Goal: Task Accomplishment & Management: Manage account settings

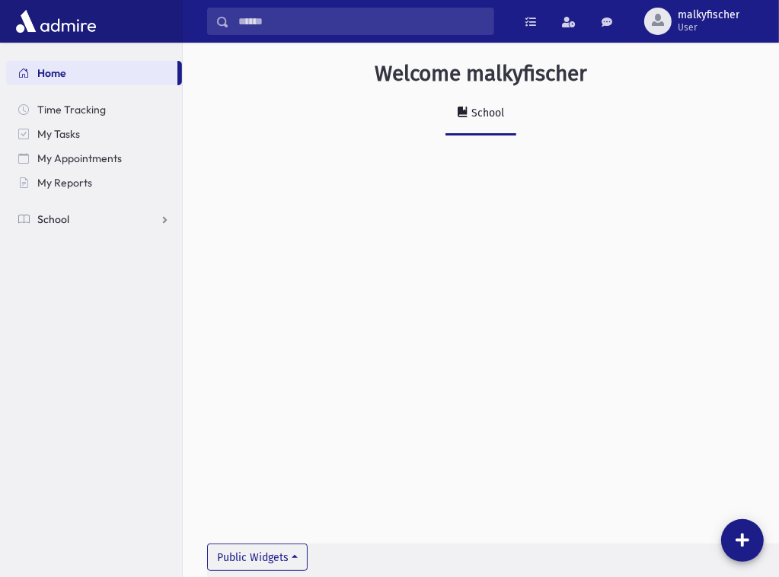
click at [117, 217] on link "School" at bounding box center [94, 219] width 176 height 24
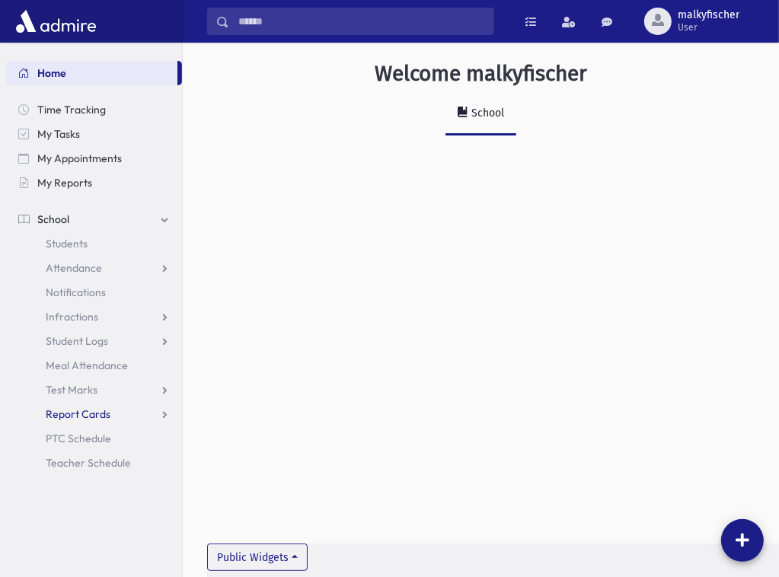
click at [93, 412] on span "Report Cards" at bounding box center [78, 414] width 65 height 14
click at [90, 446] on link "Entry" at bounding box center [94, 438] width 176 height 24
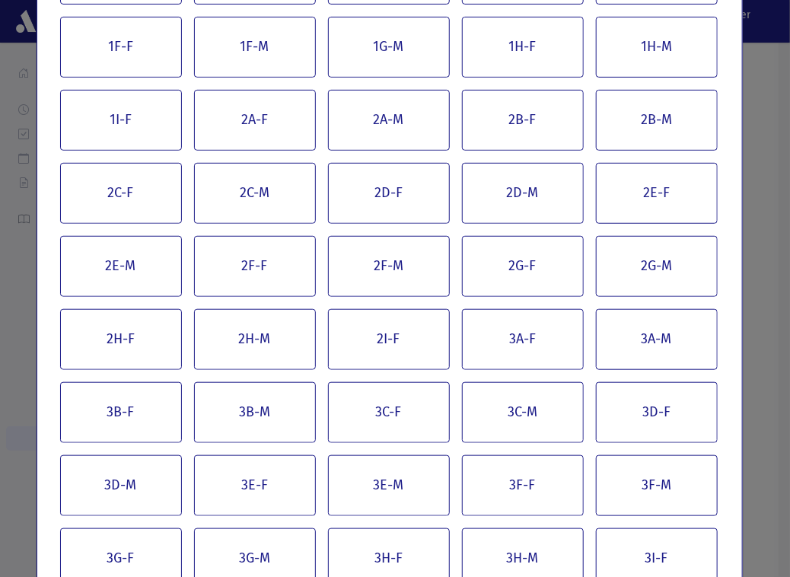
scroll to position [250, 0]
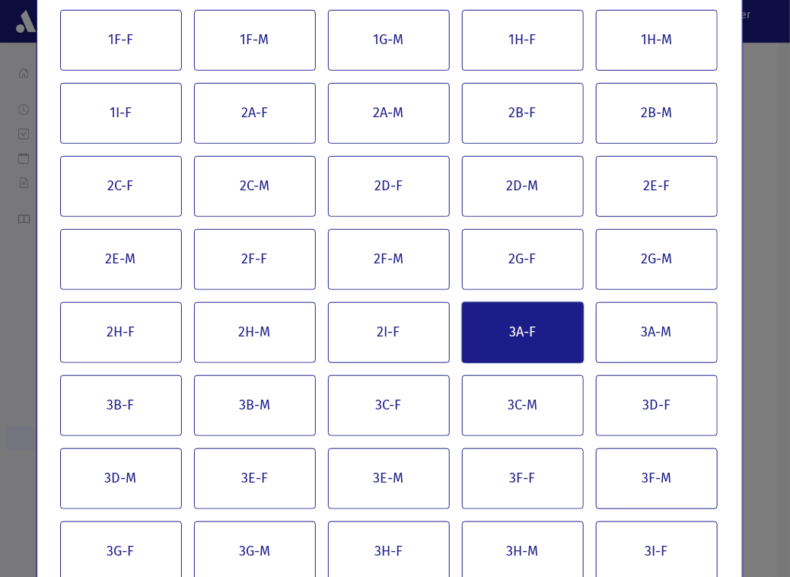
click at [574, 344] on button "3A-F" at bounding box center [523, 332] width 122 height 61
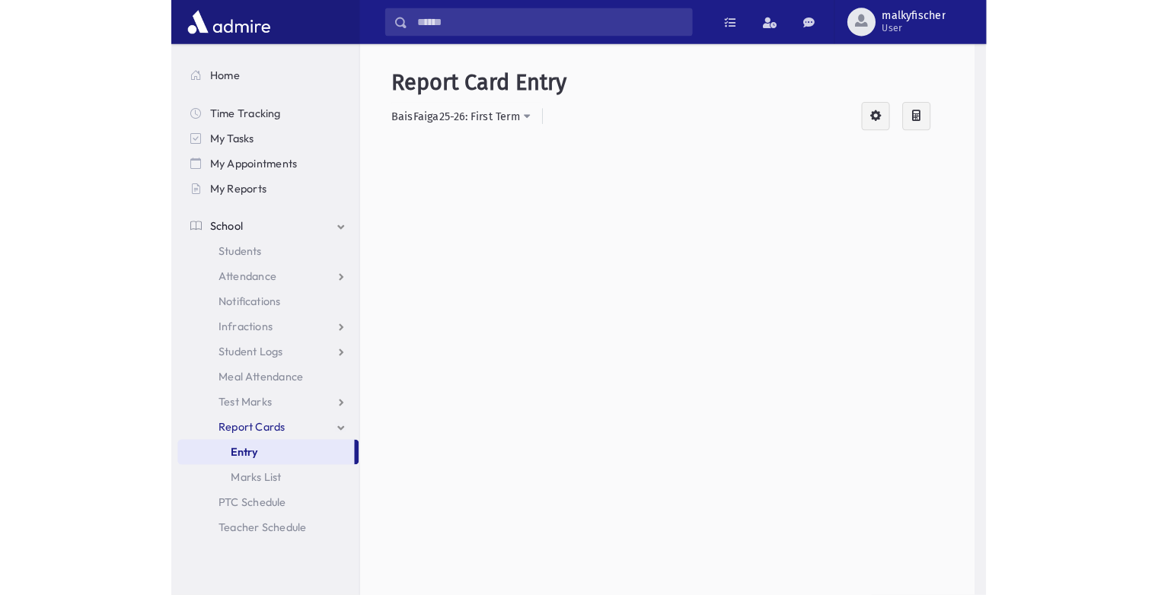
scroll to position [0, 0]
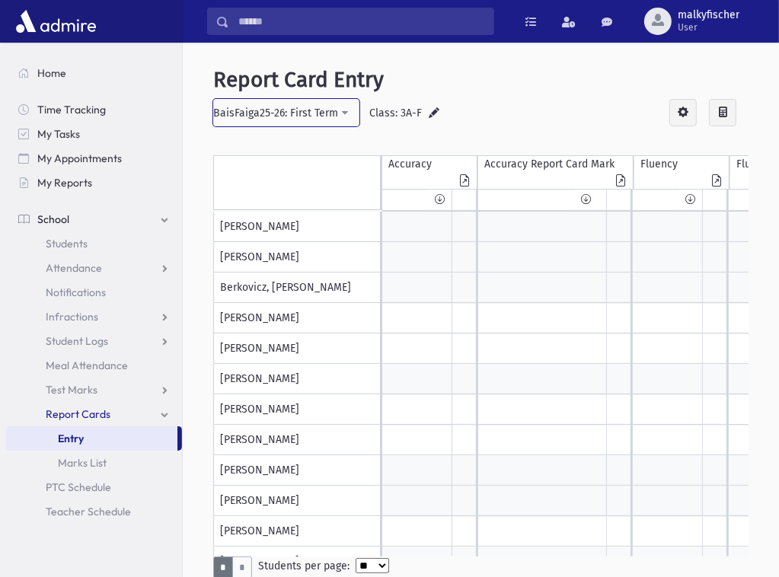
click at [314, 107] on div "BaisFaiga25-26: First Term" at bounding box center [275, 113] width 125 height 16
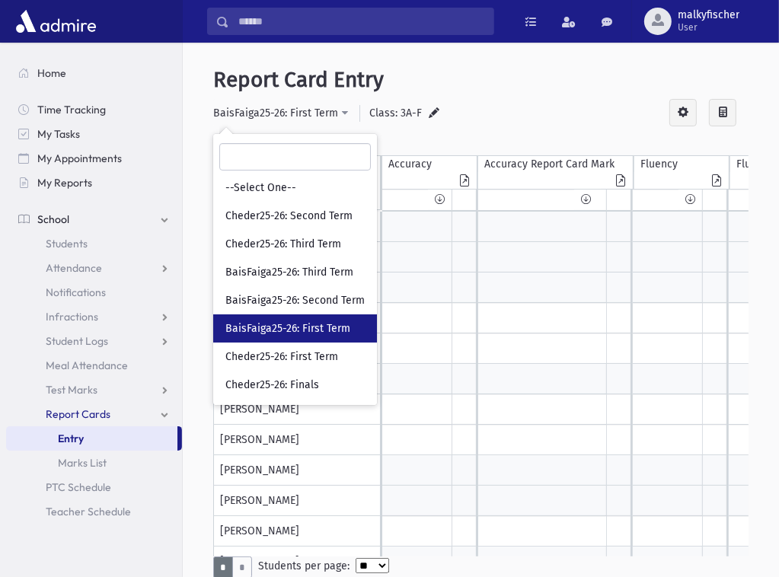
click at [342, 338] on link "BaisFaiga25-26: First Term" at bounding box center [295, 328] width 164 height 28
select select "**"
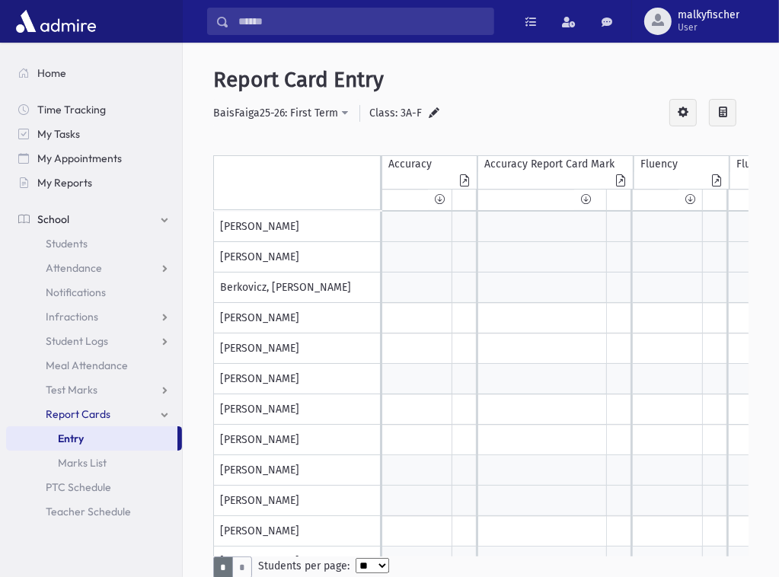
click at [405, 228] on div at bounding box center [417, 227] width 70 height 30
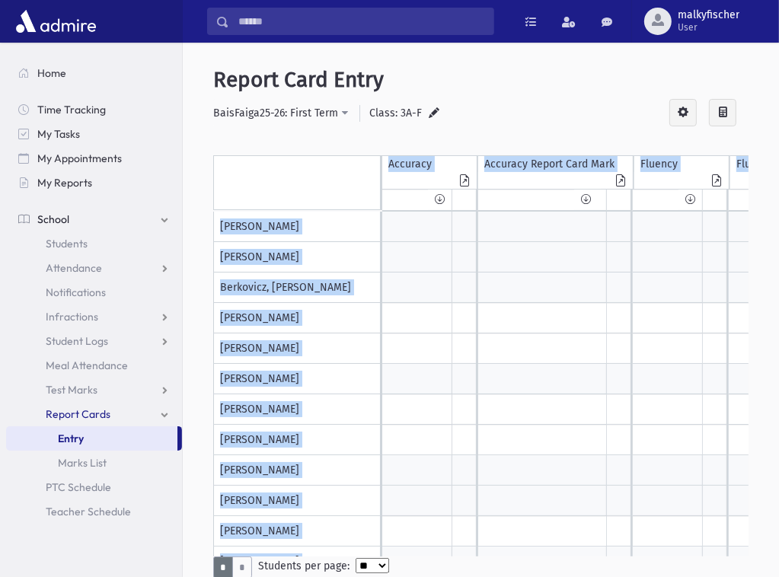
click at [404, 228] on div at bounding box center [417, 227] width 70 height 30
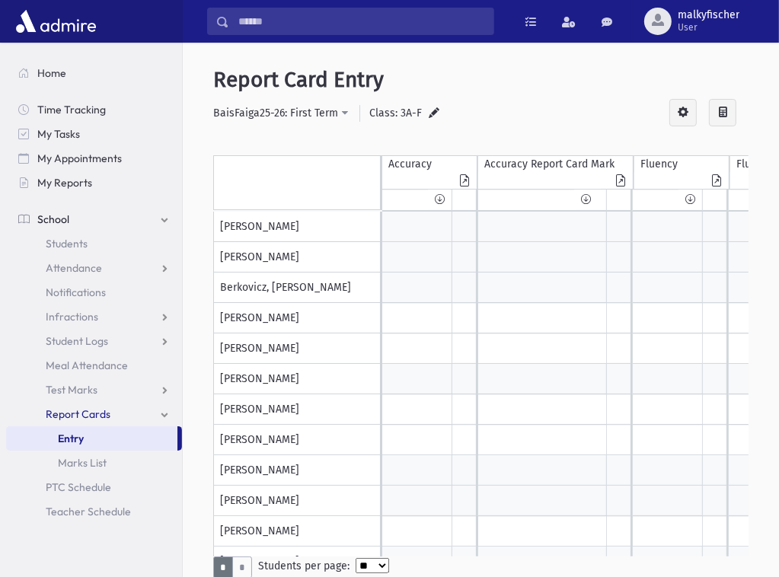
click at [394, 223] on div at bounding box center [417, 227] width 70 height 30
click at [407, 222] on div at bounding box center [417, 227] width 70 height 30
click at [409, 222] on div at bounding box center [417, 227] width 70 height 30
click at [391, 232] on div at bounding box center [417, 227] width 70 height 30
click at [411, 226] on div at bounding box center [417, 227] width 70 height 30
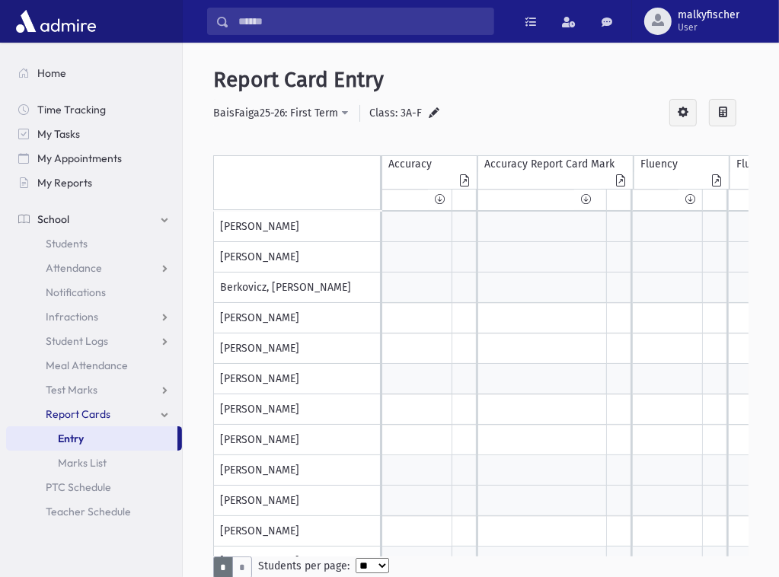
click at [411, 226] on div at bounding box center [417, 227] width 70 height 30
click at [404, 227] on div at bounding box center [417, 227] width 70 height 30
click at [405, 223] on div at bounding box center [417, 227] width 70 height 30
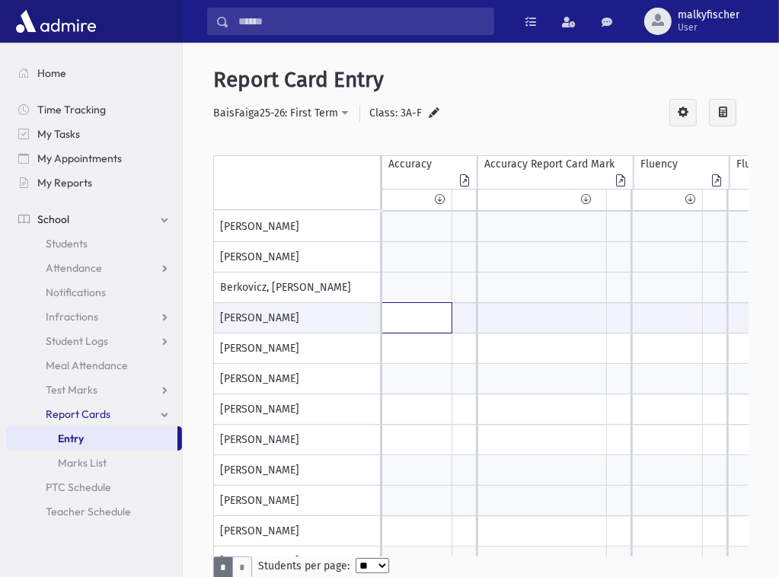
click at [405, 321] on input "text" at bounding box center [416, 318] width 69 height 30
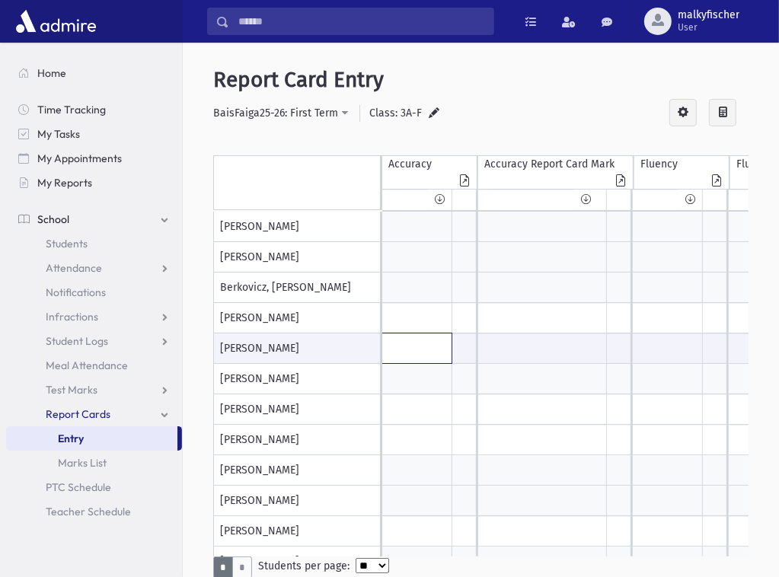
click at [402, 348] on input "text" at bounding box center [416, 349] width 69 height 30
click at [408, 375] on div at bounding box center [417, 379] width 70 height 30
click at [414, 404] on input "text" at bounding box center [416, 409] width 69 height 30
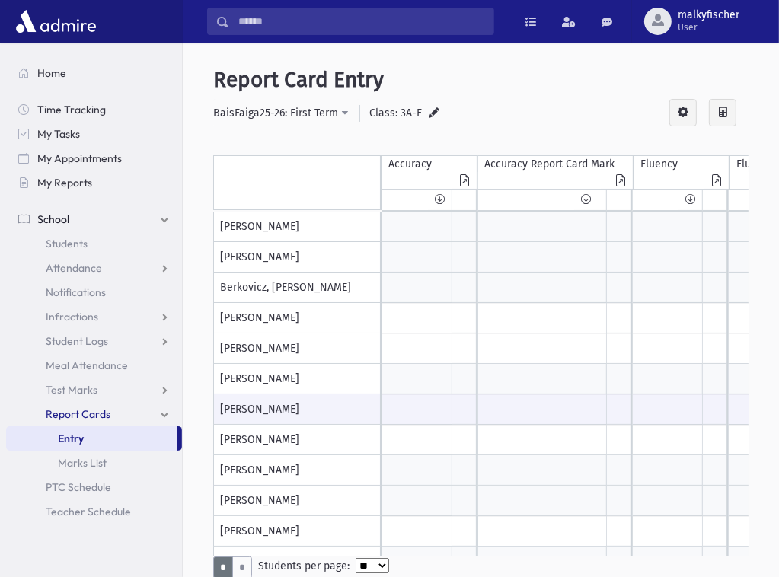
click at [408, 381] on div at bounding box center [417, 379] width 70 height 30
click at [411, 433] on input "text" at bounding box center [416, 440] width 69 height 30
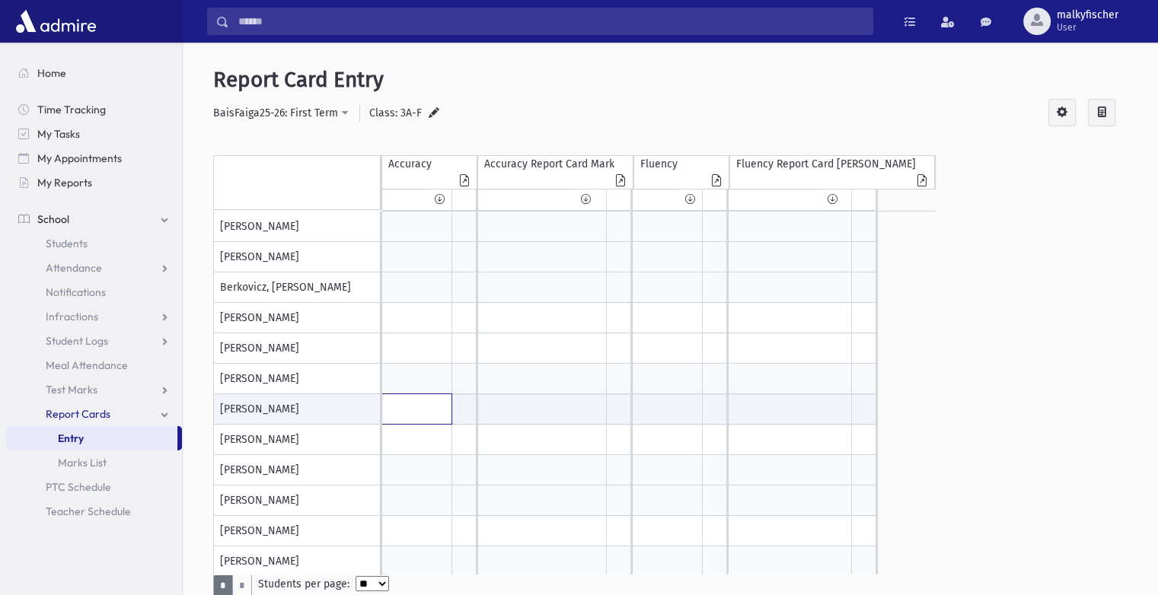
click at [411, 417] on input "text" at bounding box center [416, 409] width 69 height 30
click at [406, 349] on input "text" at bounding box center [416, 349] width 69 height 30
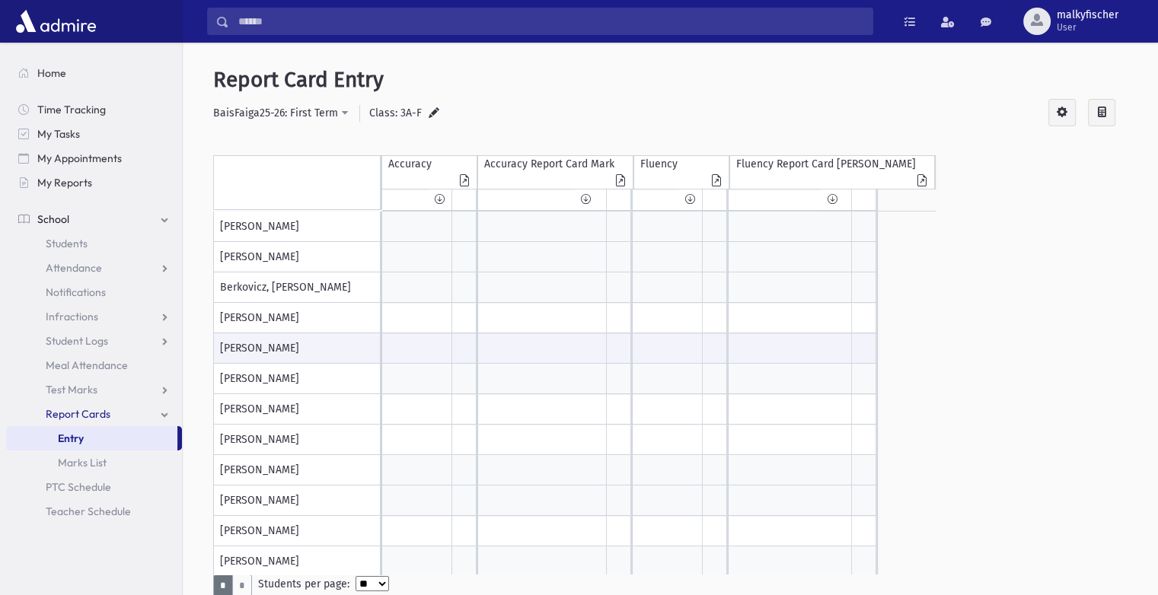
click at [415, 382] on div at bounding box center [417, 379] width 70 height 30
click at [404, 291] on div at bounding box center [417, 288] width 70 height 30
click at [418, 319] on input "text" at bounding box center [416, 318] width 69 height 30
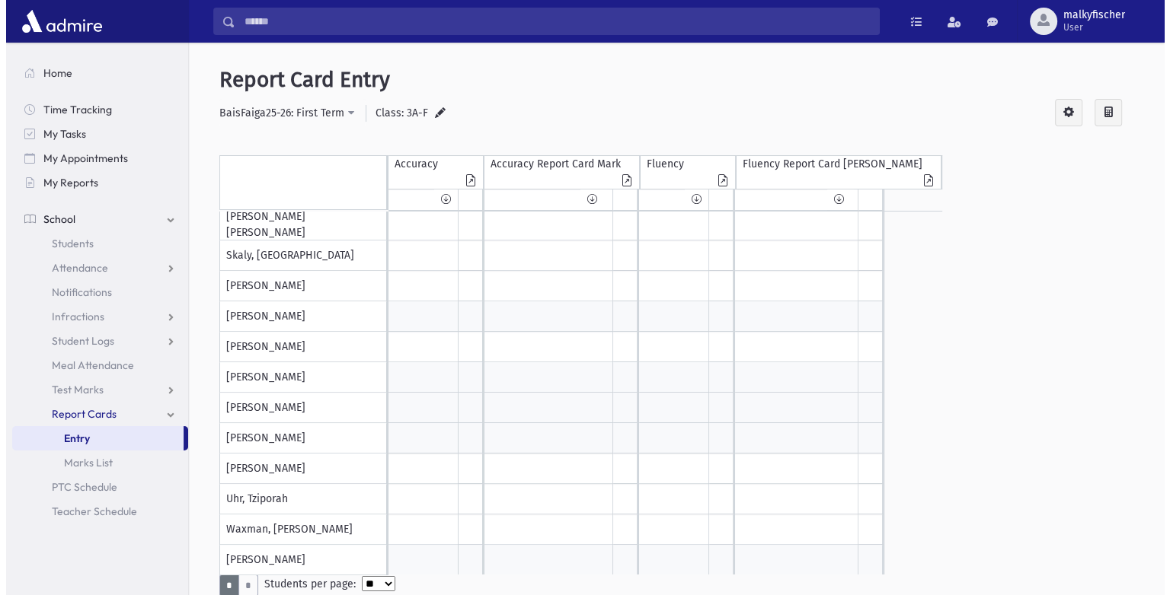
scroll to position [1159, 0]
click at [414, 472] on input "text" at bounding box center [416, 469] width 69 height 30
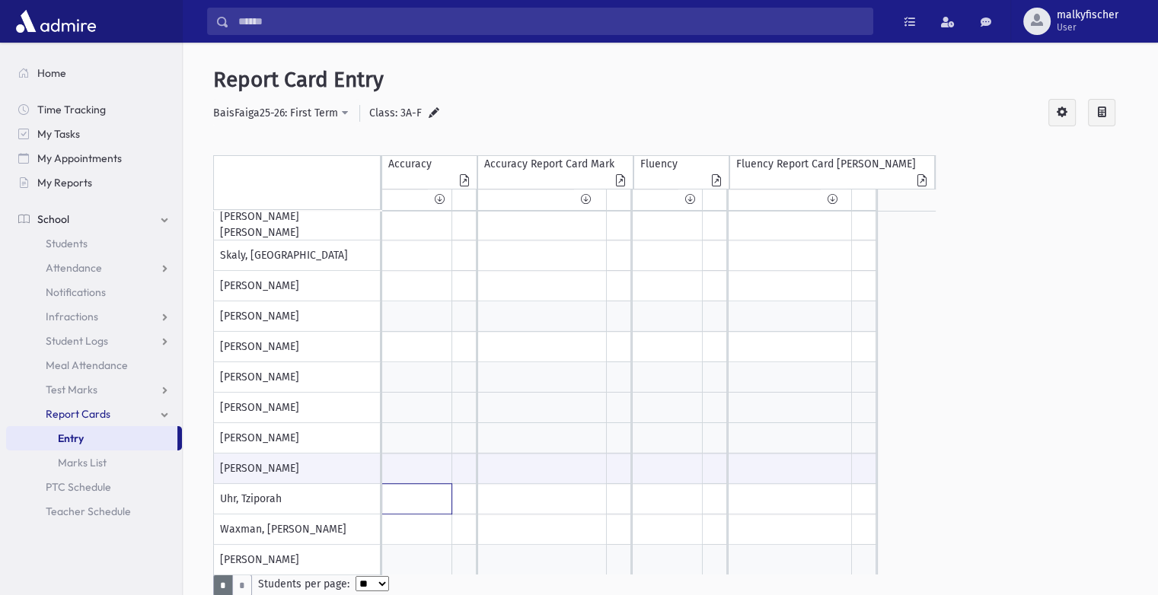
click at [423, 500] on input "text" at bounding box center [416, 499] width 69 height 30
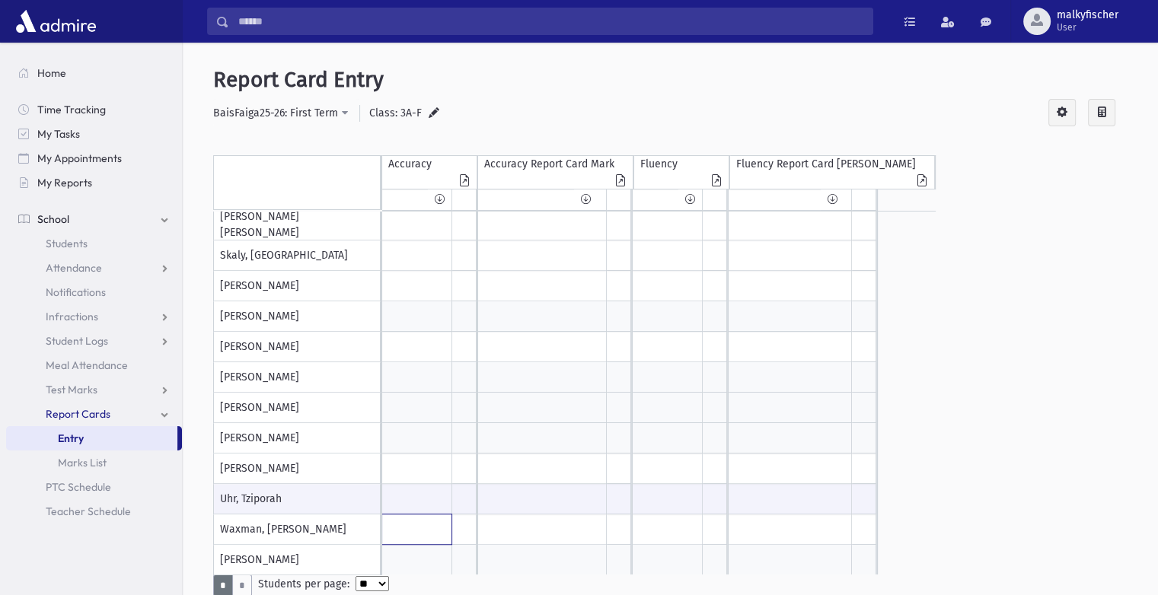
click at [412, 532] on input "text" at bounding box center [416, 530] width 69 height 30
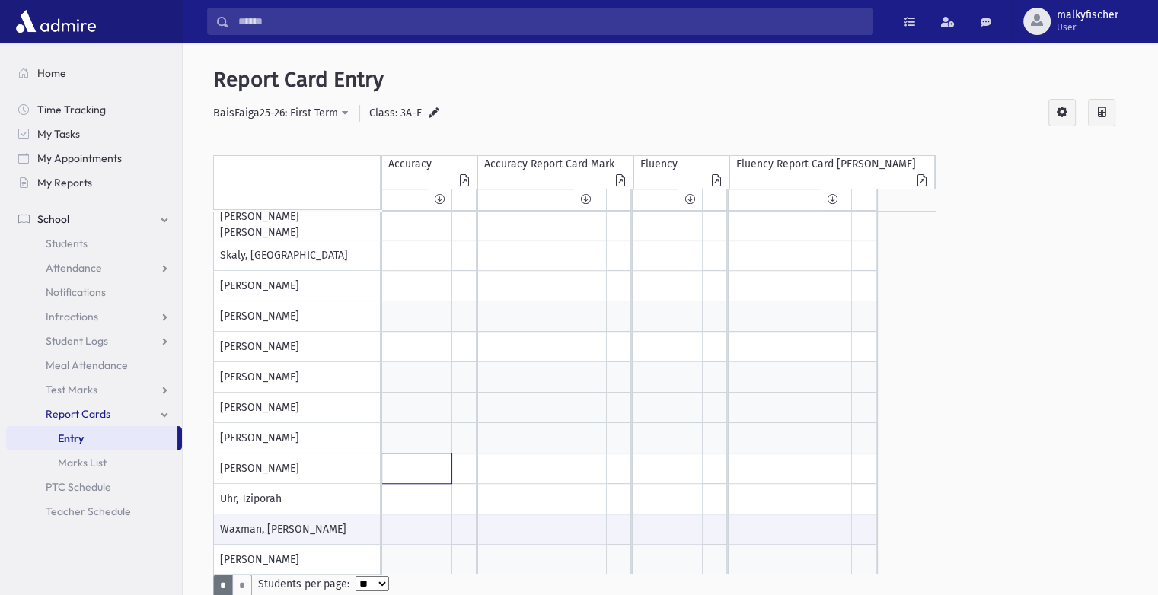
click at [406, 481] on input "text" at bounding box center [416, 469] width 69 height 30
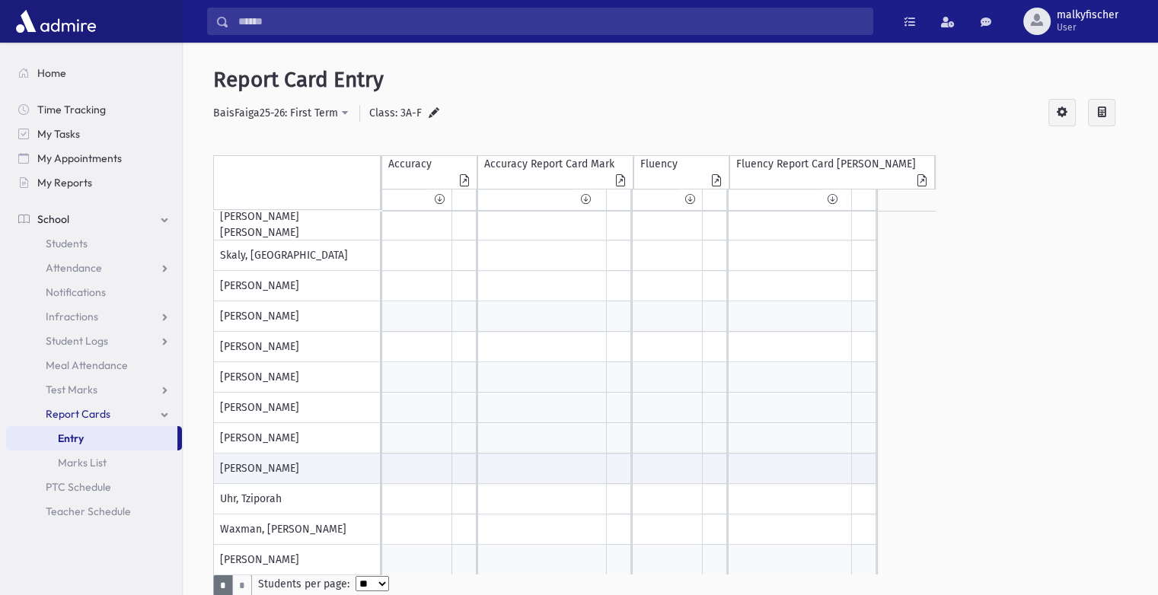
click at [408, 441] on div at bounding box center [417, 438] width 70 height 30
click at [401, 394] on div at bounding box center [417, 408] width 70 height 30
click at [405, 363] on div at bounding box center [417, 377] width 70 height 30
click at [405, 345] on input "text" at bounding box center [416, 347] width 69 height 30
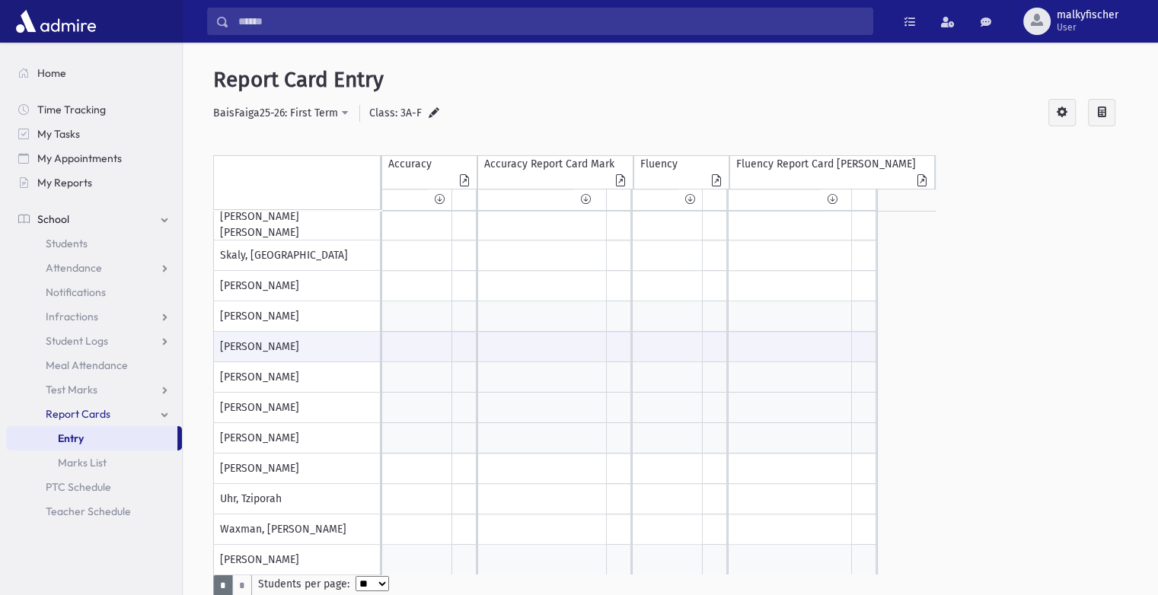
click at [790, 114] on icon at bounding box center [1058, 112] width 18 height 16
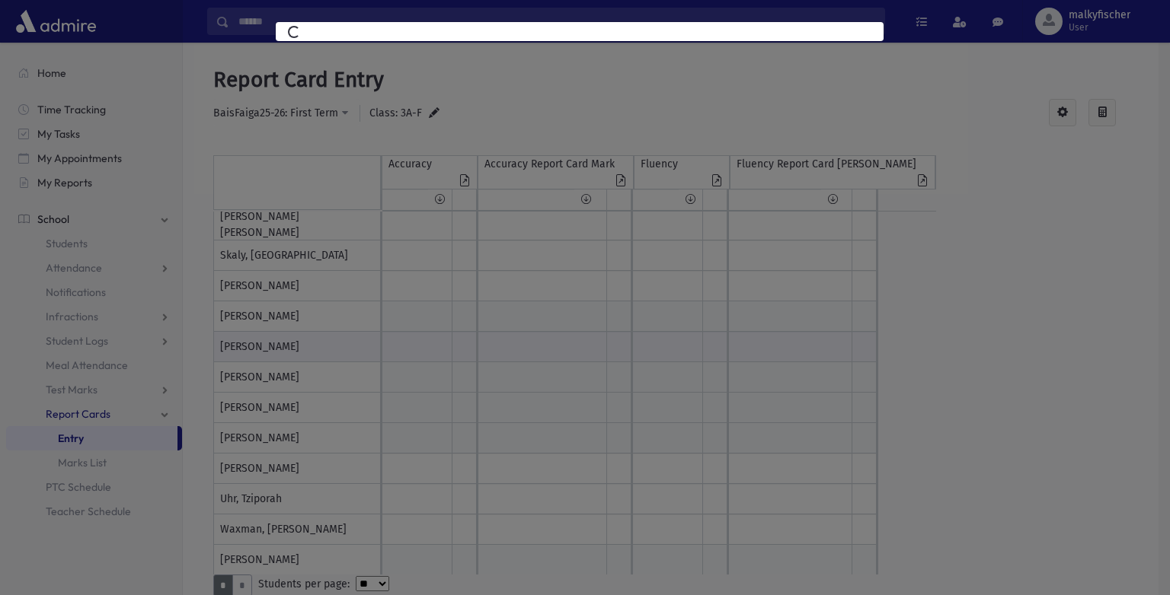
select select
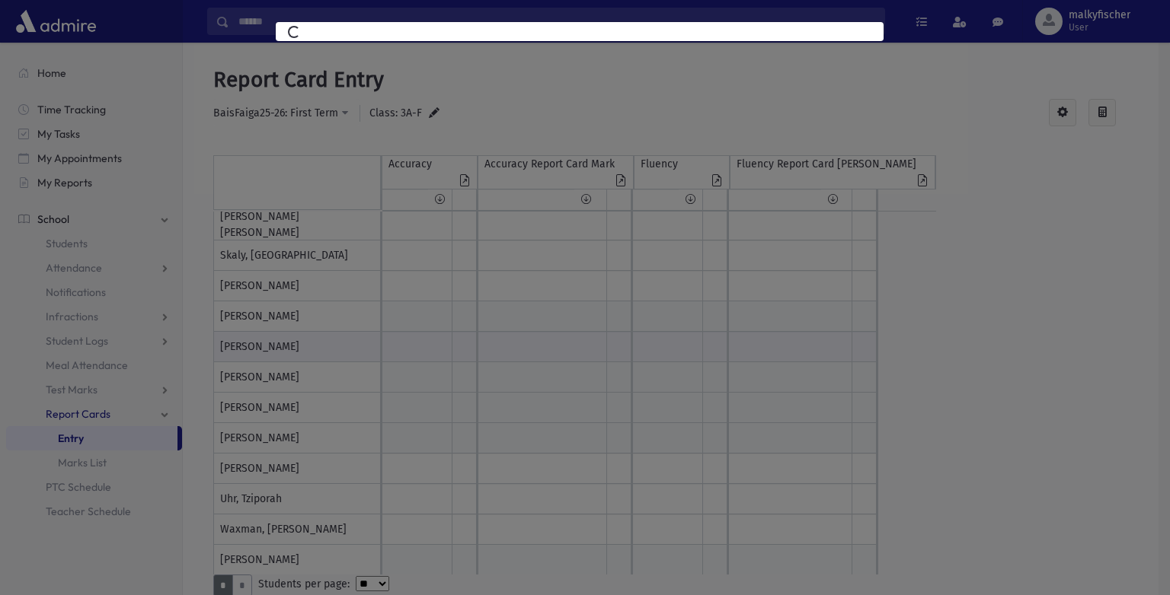
select select
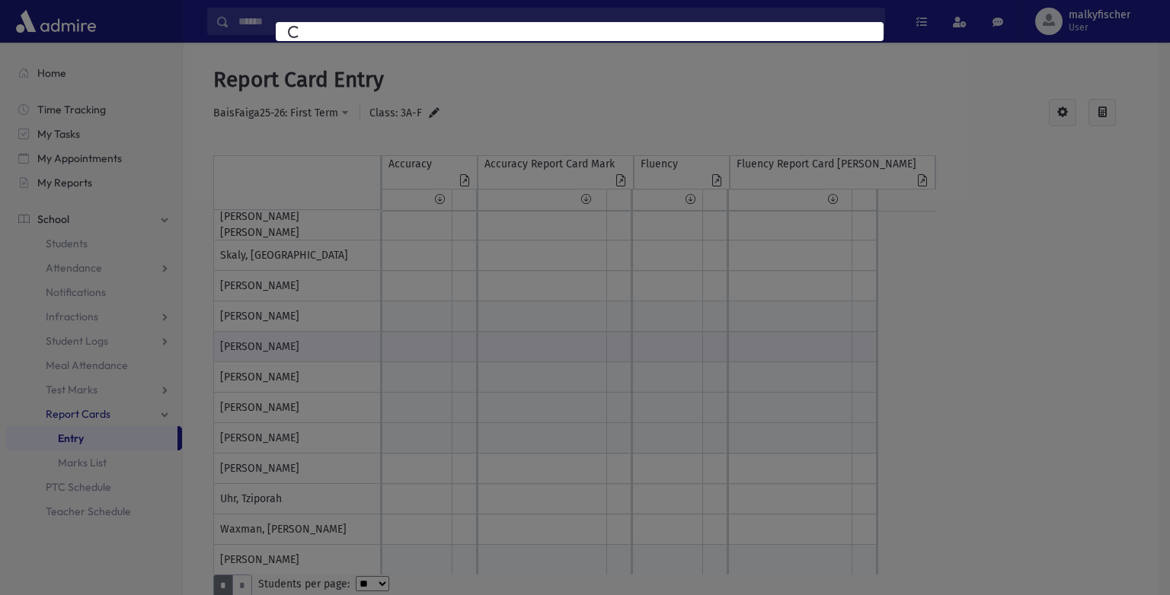
select select
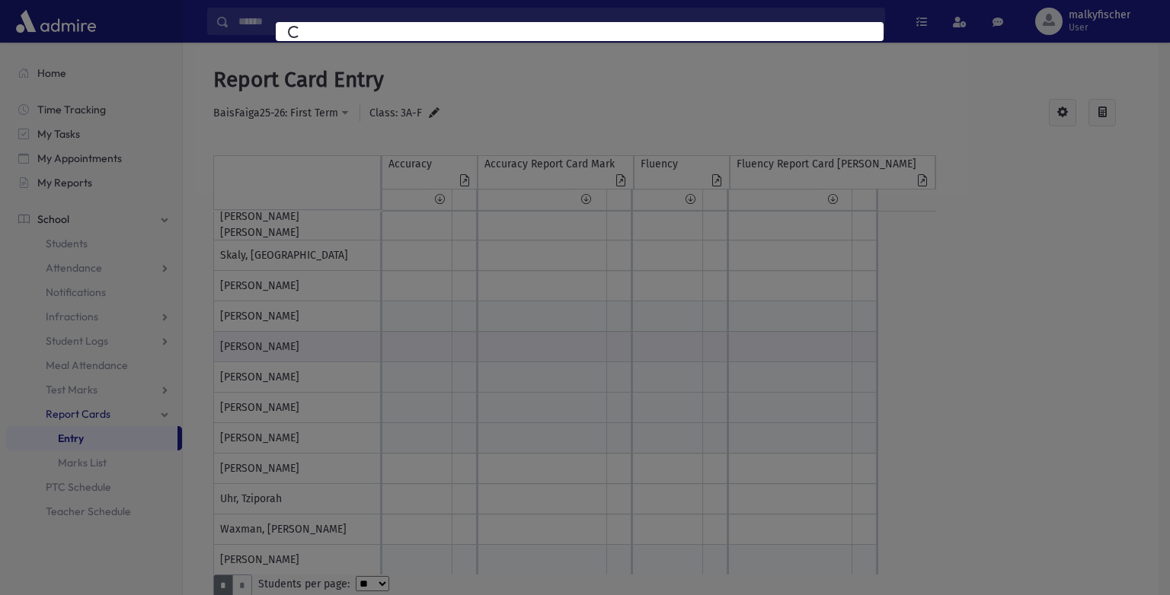
select select
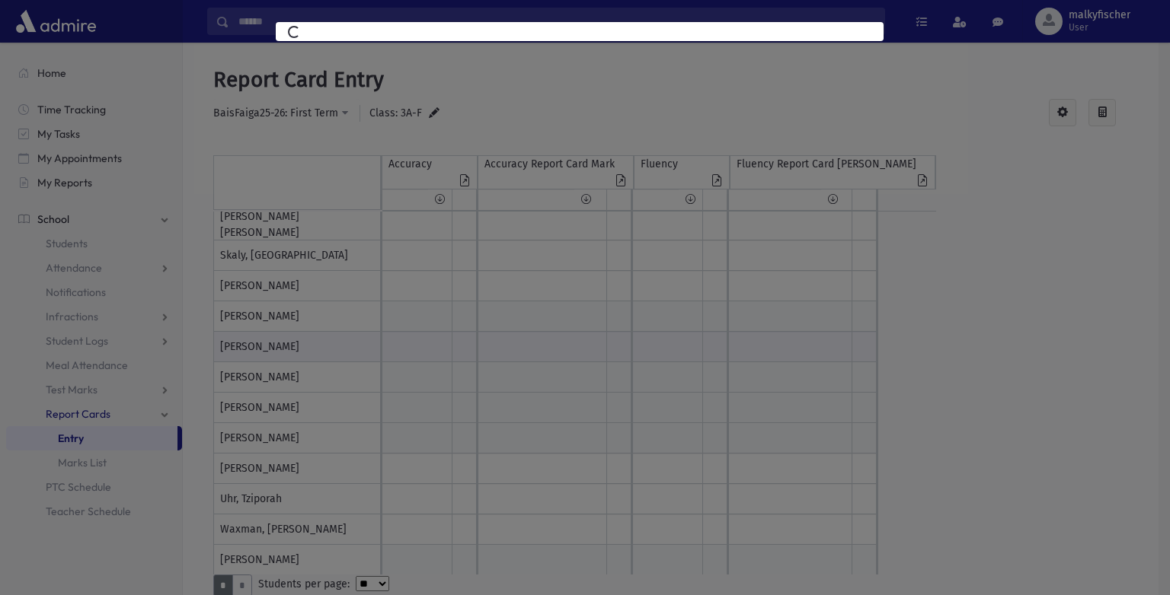
select select
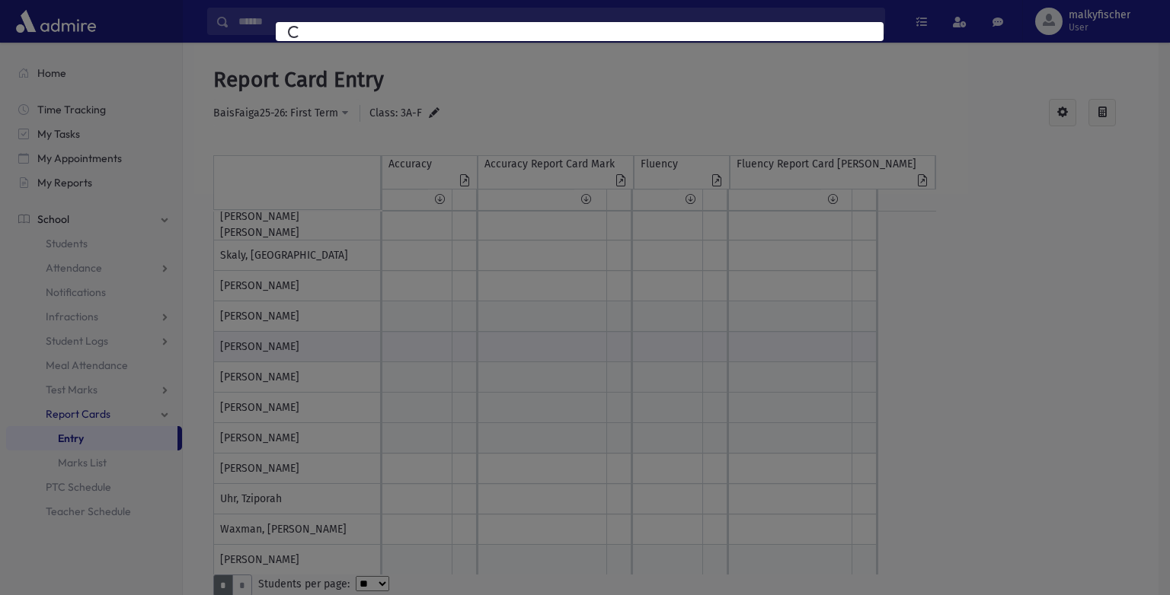
select select
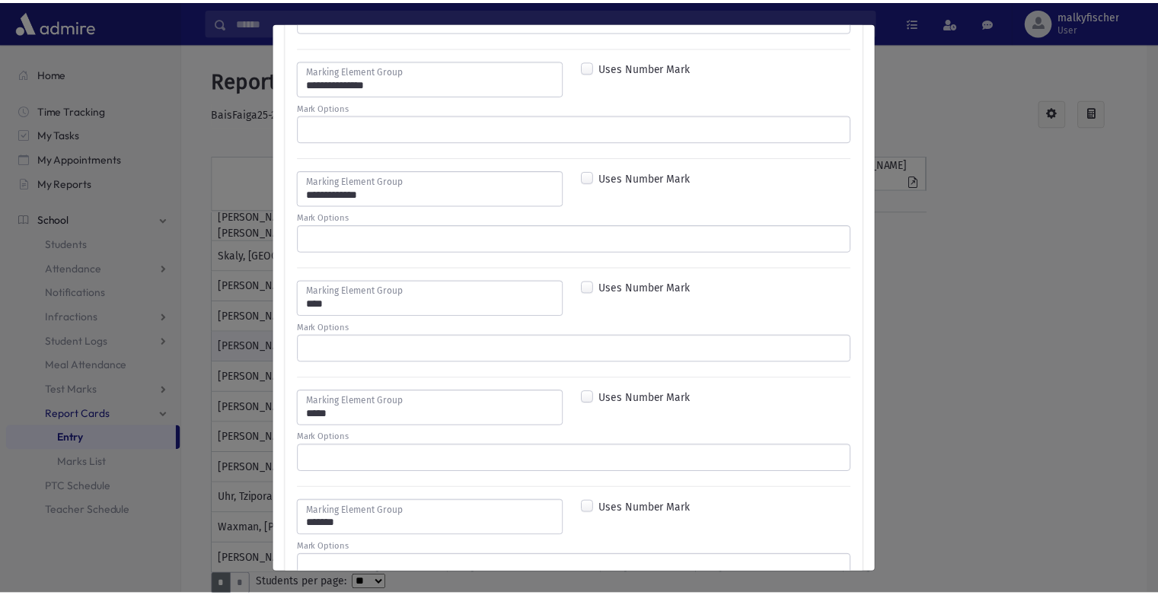
scroll to position [990, 0]
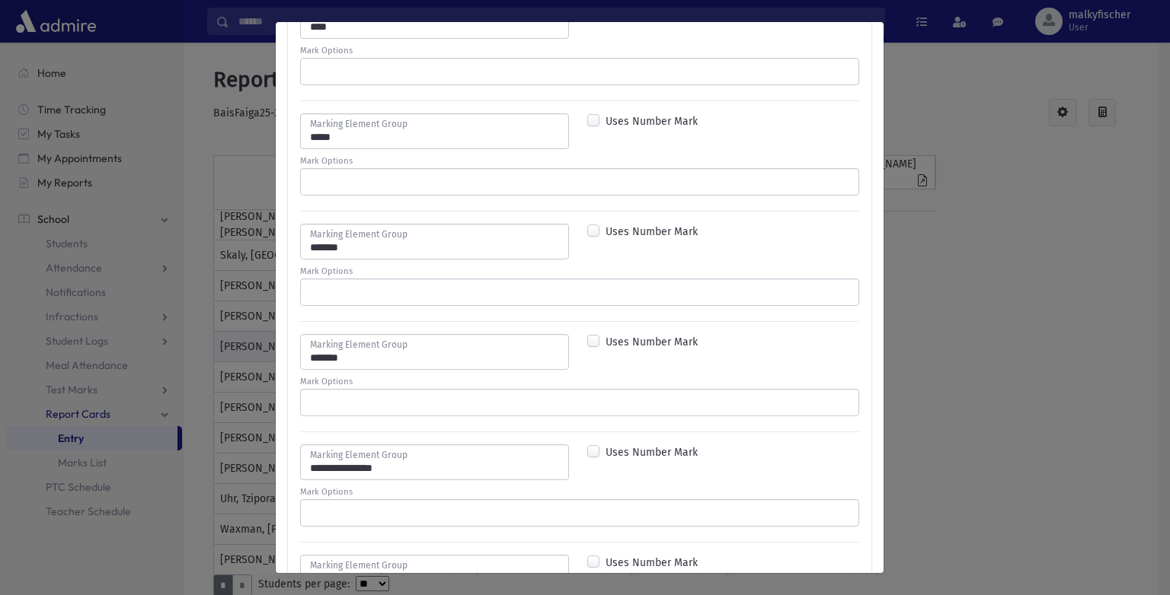
click at [790, 309] on div "List Editor Marking Element Groups ********* Marking Element Group Uses Number …" at bounding box center [585, 297] width 1170 height 595
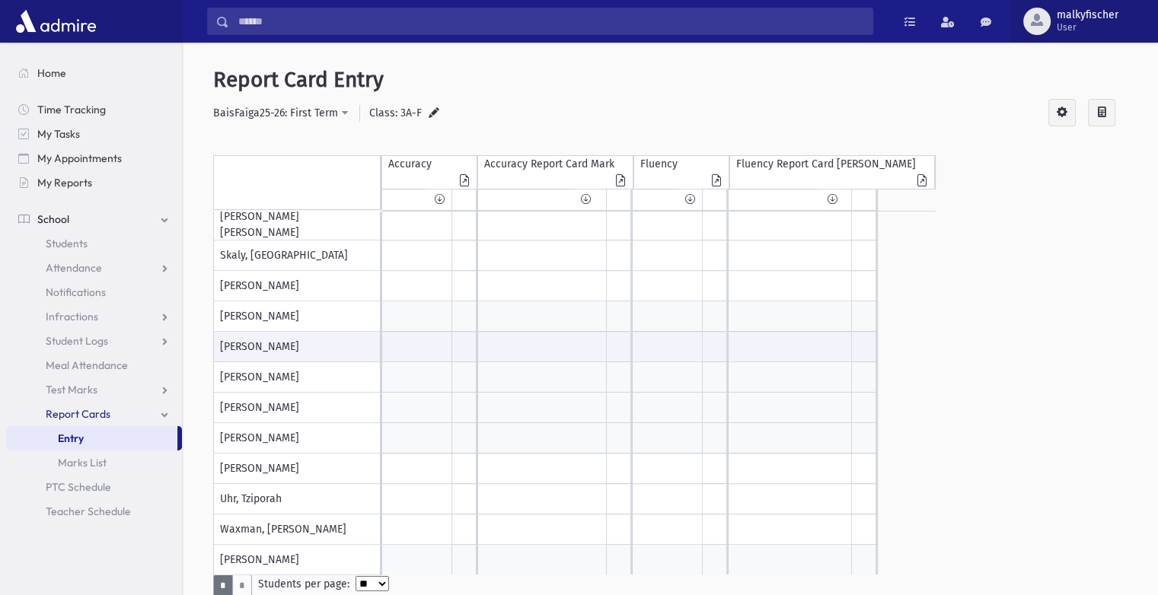
click at [790, 21] on span "User" at bounding box center [1088, 27] width 62 height 12
click at [790, 72] on h5 "Report Card Entry" at bounding box center [670, 80] width 915 height 26
click at [790, 22] on span "malkyfischer User" at bounding box center [1094, 21] width 86 height 24
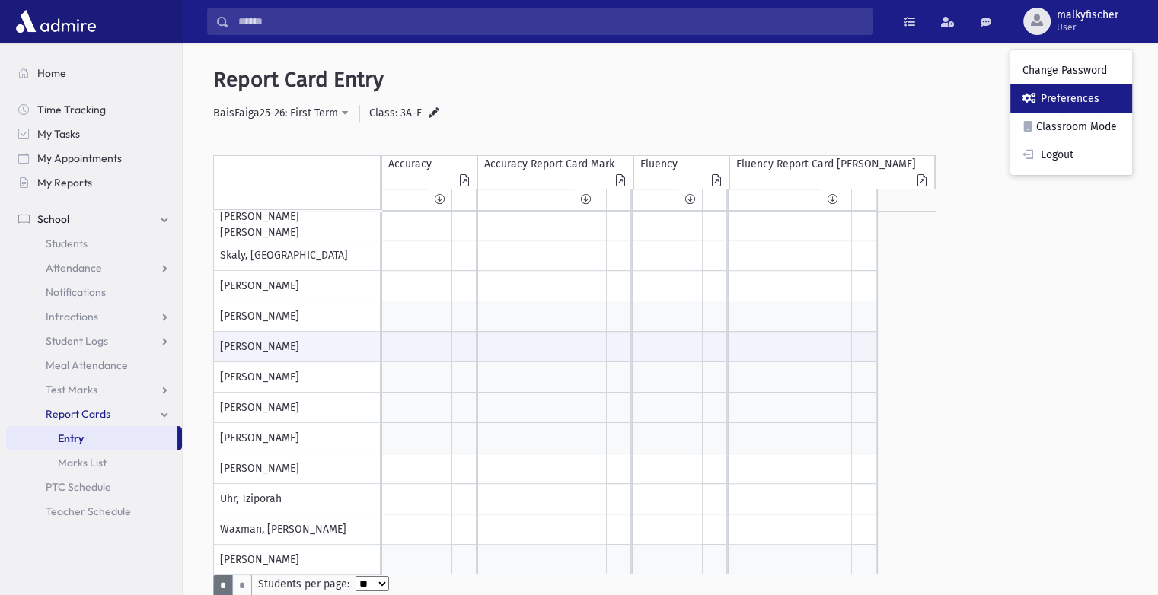
click at [790, 89] on link "Preferences" at bounding box center [1071, 99] width 122 height 28
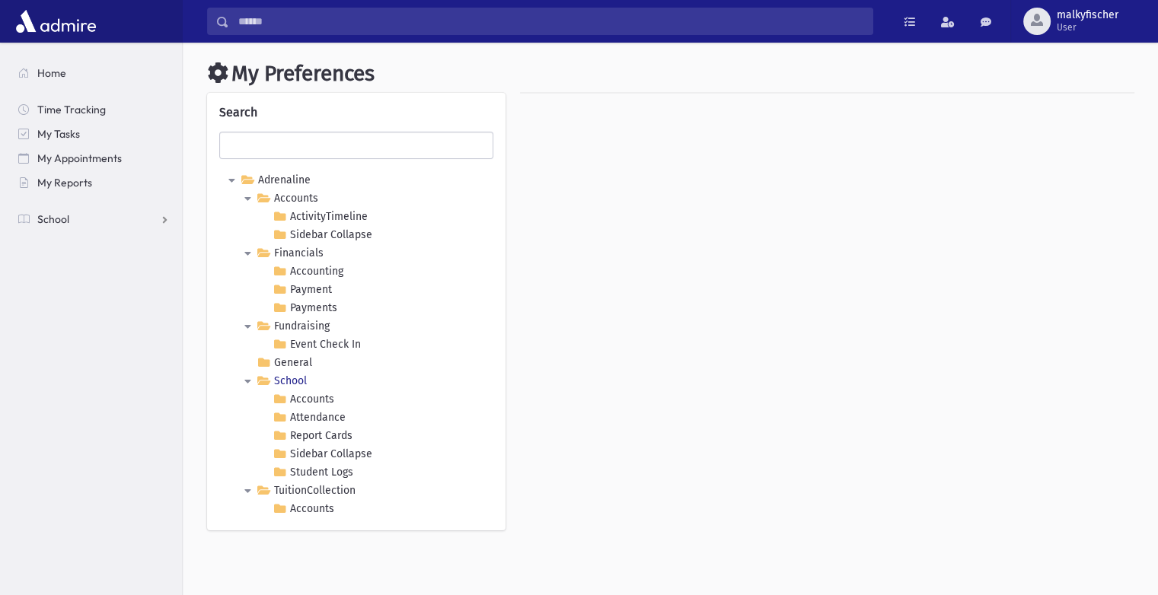
click at [285, 381] on link "School" at bounding box center [282, 381] width 56 height 18
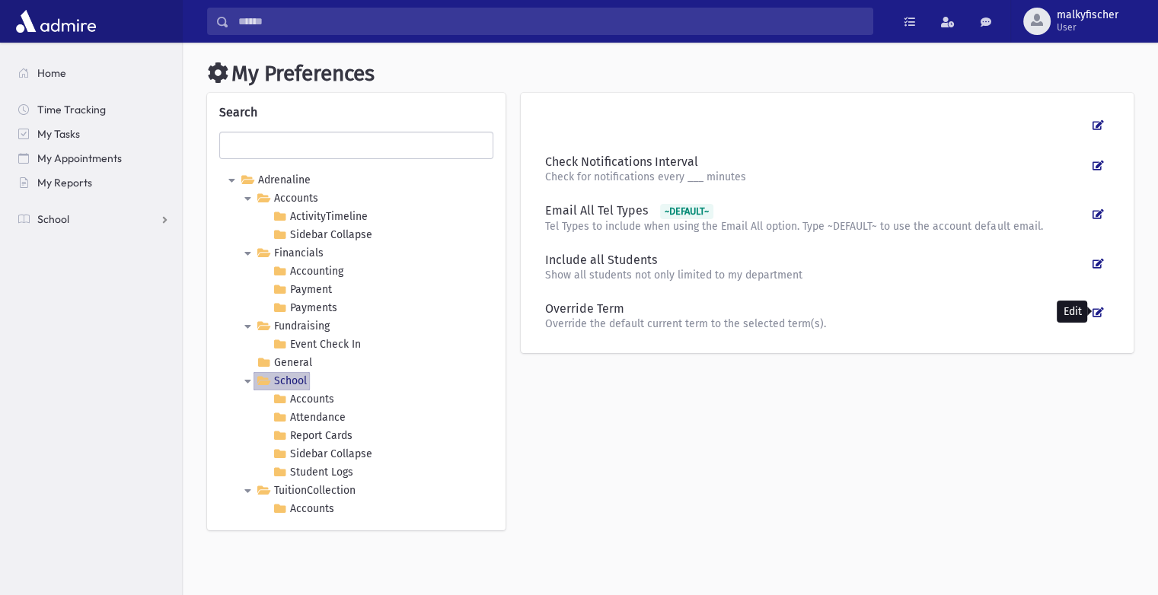
click at [1095, 308] on icon at bounding box center [1098, 313] width 11 height 10
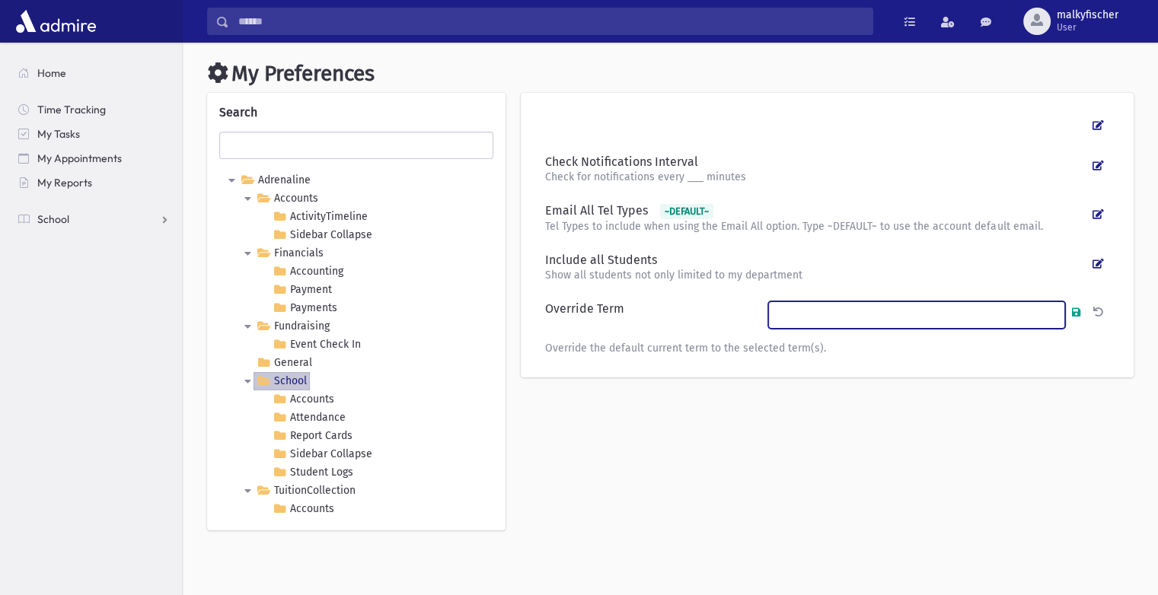
click at [1017, 309] on ul at bounding box center [916, 313] width 295 height 22
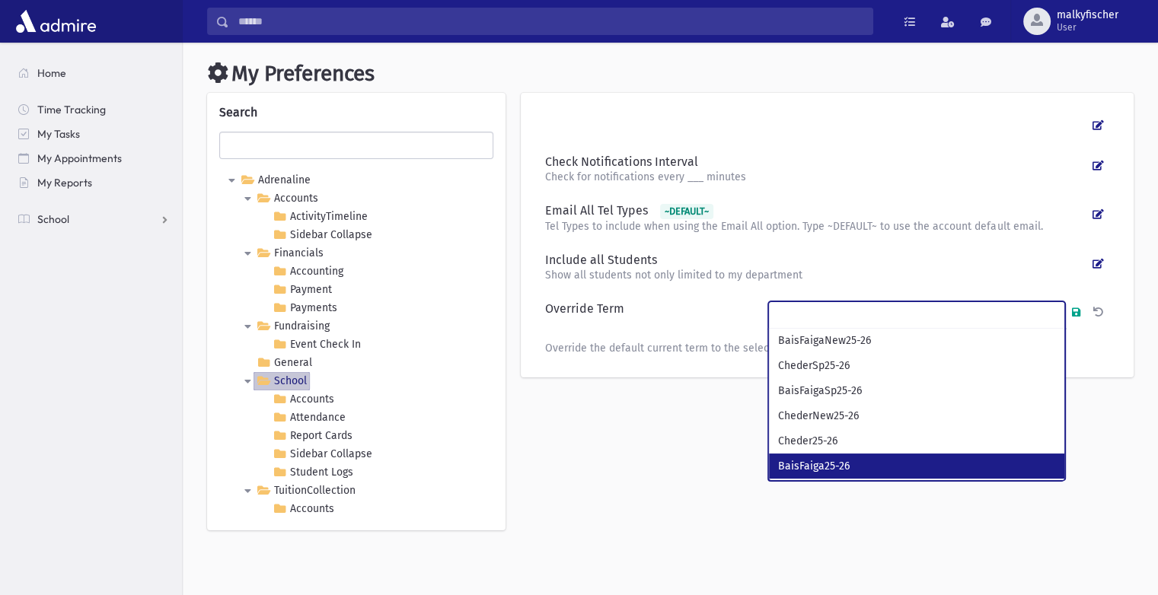
select select "**"
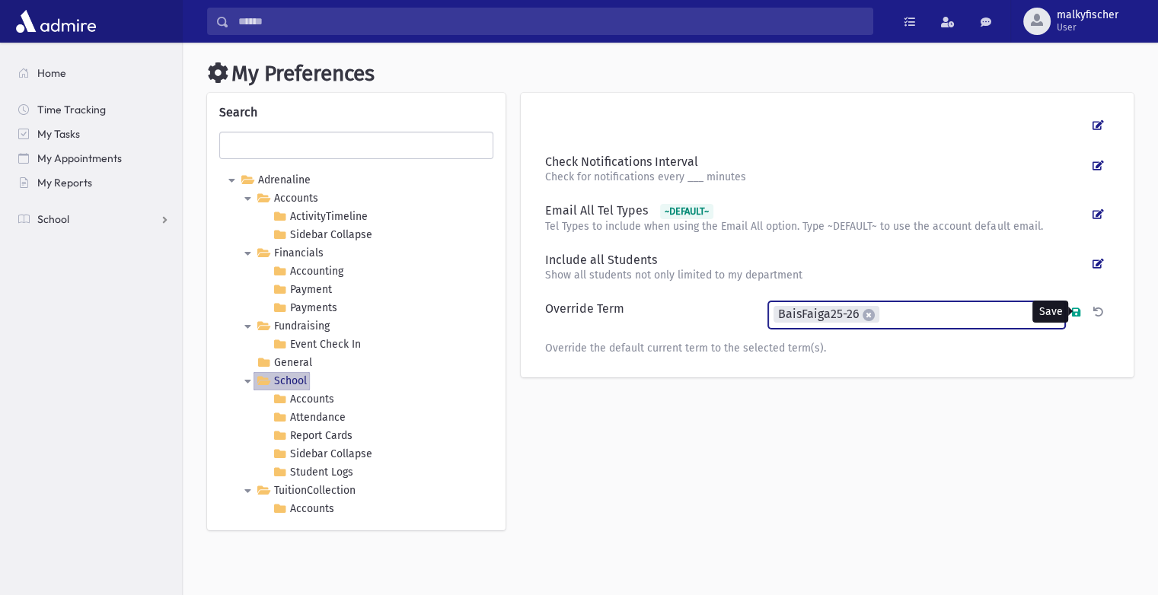
click at [1074, 310] on icon at bounding box center [1076, 313] width 8 height 10
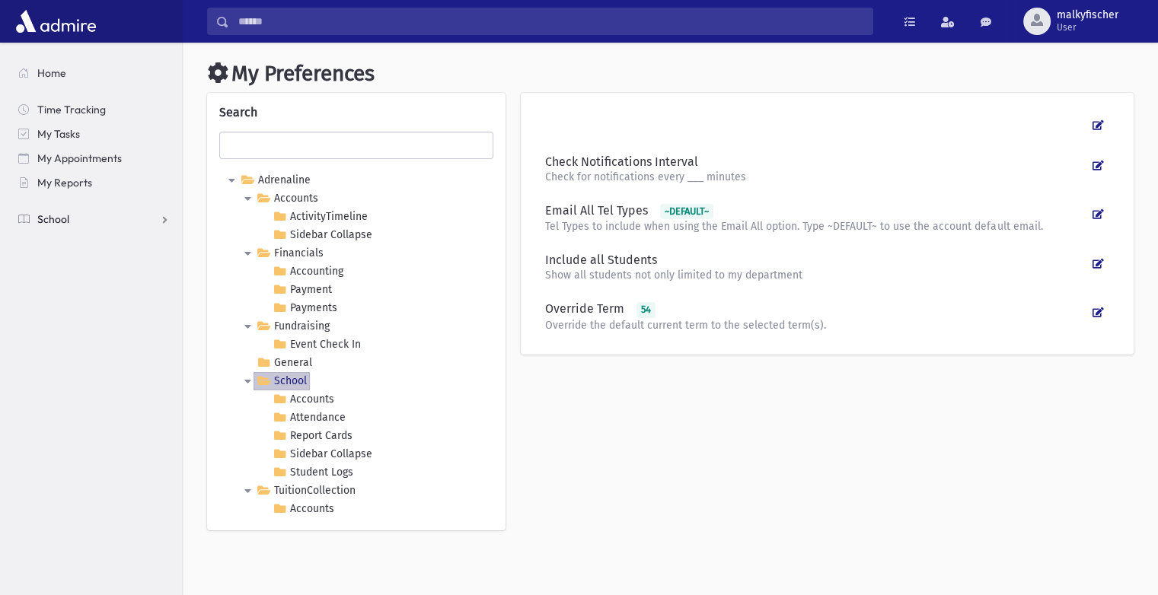
click at [49, 221] on span "School" at bounding box center [53, 219] width 32 height 14
click at [88, 418] on span "Report Cards" at bounding box center [78, 414] width 65 height 14
click at [73, 439] on span "Entry" at bounding box center [71, 439] width 26 height 14
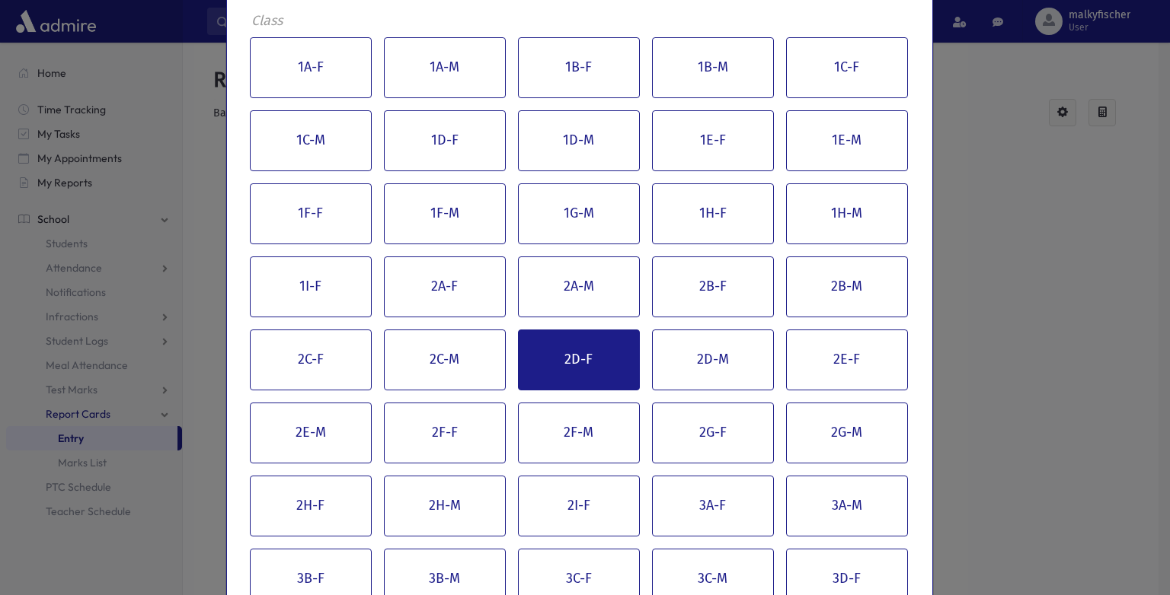
scroll to position [305, 0]
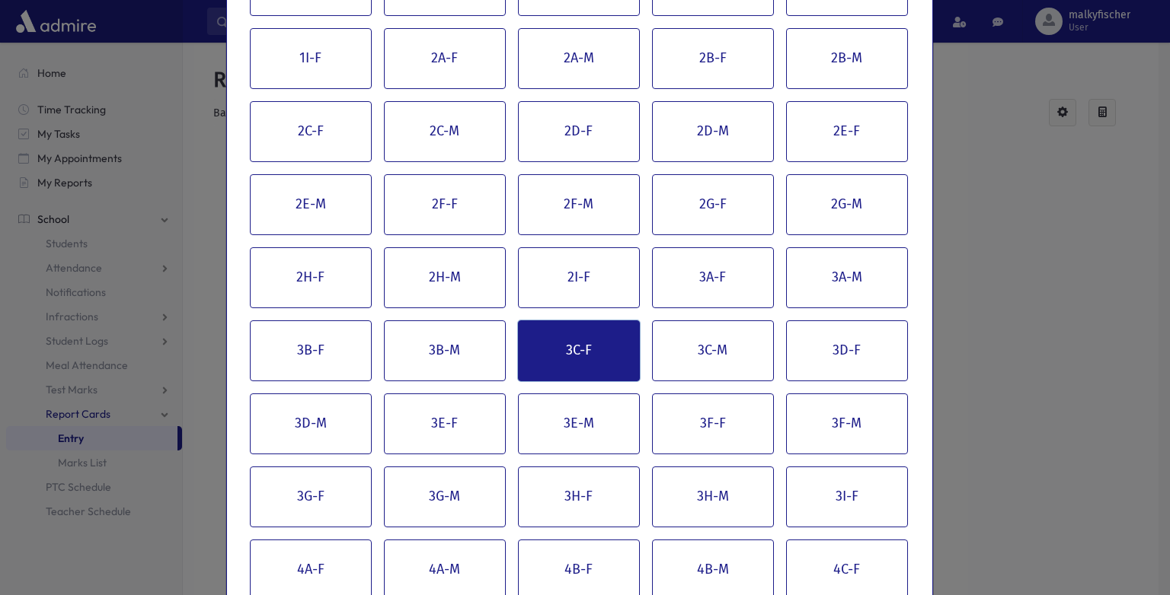
click at [550, 350] on button "3C-F" at bounding box center [579, 351] width 122 height 61
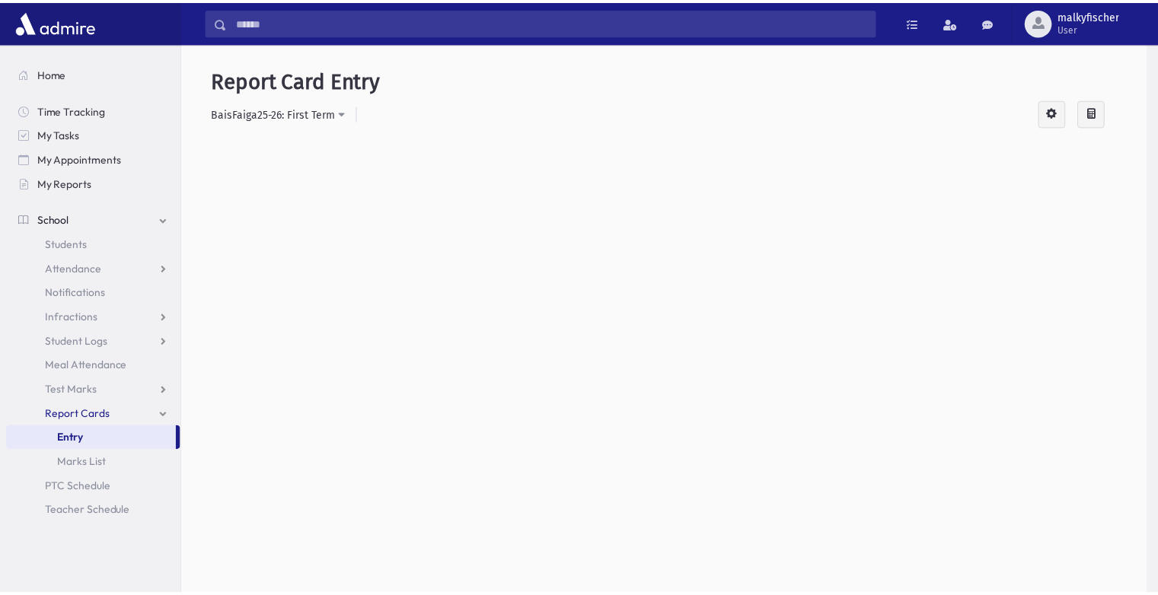
scroll to position [0, 0]
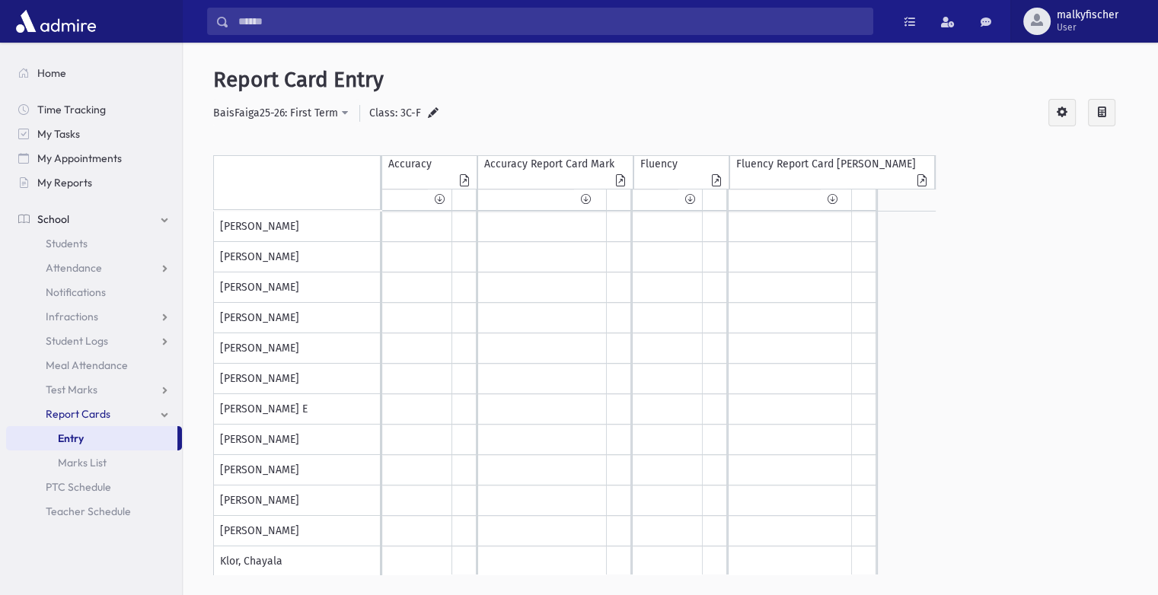
click at [1053, 30] on span "malkyfischer User" at bounding box center [1094, 21] width 86 height 24
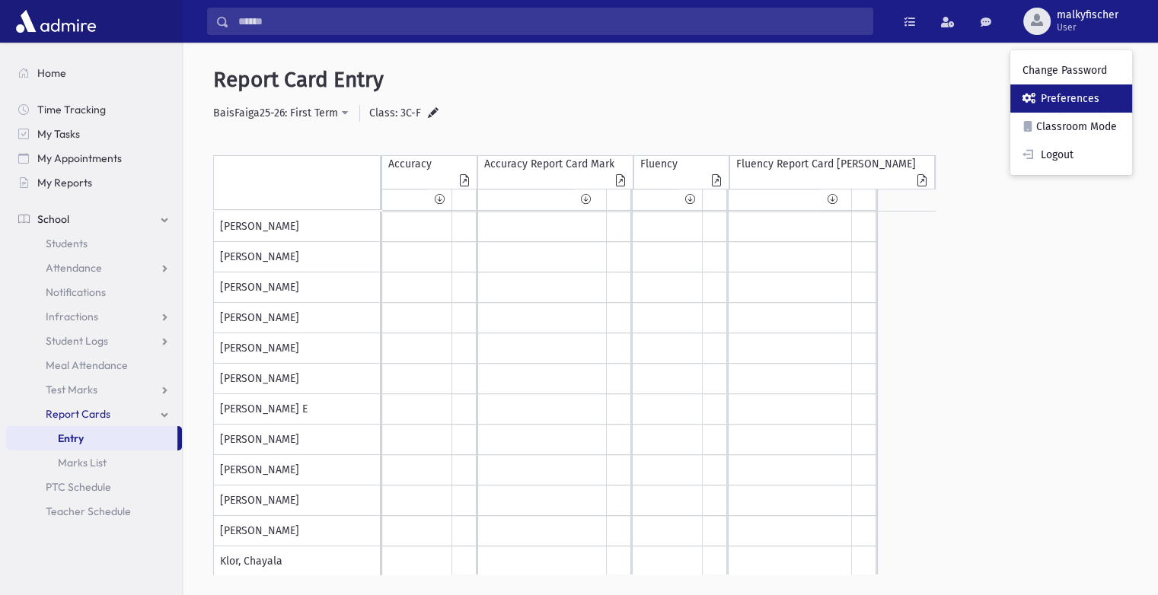
click at [1048, 93] on link "Preferences" at bounding box center [1071, 99] width 122 height 28
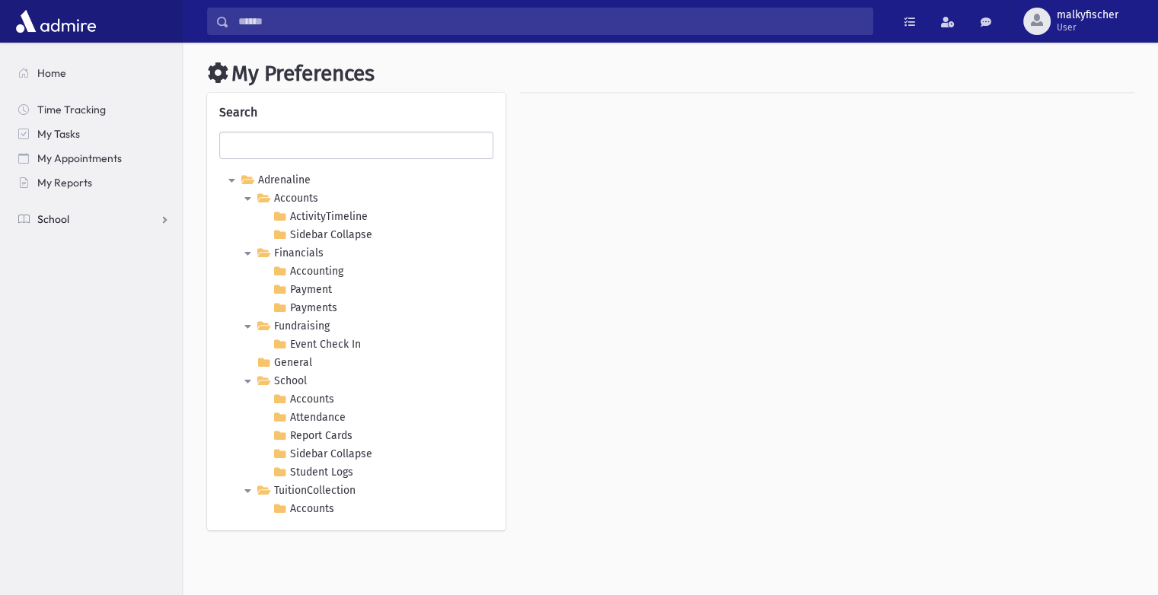
click at [73, 215] on link "School" at bounding box center [94, 219] width 176 height 24
click at [97, 416] on span "Report Cards" at bounding box center [78, 414] width 65 height 14
click at [75, 445] on span "Entry" at bounding box center [71, 439] width 26 height 14
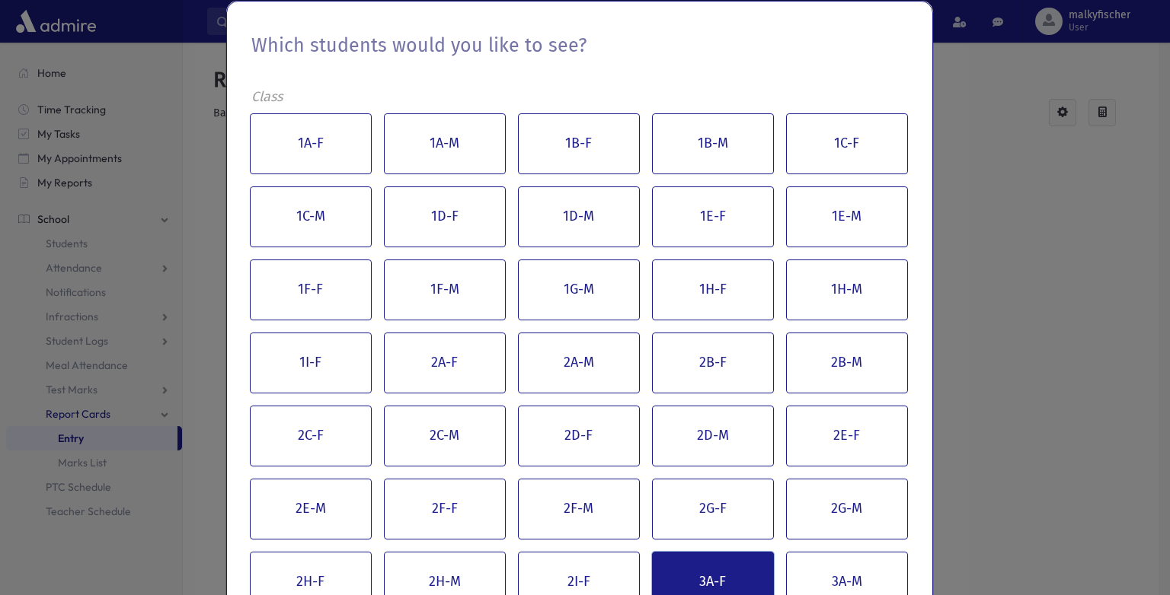
click at [736, 579] on button "3A-F" at bounding box center [713, 582] width 122 height 61
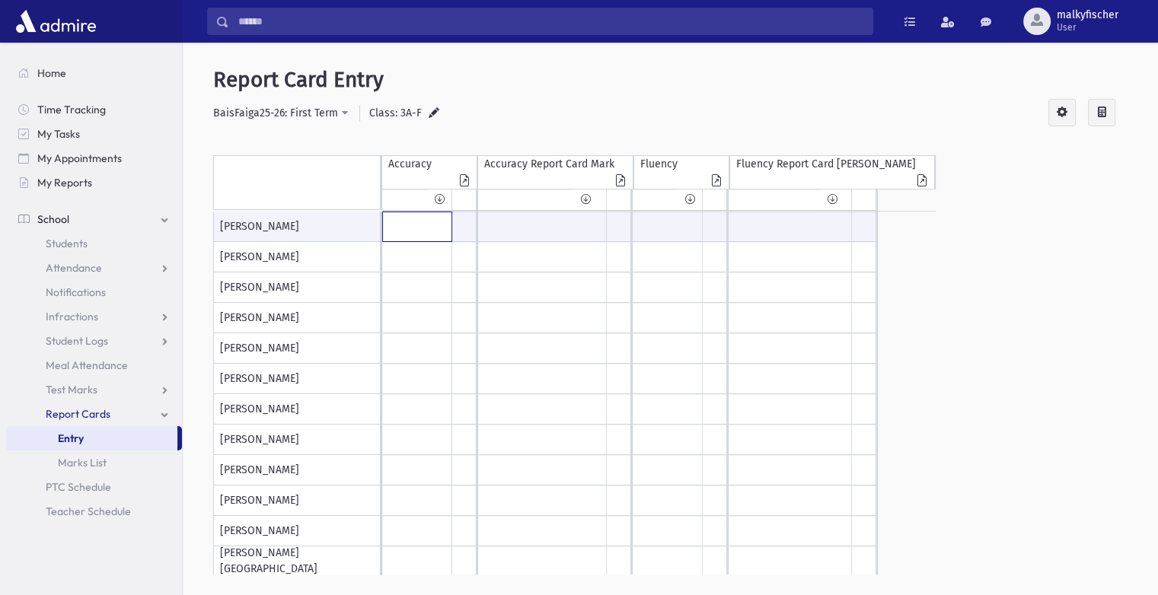
click at [395, 229] on input "text" at bounding box center [417, 226] width 69 height 29
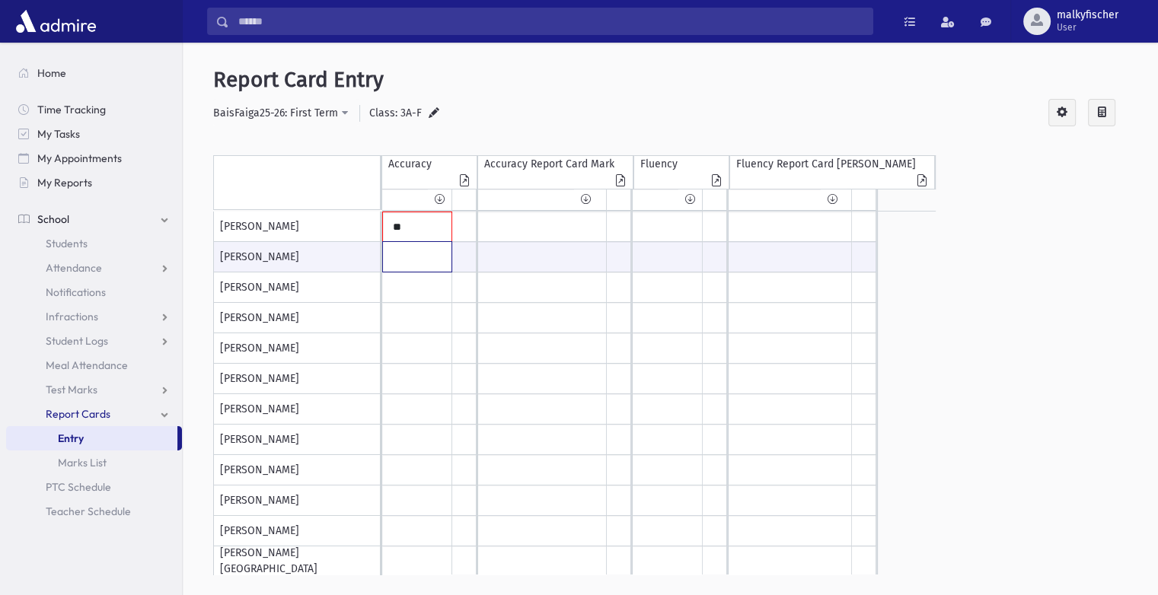
click at [412, 271] on input "text" at bounding box center [417, 257] width 69 height 30
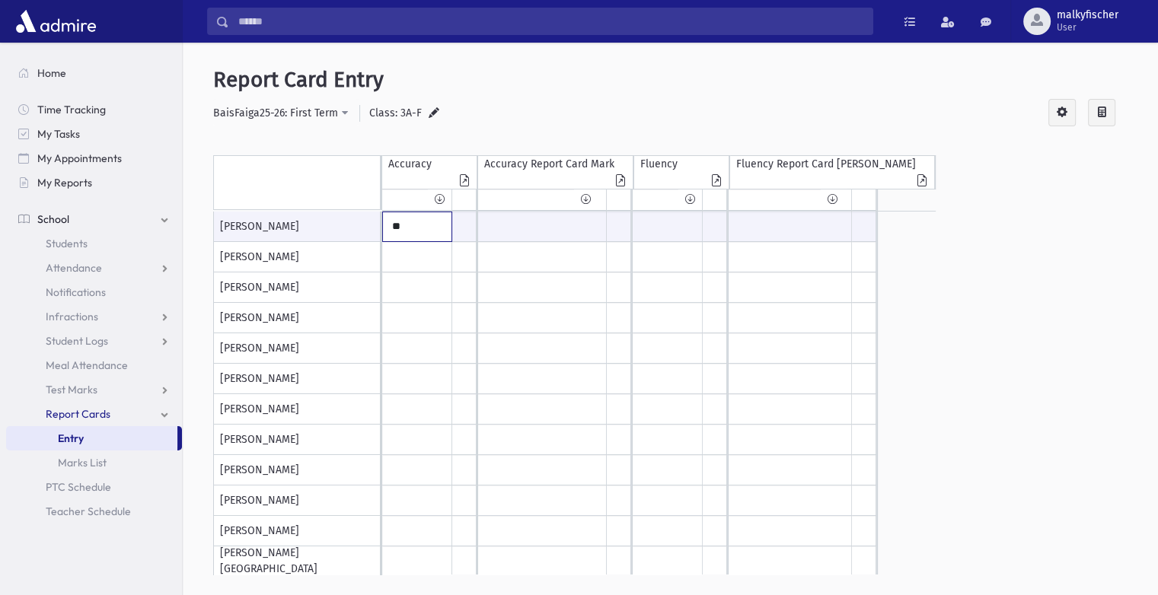
click at [420, 227] on input "**" at bounding box center [417, 226] width 69 height 29
type input "******"
click at [512, 218] on input "text" at bounding box center [542, 226] width 128 height 29
click at [432, 227] on input "******" at bounding box center [417, 226] width 69 height 29
drag, startPoint x: 423, startPoint y: 221, endPoint x: 377, endPoint y: 222, distance: 45.7
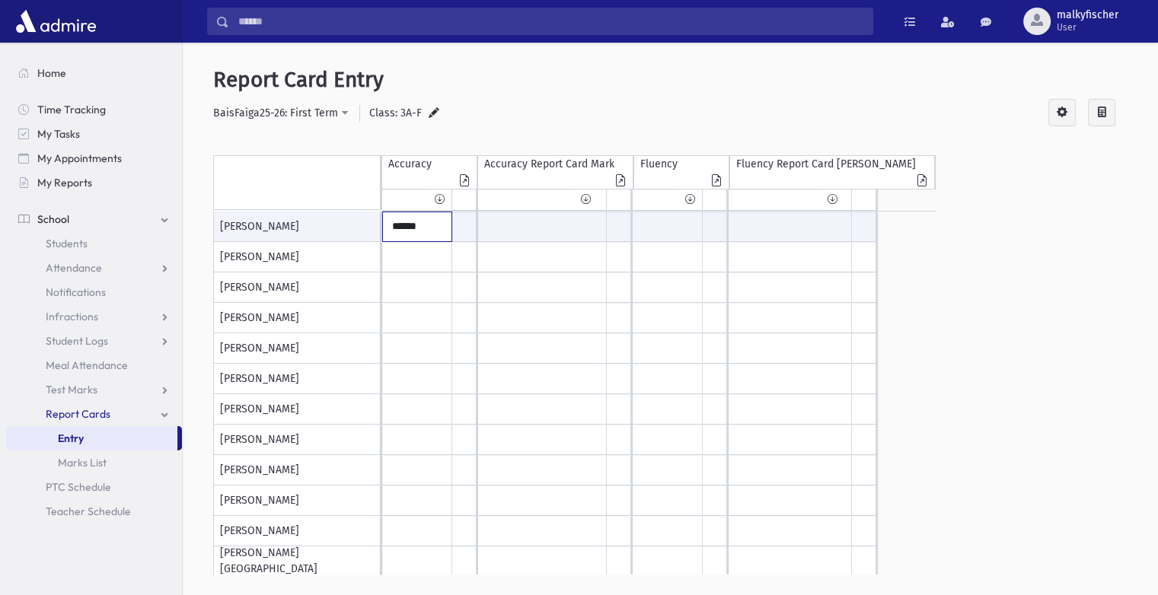
click at [377, 222] on div "[PERSON_NAME], [PERSON_NAME], [GEOGRAPHIC_DATA][PERSON_NAME], [PERSON_NAME], [P…" at bounding box center [670, 393] width 915 height 363
click at [393, 257] on input "text" at bounding box center [417, 257] width 69 height 30
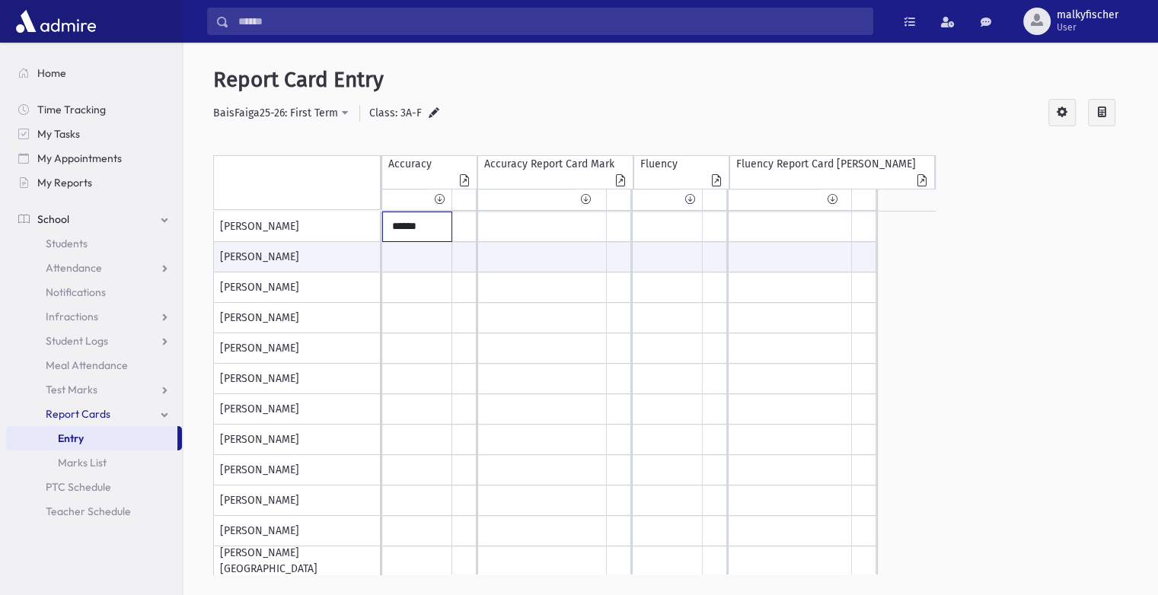
click at [418, 225] on input "******" at bounding box center [417, 226] width 69 height 29
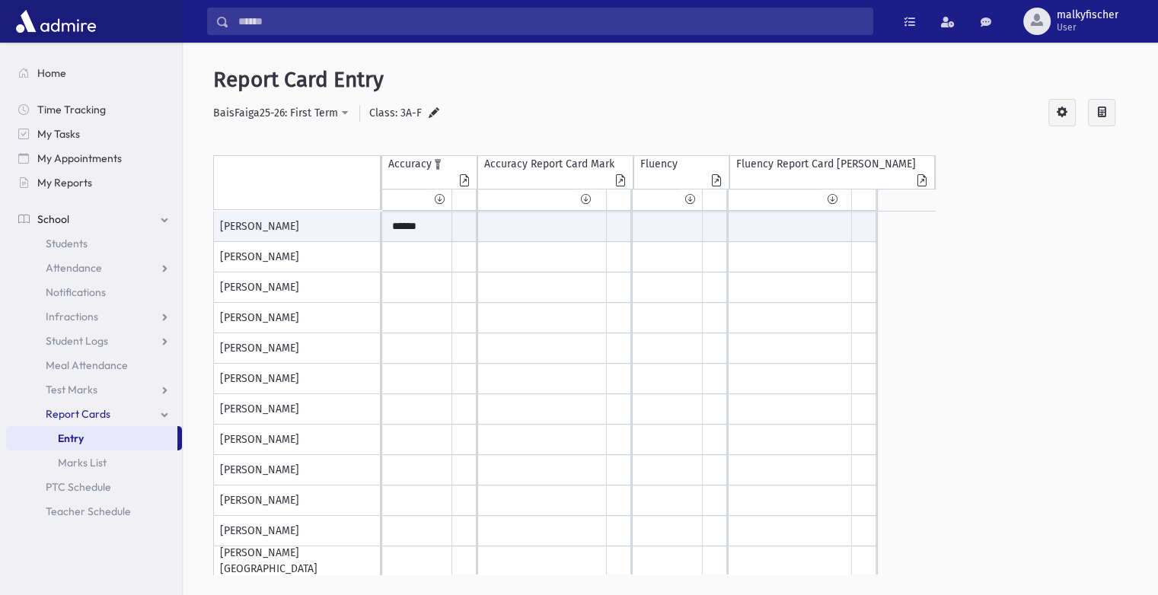
click at [460, 178] on icon at bounding box center [464, 182] width 15 height 14
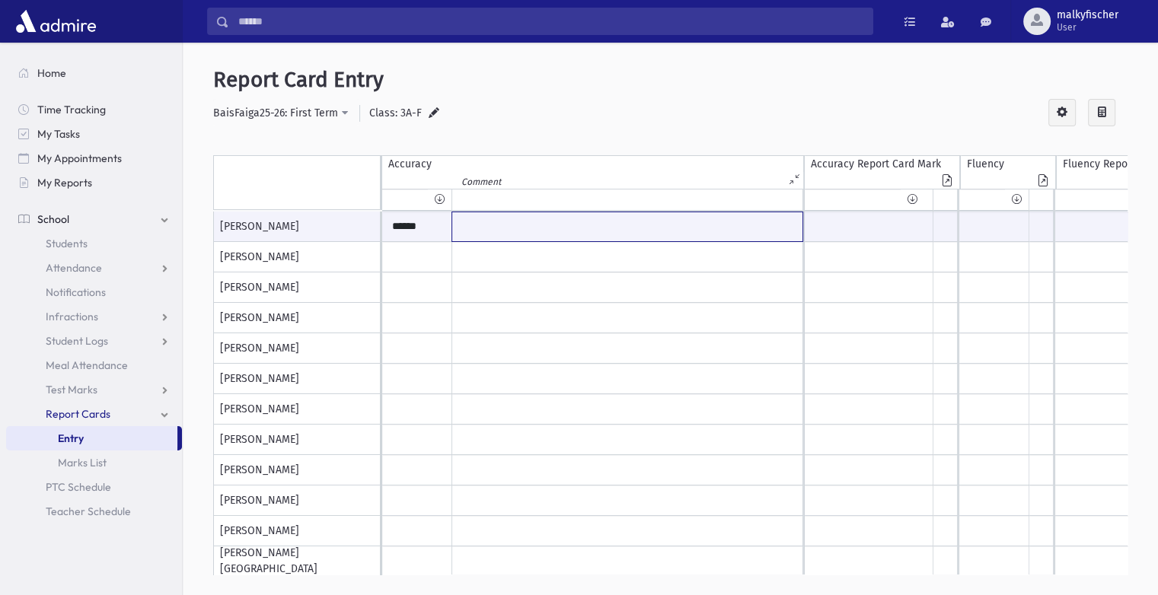
click at [496, 222] on input "text" at bounding box center [627, 226] width 350 height 29
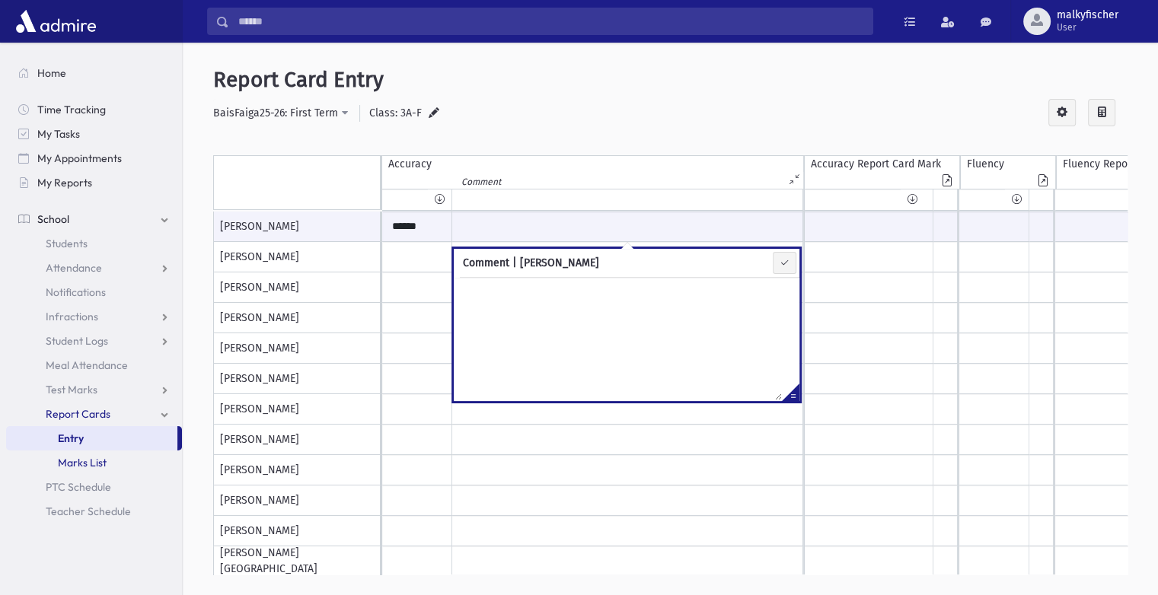
click at [77, 464] on span "Marks List" at bounding box center [82, 463] width 49 height 14
click at [76, 464] on span "Marks List" at bounding box center [82, 463] width 49 height 14
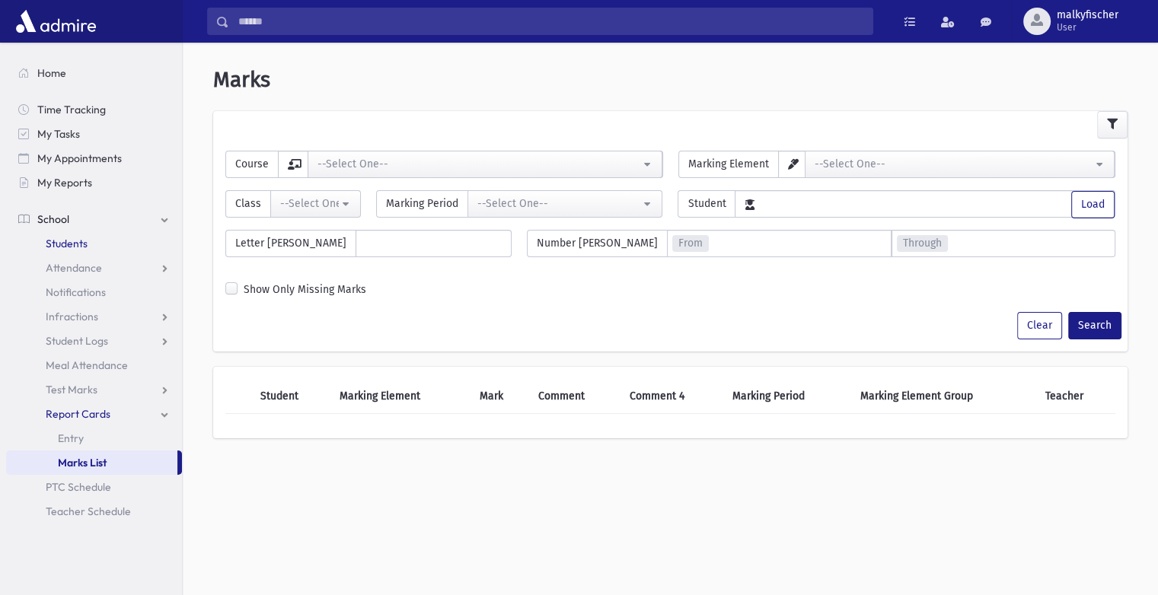
click at [76, 244] on span "Students" at bounding box center [67, 244] width 42 height 14
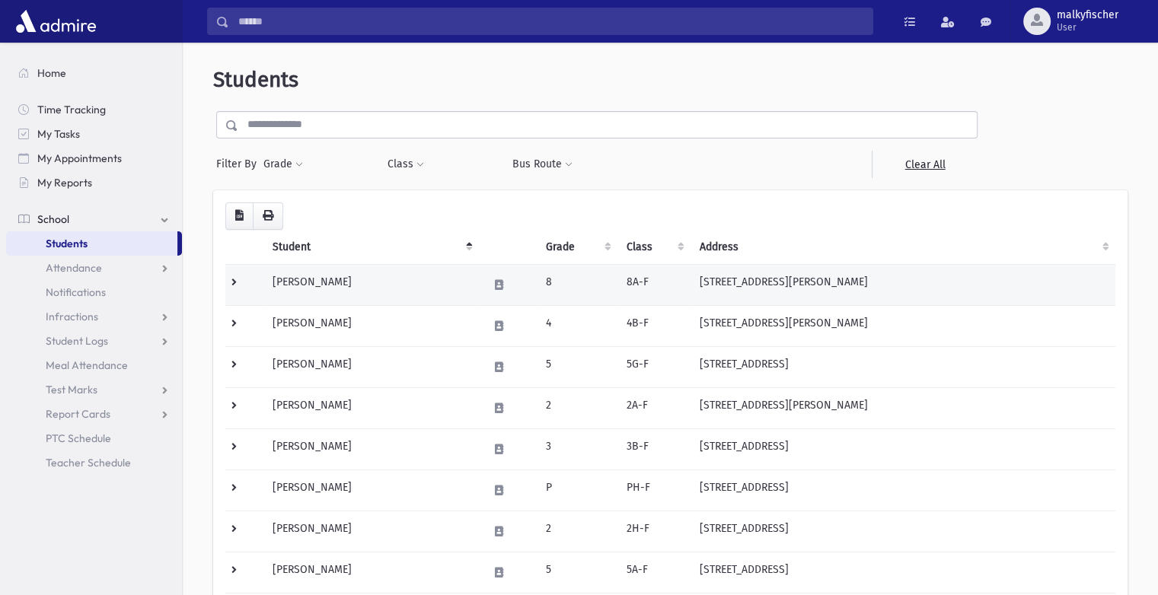
click at [318, 283] on td "[PERSON_NAME]" at bounding box center [370, 284] width 215 height 41
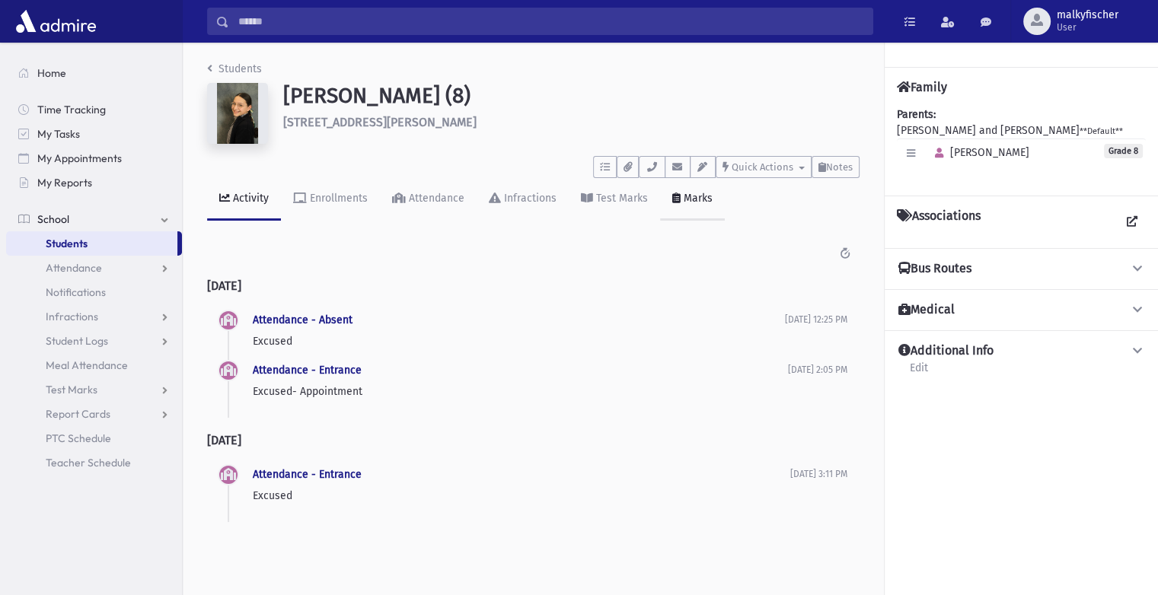
click at [694, 196] on div "Marks" at bounding box center [697, 198] width 32 height 13
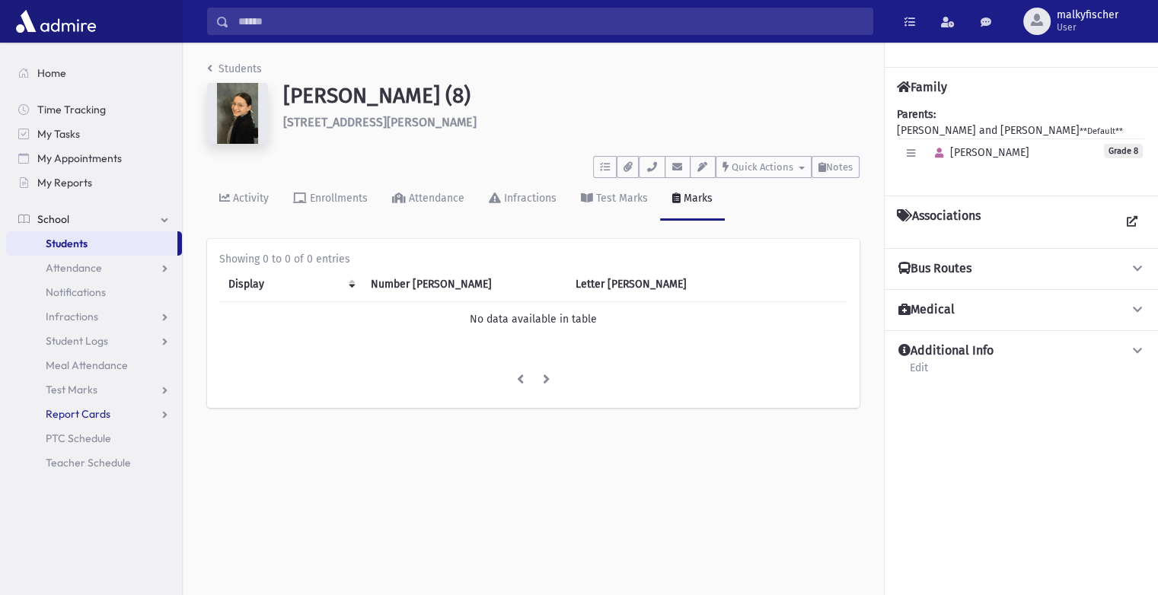
click at [82, 412] on span "Report Cards" at bounding box center [78, 414] width 65 height 14
click at [72, 443] on span "Entry" at bounding box center [71, 439] width 26 height 14
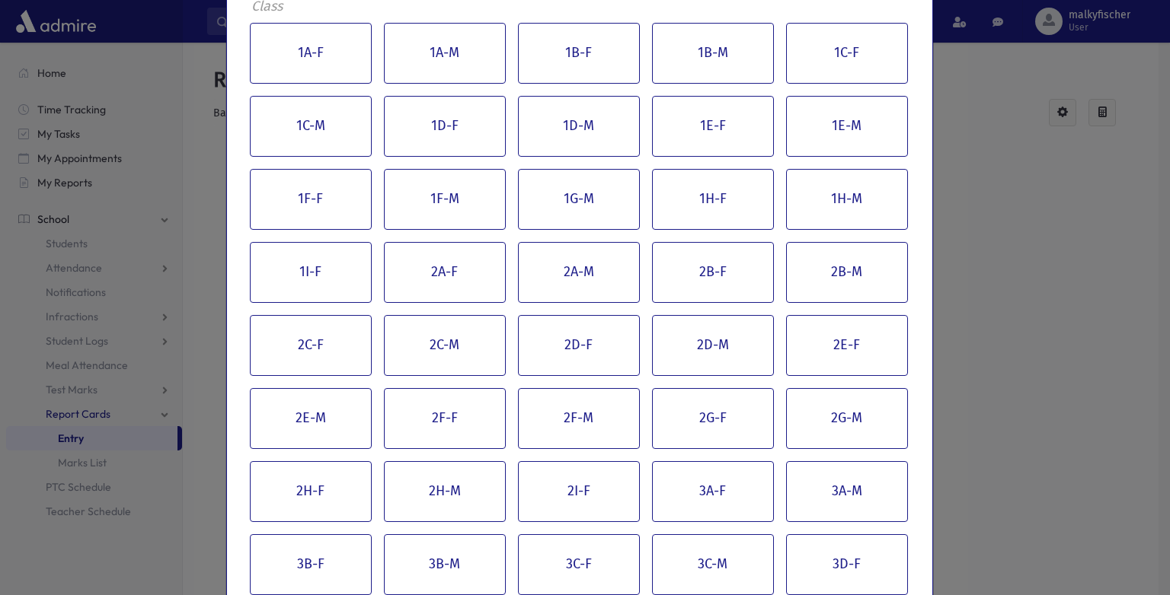
scroll to position [228, 0]
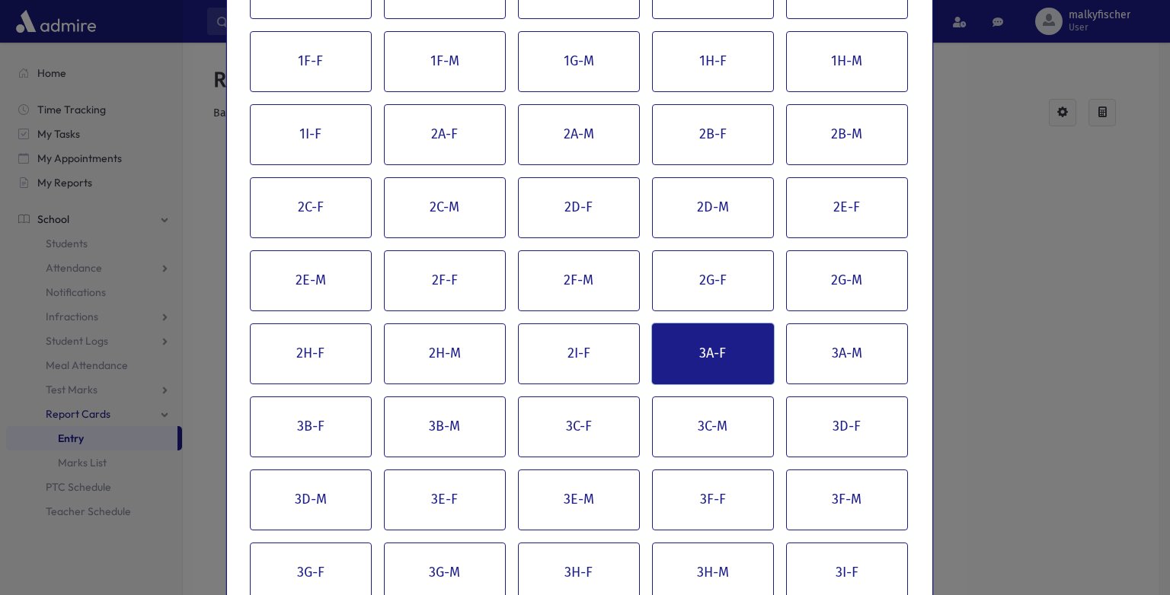
click at [710, 355] on button "3A-F" at bounding box center [713, 354] width 122 height 61
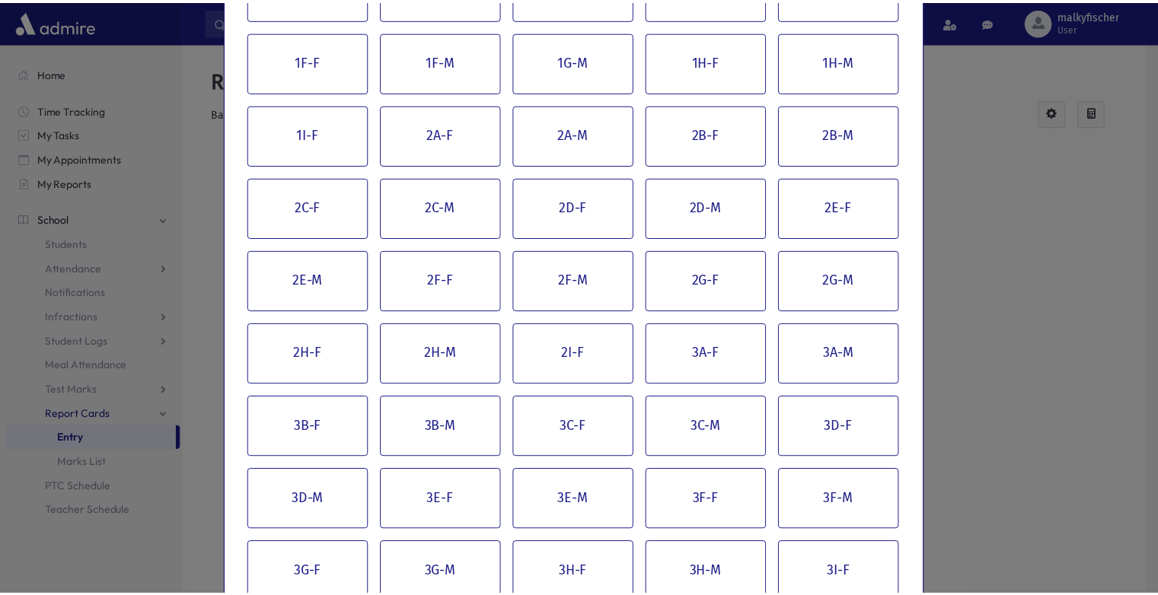
scroll to position [0, 0]
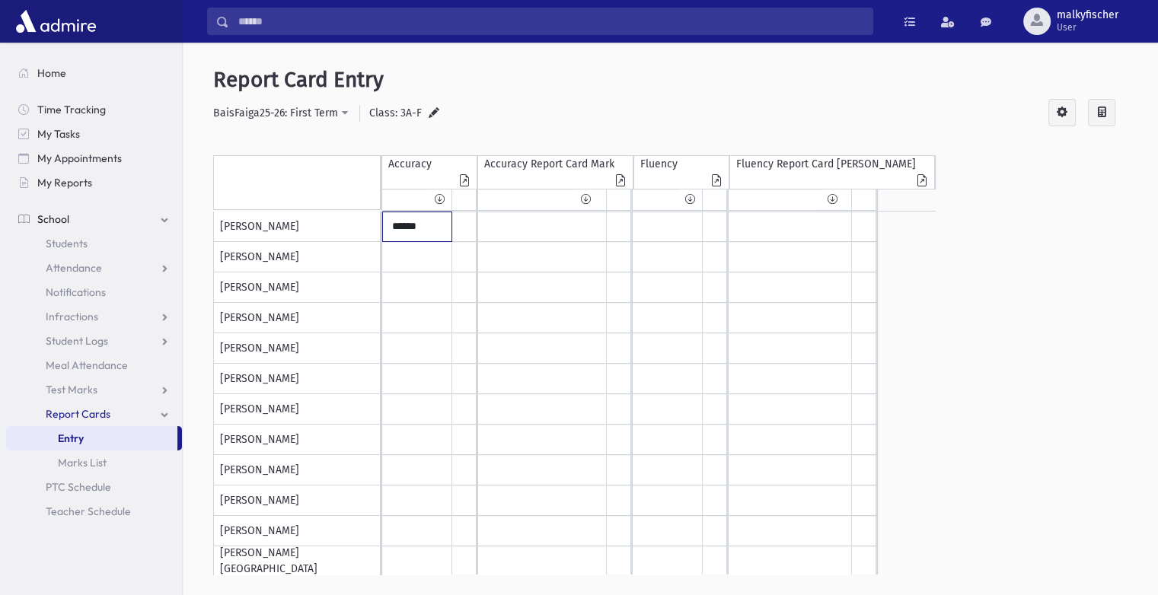
click at [429, 228] on input "******" at bounding box center [417, 226] width 69 height 29
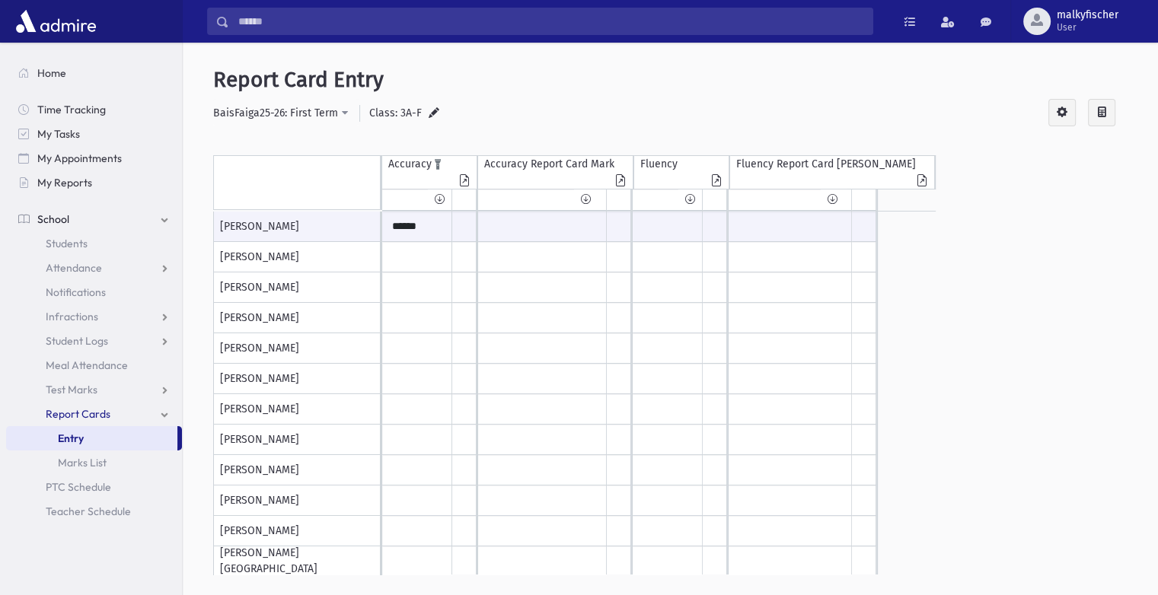
click at [466, 178] on icon at bounding box center [464, 182] width 15 height 14
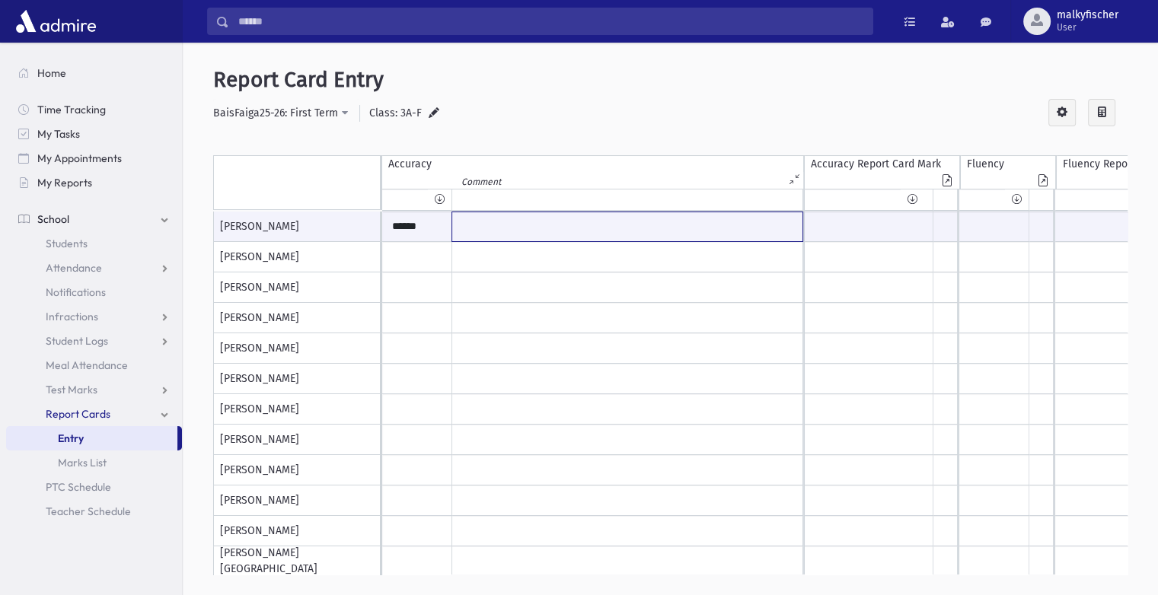
click at [490, 224] on input "text" at bounding box center [627, 226] width 350 height 29
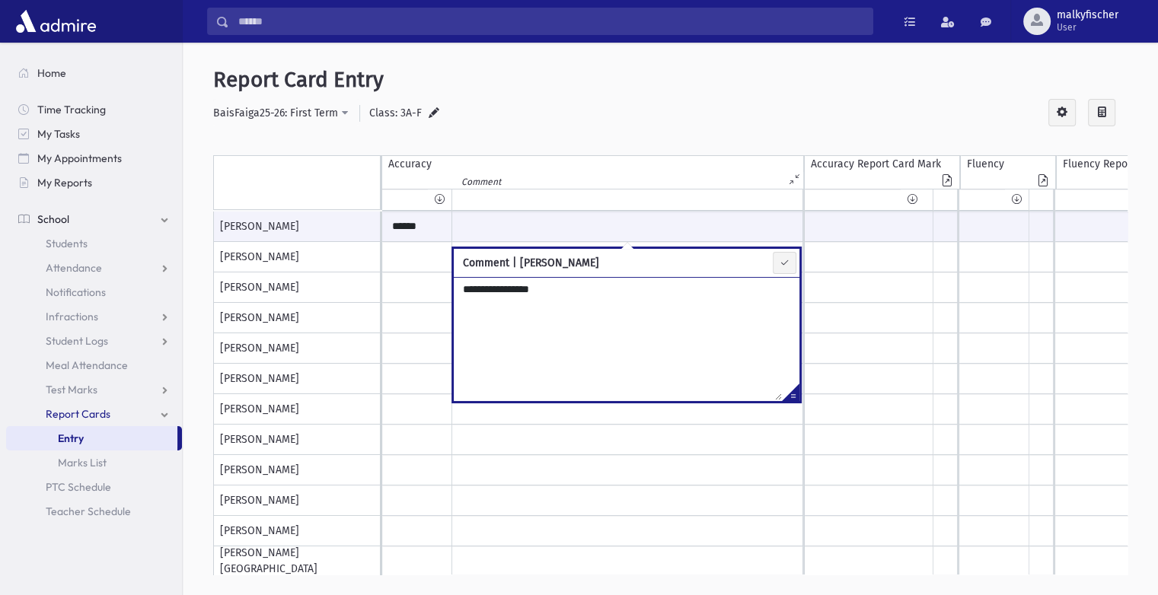
type textarea "**********"
click at [786, 259] on icon at bounding box center [785, 262] width 10 height 11
type input "**********"
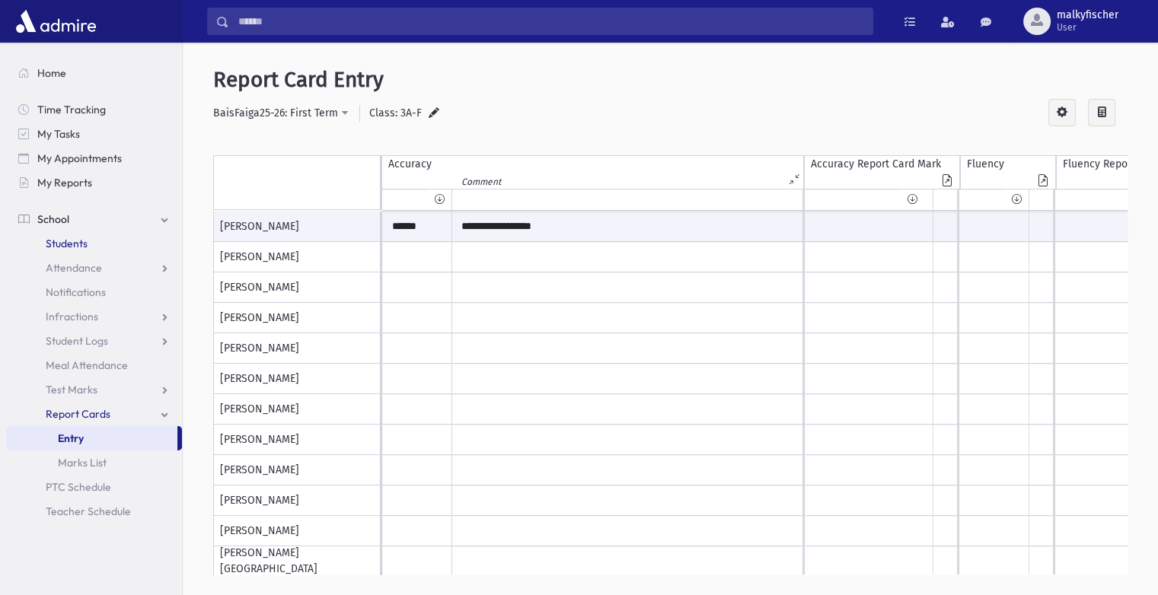
click at [69, 241] on span "Students" at bounding box center [67, 244] width 42 height 14
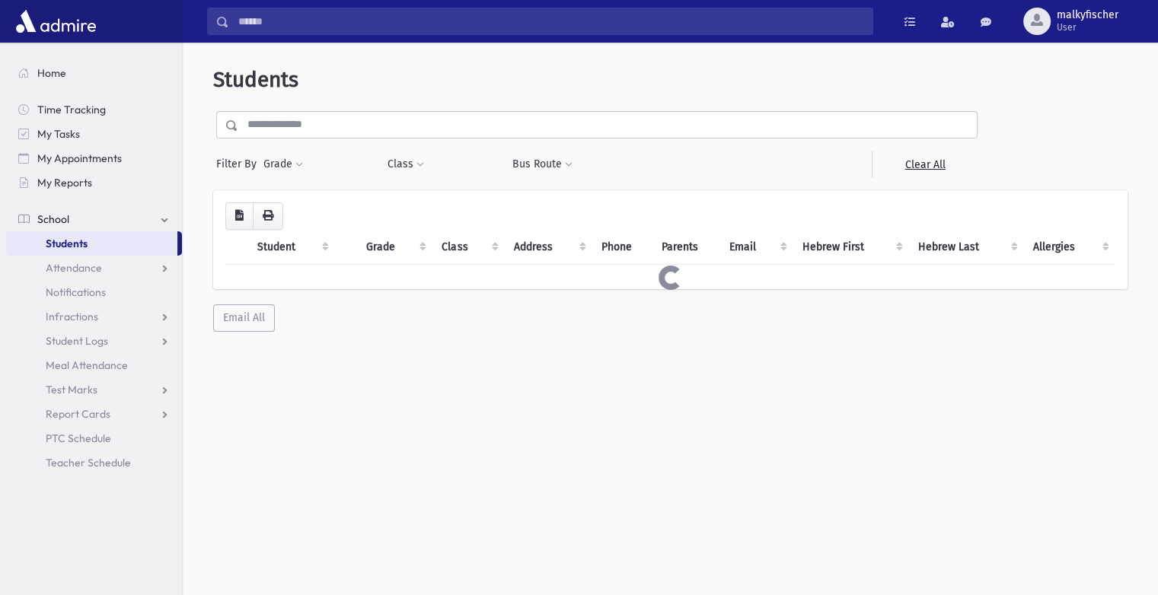
click at [276, 129] on input "text" at bounding box center [607, 124] width 739 height 27
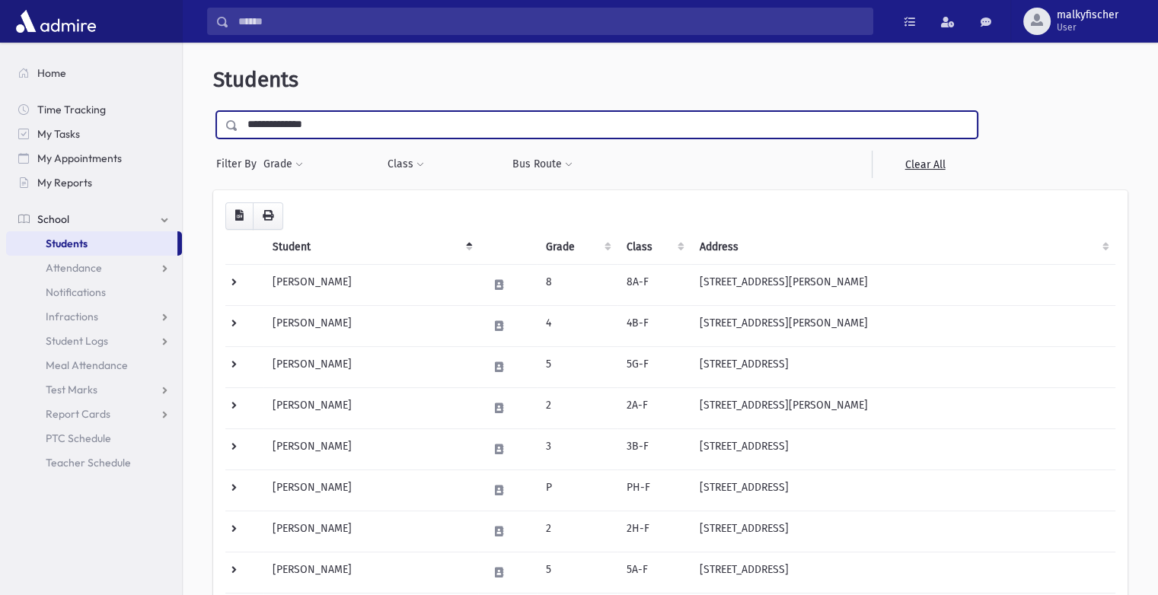
type input "**********"
click at [213, 111] on input "submit" at bounding box center [234, 121] width 43 height 21
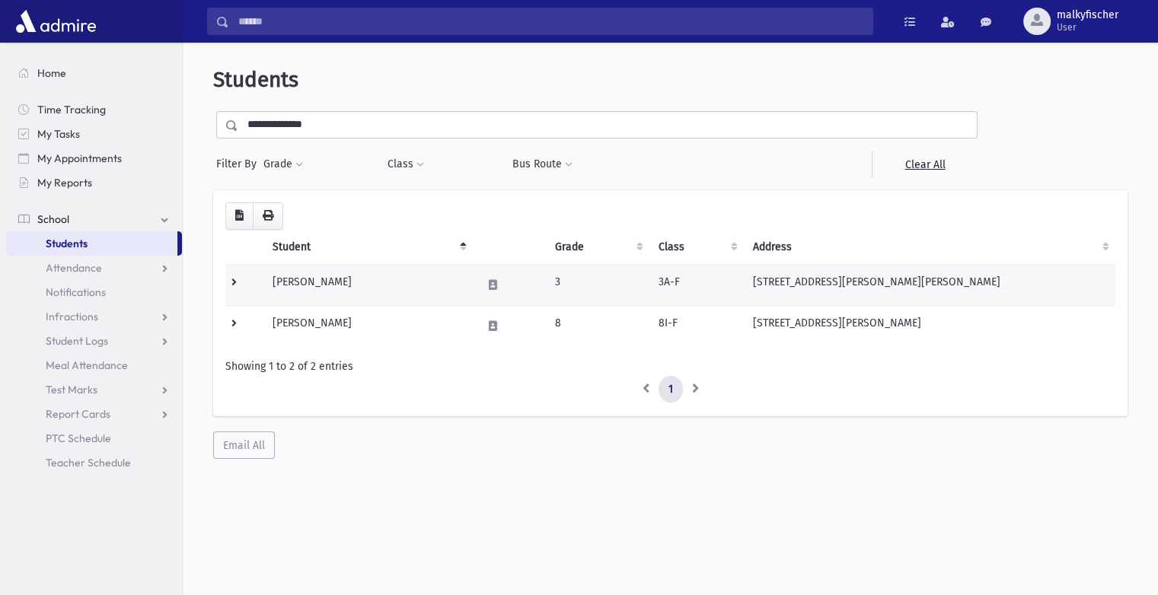
click at [368, 283] on td "[PERSON_NAME]" at bounding box center [367, 284] width 209 height 41
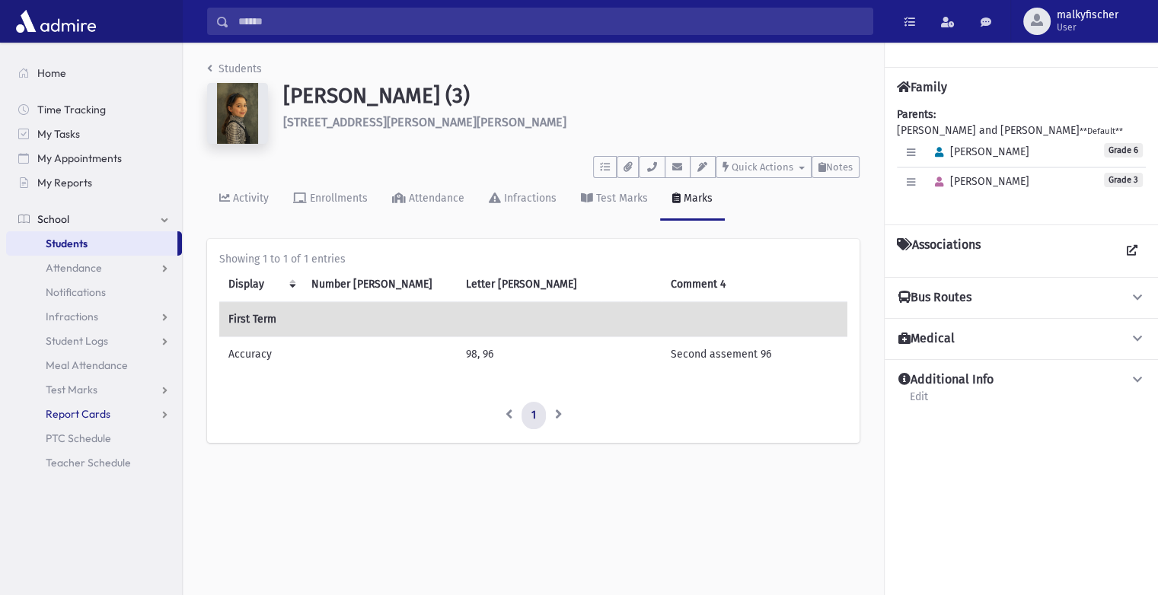
click at [91, 413] on span "Report Cards" at bounding box center [78, 414] width 65 height 14
click at [81, 440] on span "Entry" at bounding box center [71, 439] width 26 height 14
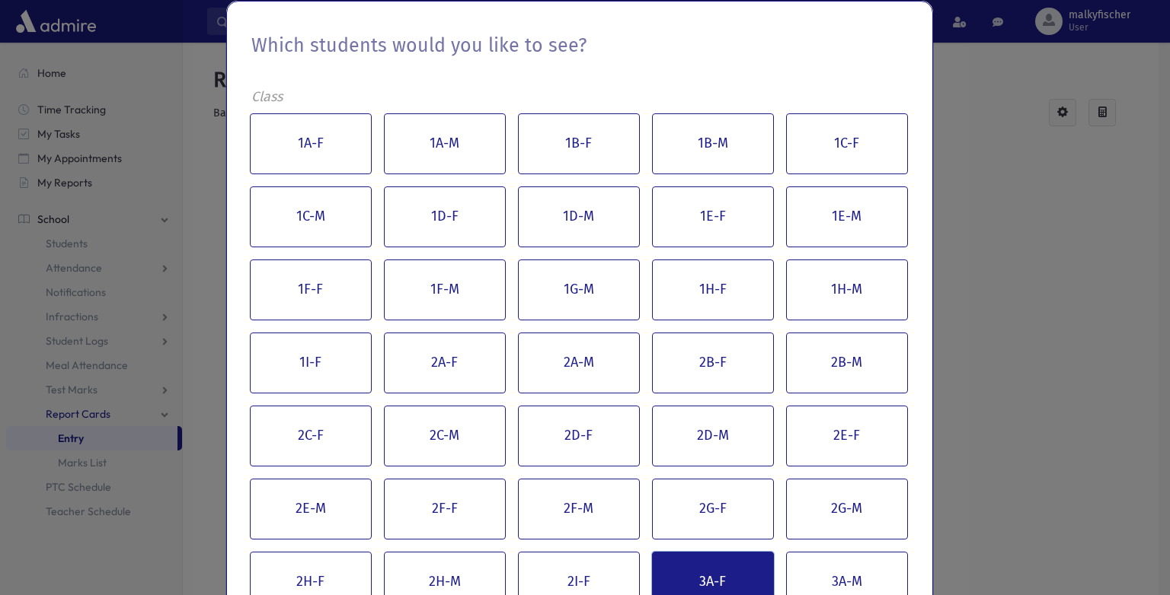
click at [694, 586] on button "3A-F" at bounding box center [713, 582] width 122 height 61
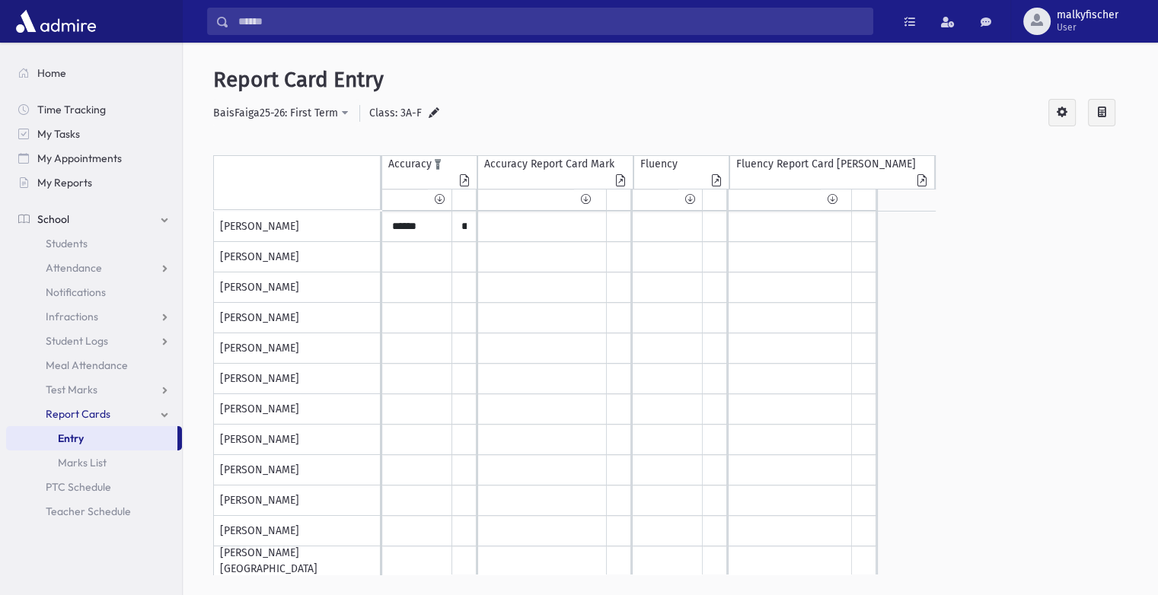
click at [464, 181] on icon at bounding box center [464, 182] width 15 height 14
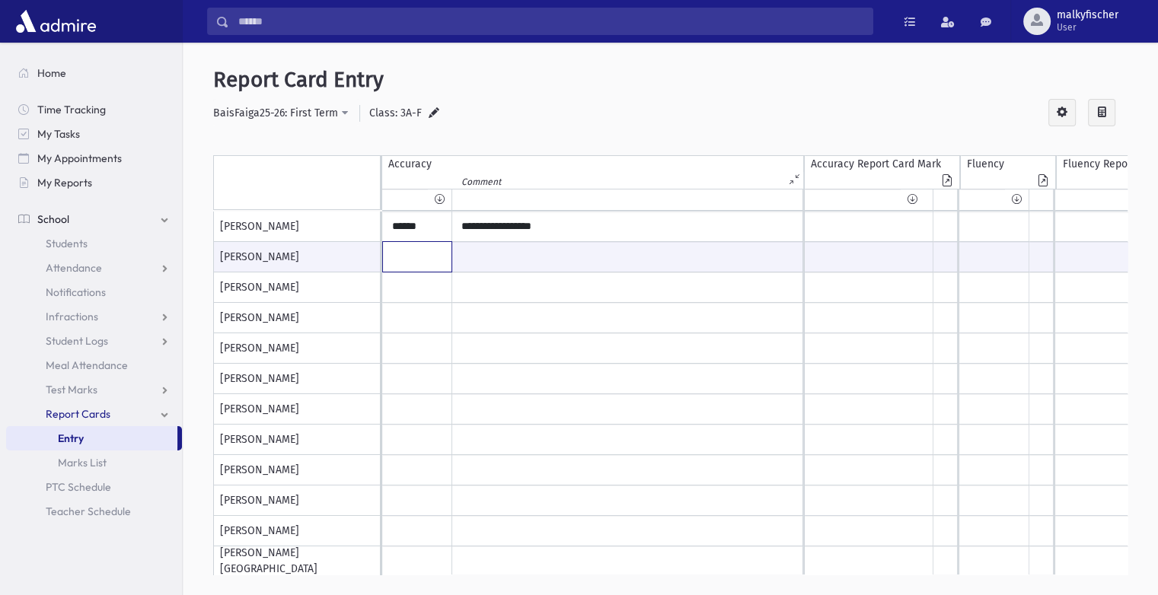
click at [422, 257] on input "text" at bounding box center [417, 257] width 69 height 30
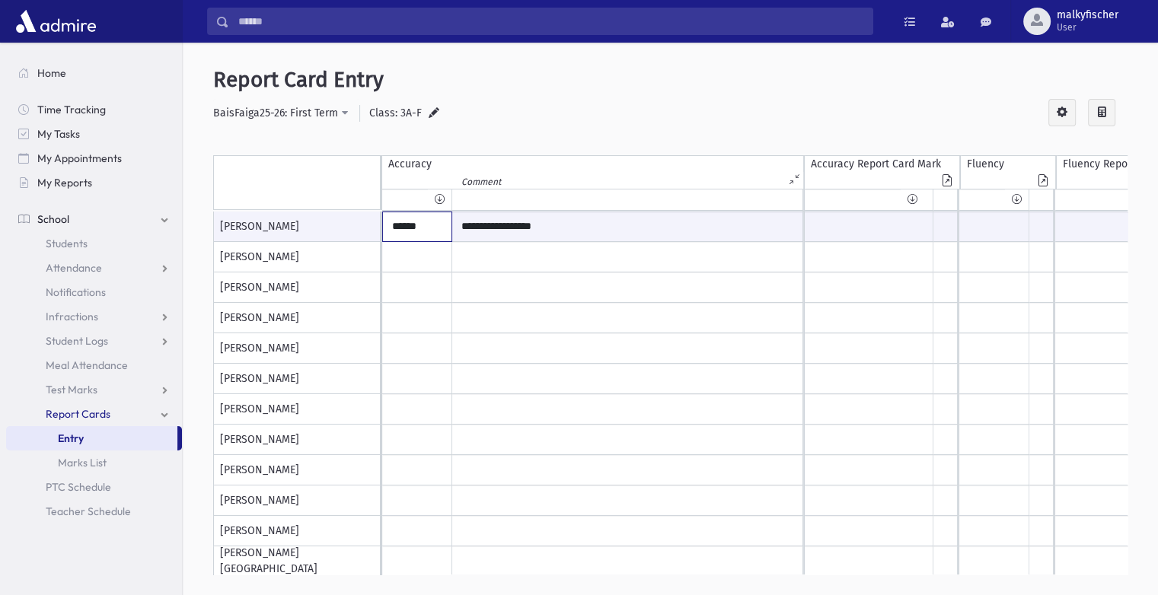
click at [428, 231] on input "******" at bounding box center [417, 226] width 69 height 29
drag, startPoint x: 428, startPoint y: 231, endPoint x: 383, endPoint y: 225, distance: 45.2
click at [383, 225] on input "******" at bounding box center [417, 226] width 69 height 29
click at [457, 271] on input "text" at bounding box center [627, 257] width 350 height 30
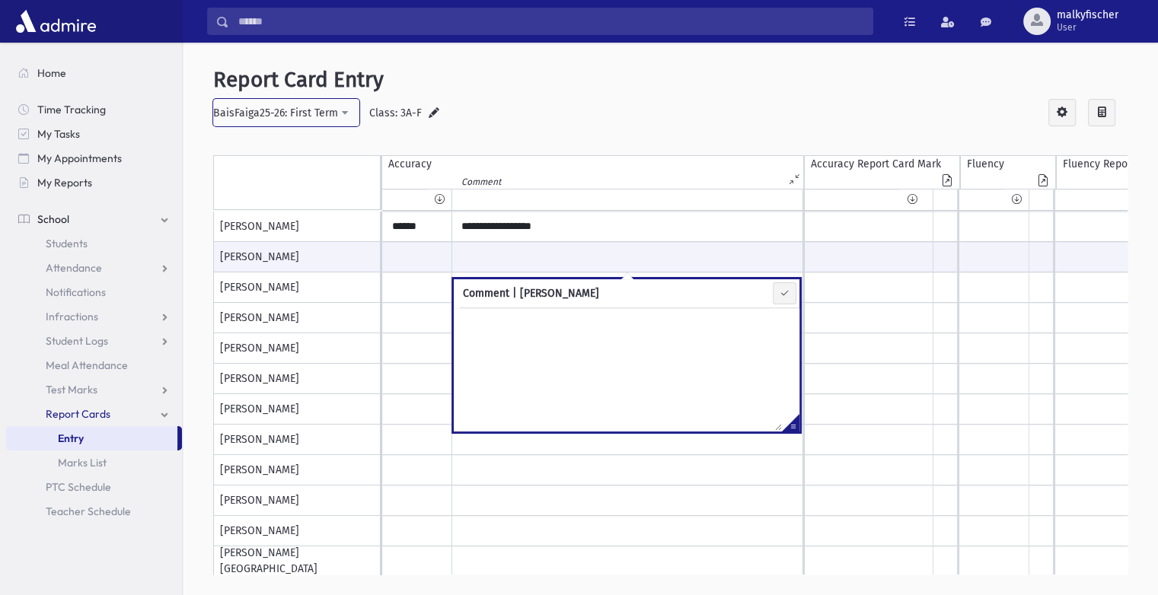
click at [331, 110] on div "BaisFaiga25-26: First Term" at bounding box center [275, 113] width 125 height 16
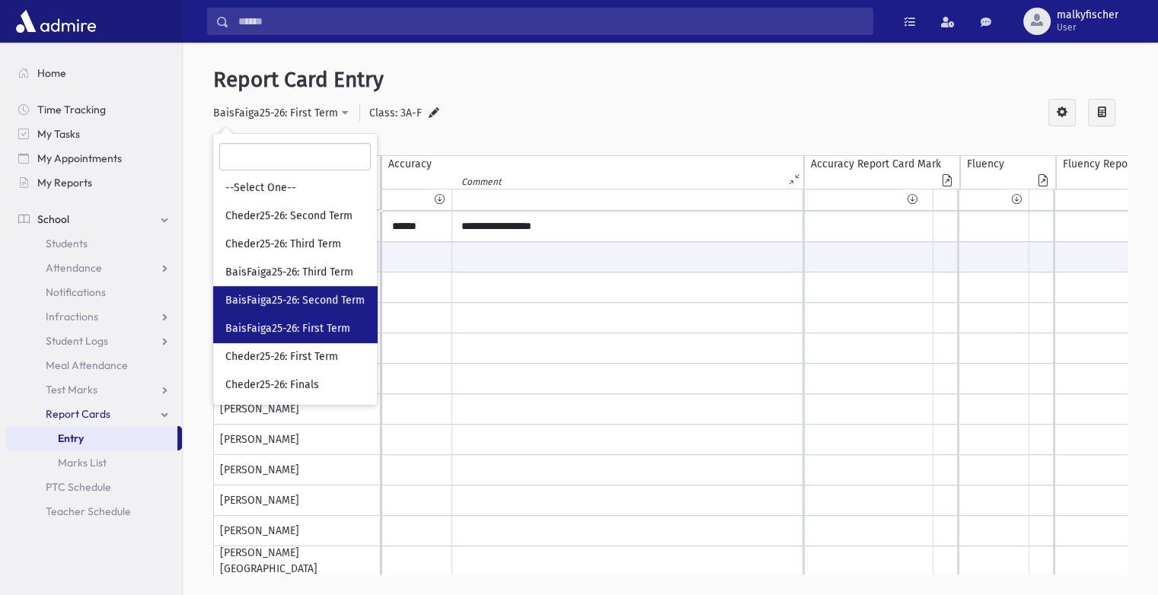
click at [308, 303] on span "BaisFaiga25-26: Second Term" at bounding box center [294, 300] width 139 height 15
select select "**"
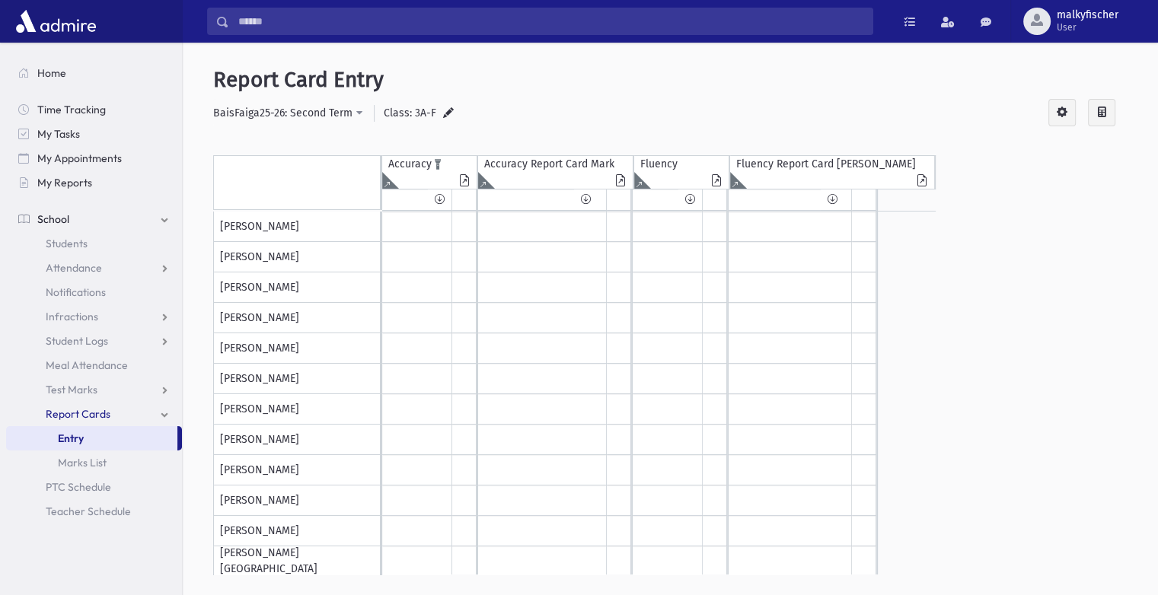
click at [388, 184] on icon at bounding box center [387, 180] width 10 height 17
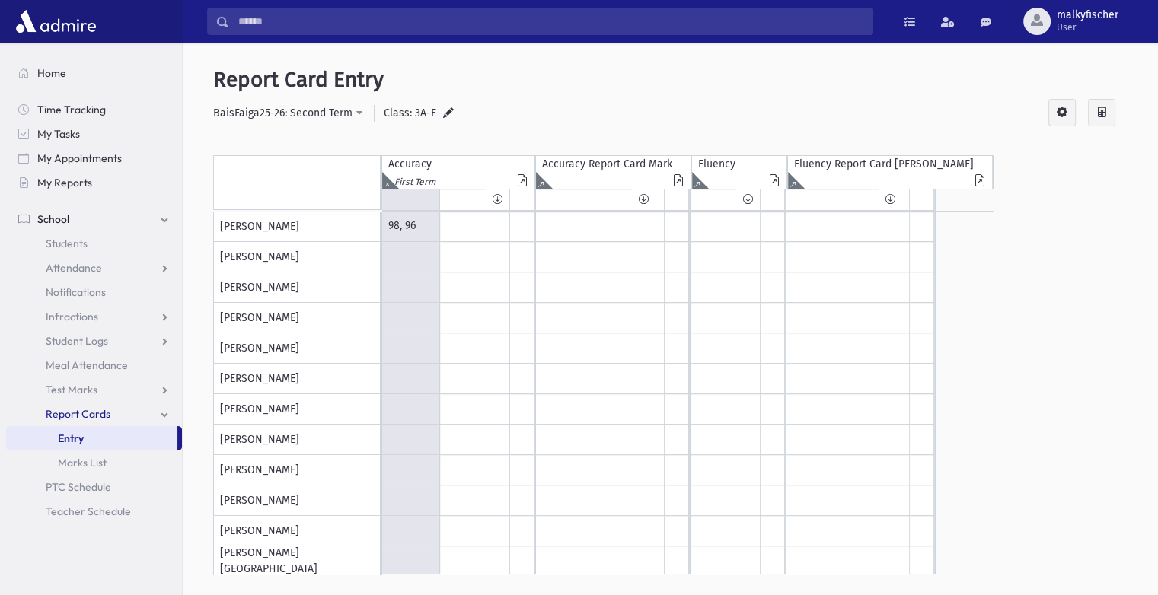
click at [386, 184] on icon at bounding box center [387, 180] width 10 height 17
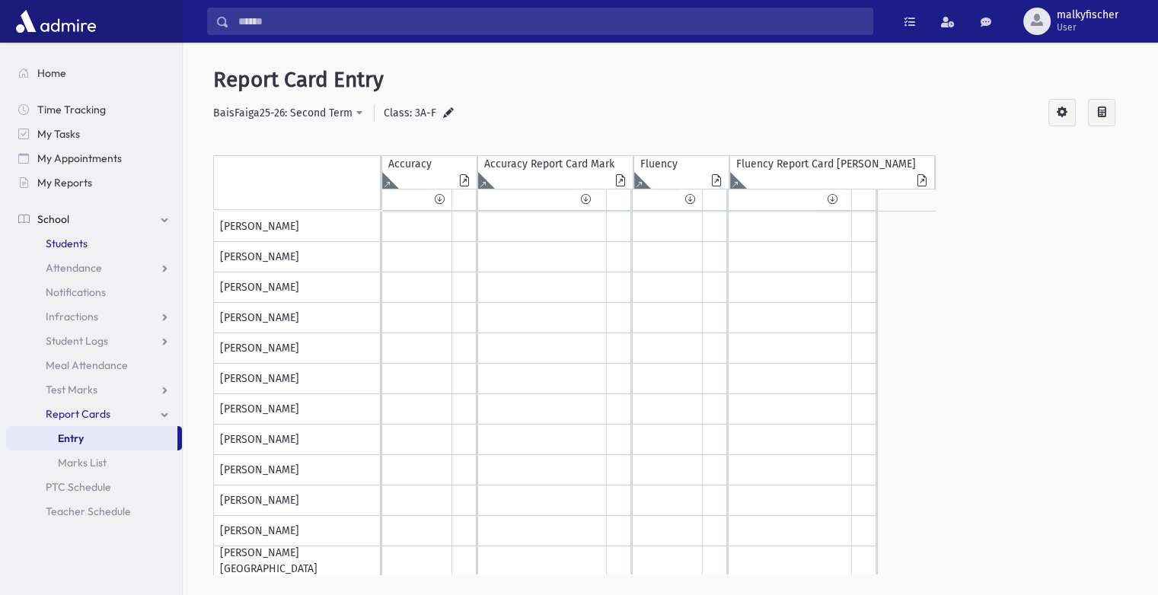
click at [91, 243] on link "Students" at bounding box center [94, 243] width 176 height 24
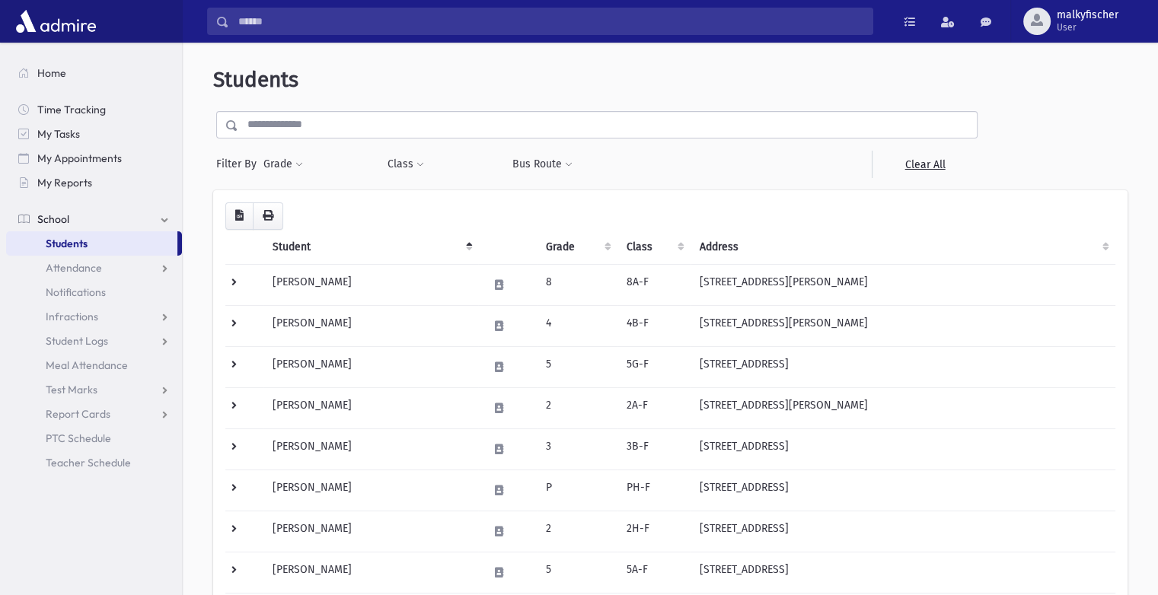
click at [68, 244] on span "Students" at bounding box center [67, 244] width 42 height 14
click at [136, 379] on link "Test Marks" at bounding box center [94, 390] width 176 height 24
click at [71, 419] on span "Entry" at bounding box center [71, 414] width 26 height 14
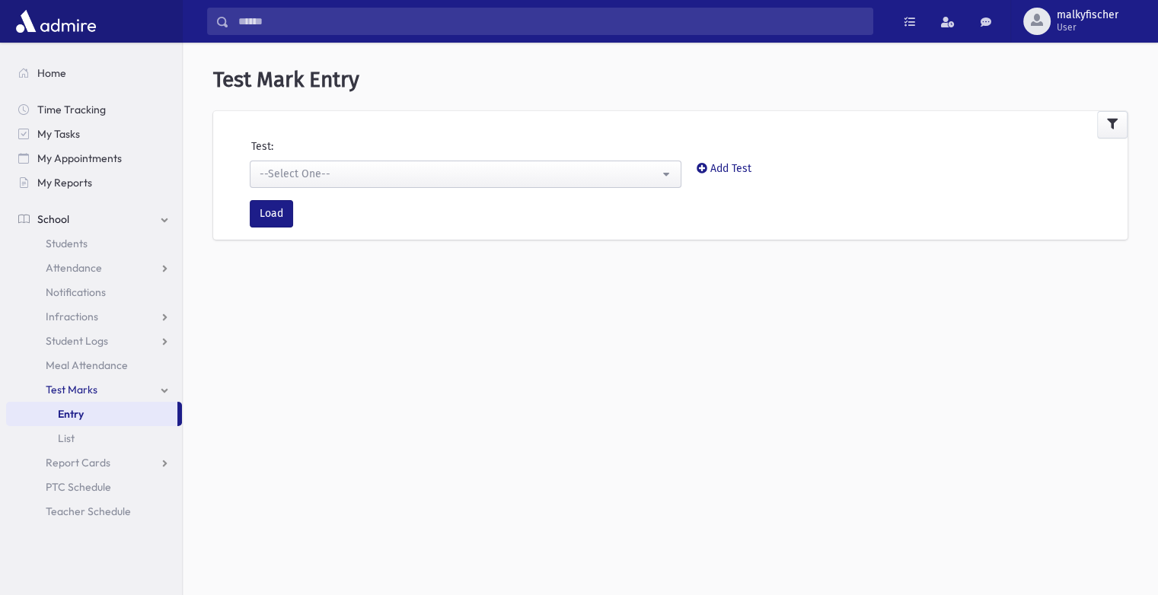
click at [413, 190] on form "**********" at bounding box center [670, 189] width 915 height 101
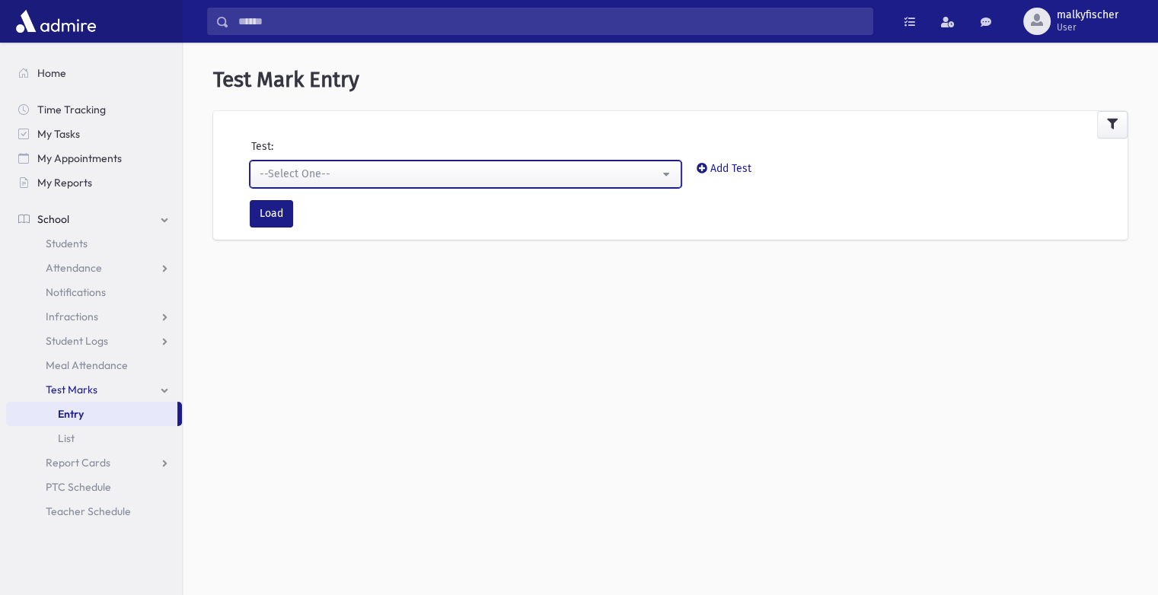
click at [415, 178] on div "--Select One--" at bounding box center [460, 174] width 400 height 16
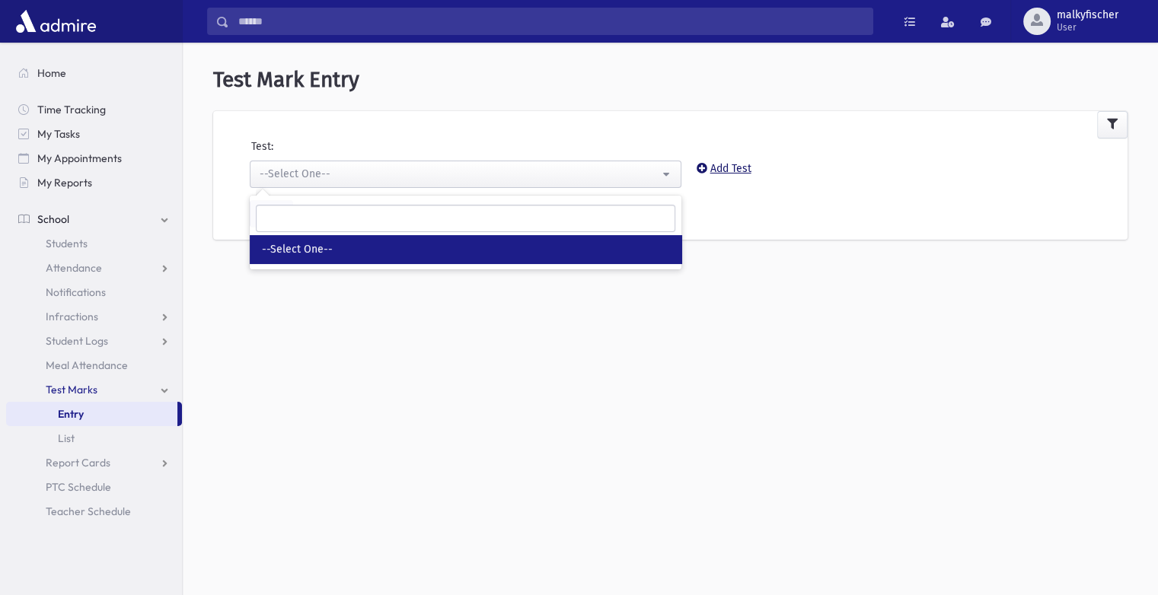
click at [712, 164] on link "Add Test" at bounding box center [724, 168] width 55 height 13
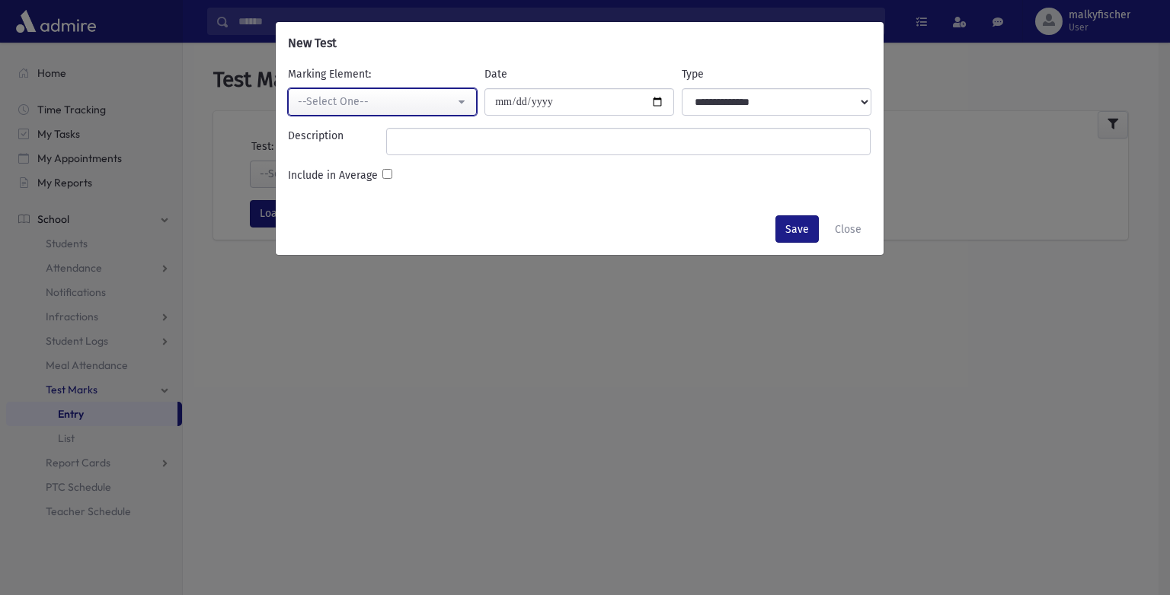
click at [460, 106] on button "--Select One--" at bounding box center [383, 101] width 190 height 27
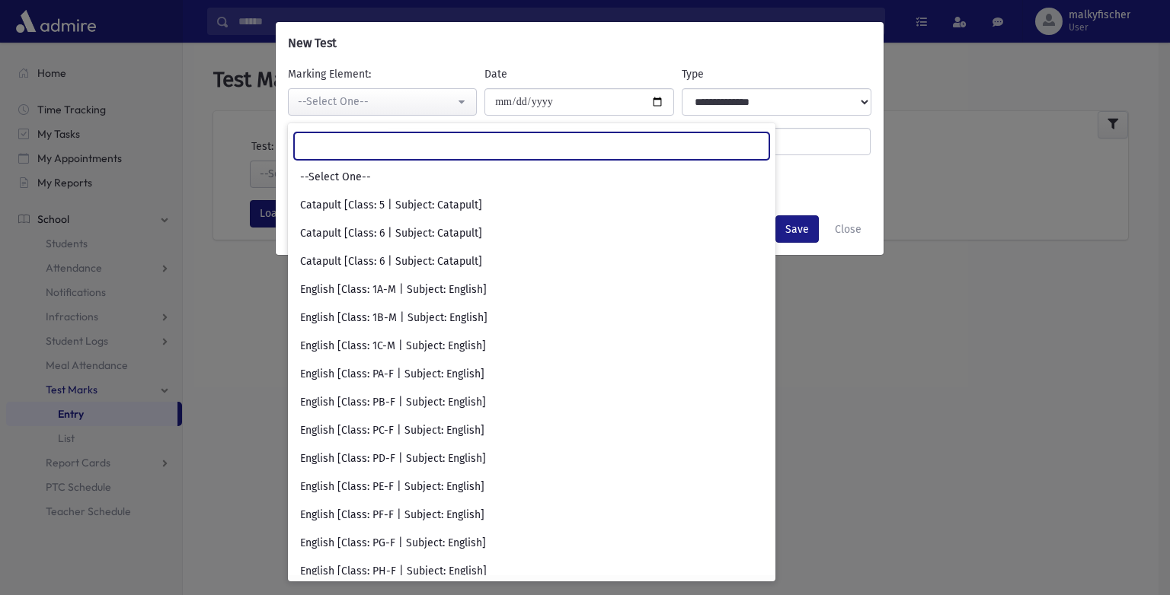
click at [736, 148] on input "Search" at bounding box center [531, 145] width 475 height 27
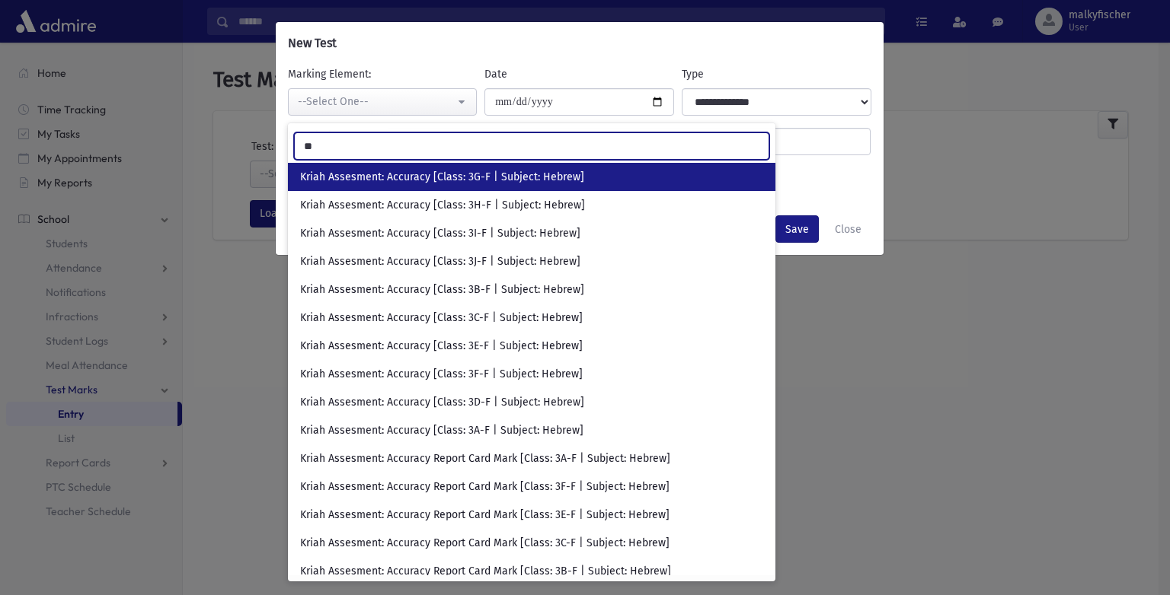
type input "**"
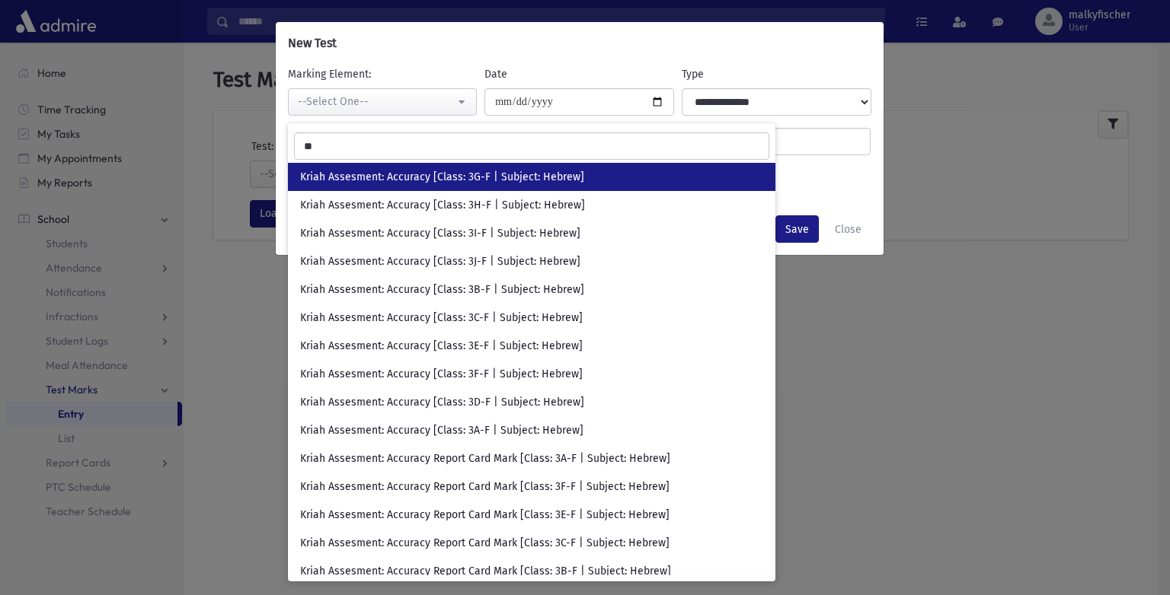
click at [846, 391] on div "**********" at bounding box center [585, 297] width 1170 height 595
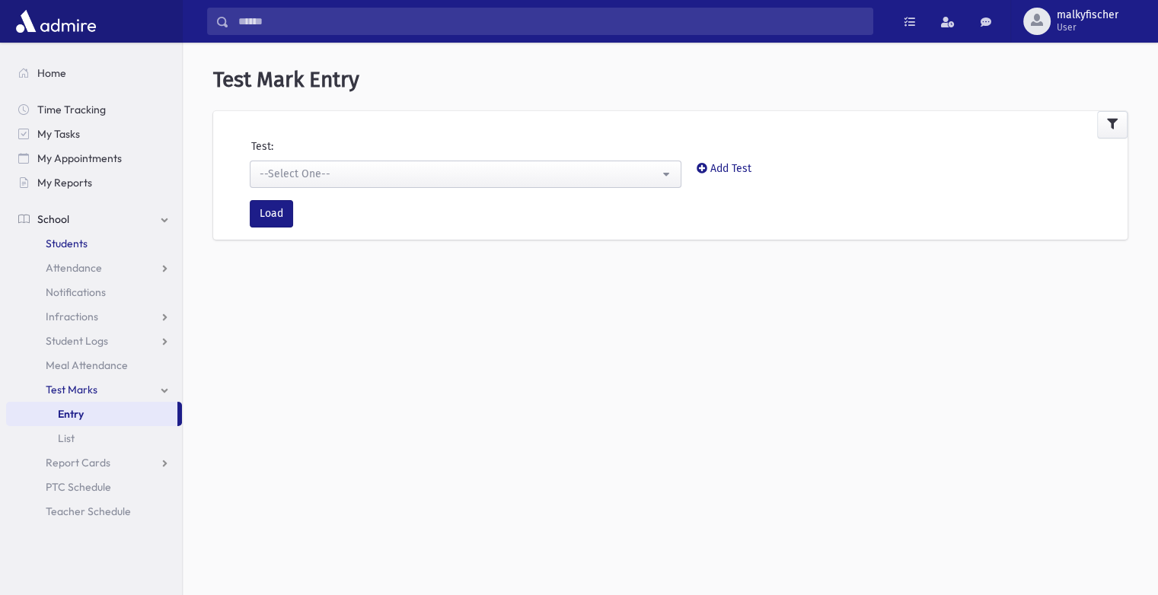
click at [76, 250] on span "Students" at bounding box center [67, 244] width 42 height 14
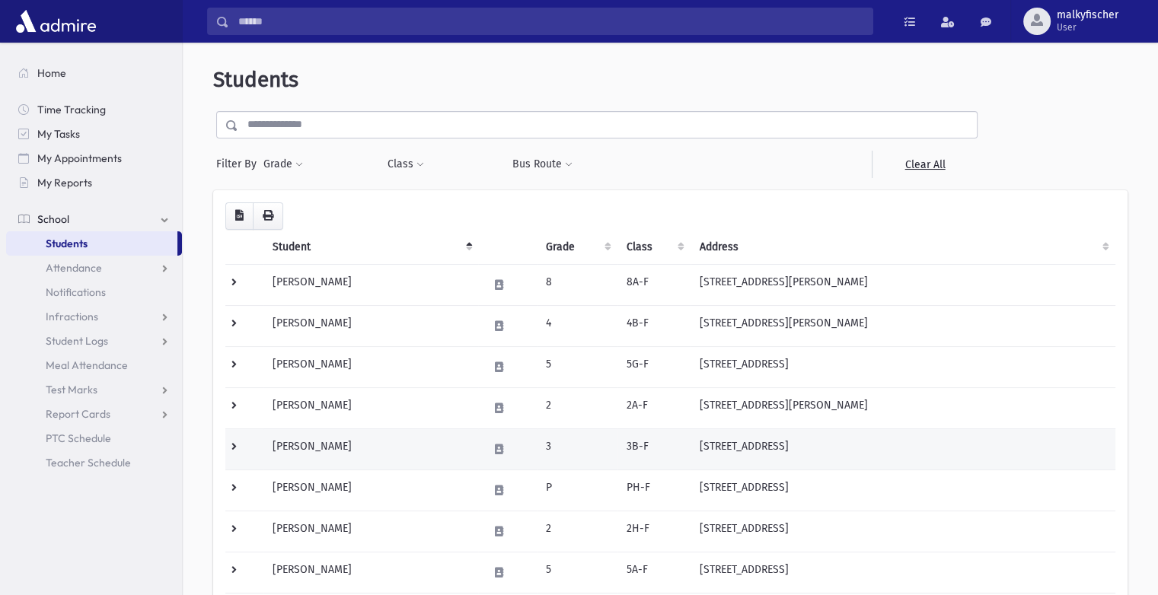
click at [414, 448] on td "[PERSON_NAME]" at bounding box center [370, 449] width 215 height 41
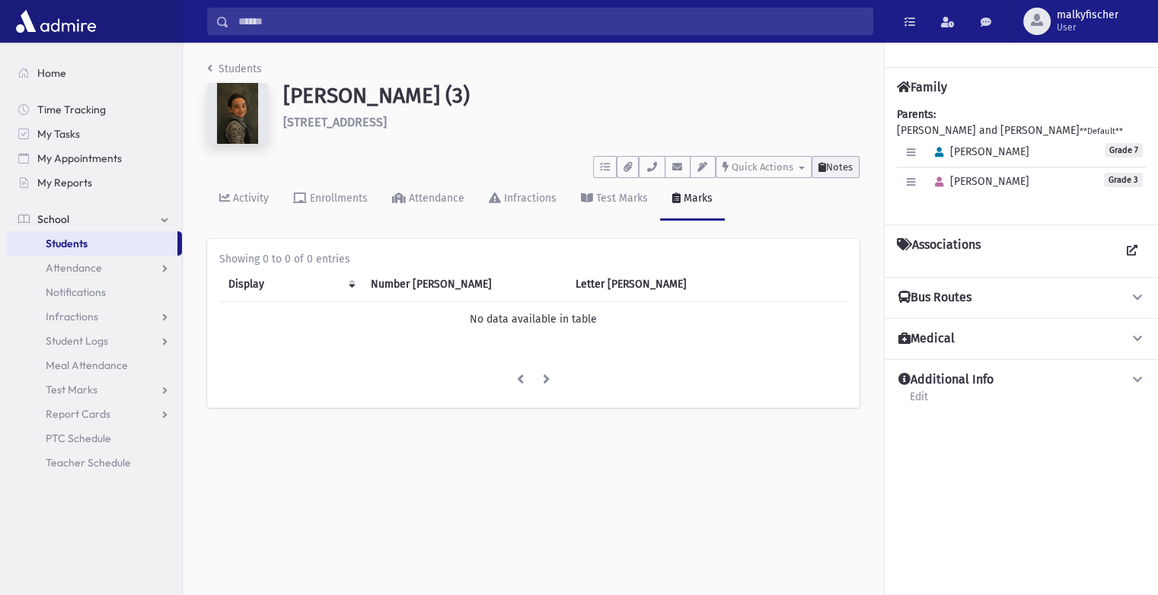
click at [838, 164] on span "Notes" at bounding box center [839, 166] width 27 height 11
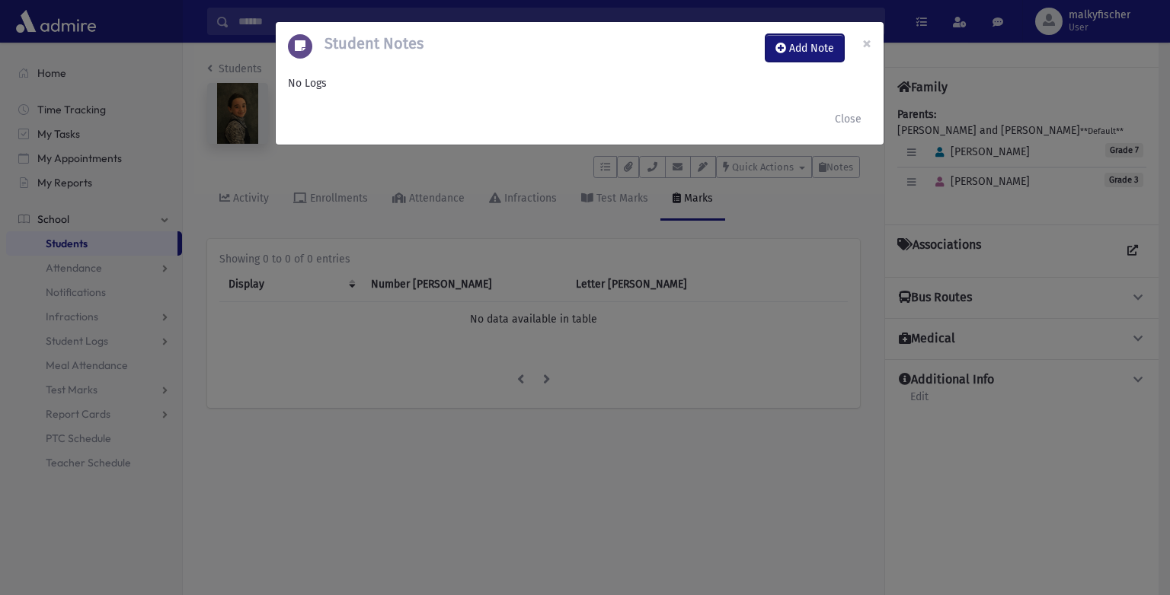
click at [785, 47] on icon at bounding box center [780, 48] width 11 height 11
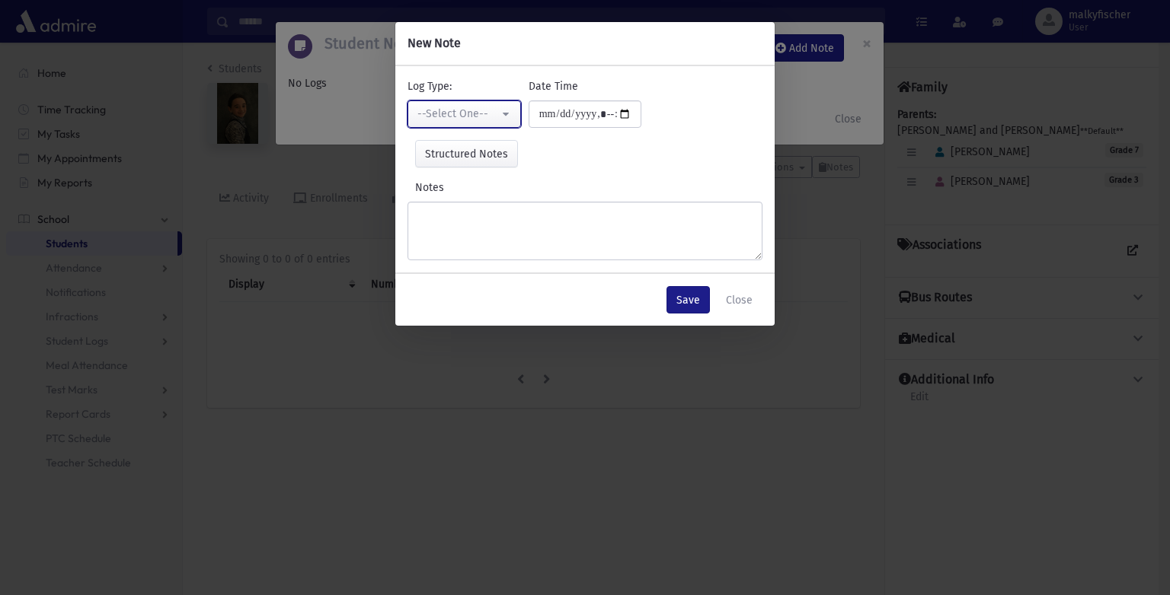
click at [494, 114] on div "--Select One--" at bounding box center [457, 114] width 81 height 16
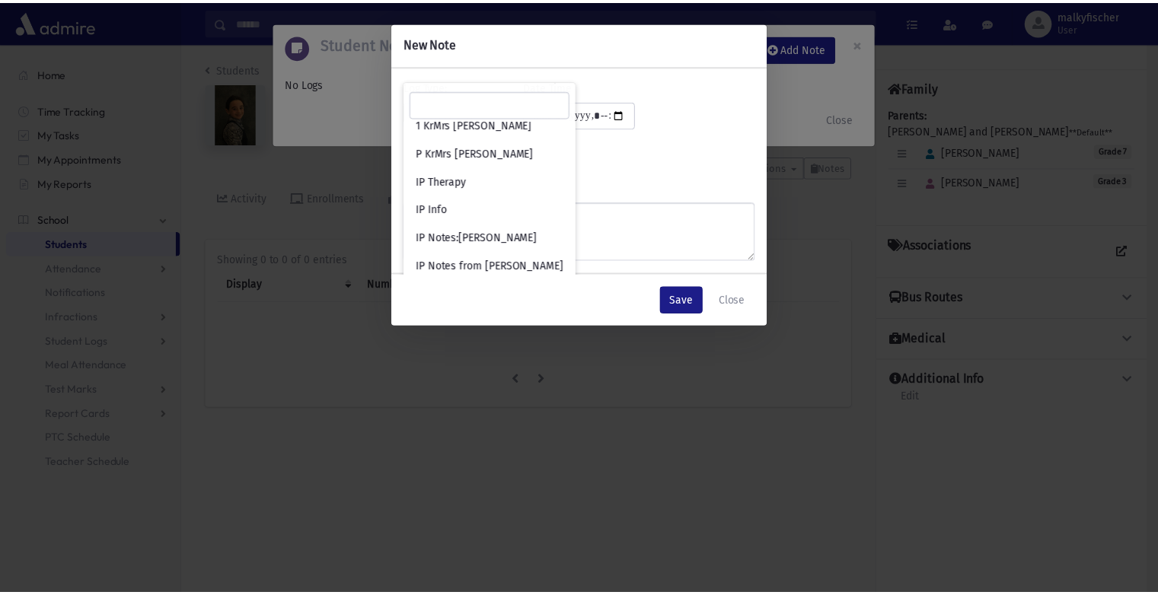
scroll to position [2744, 0]
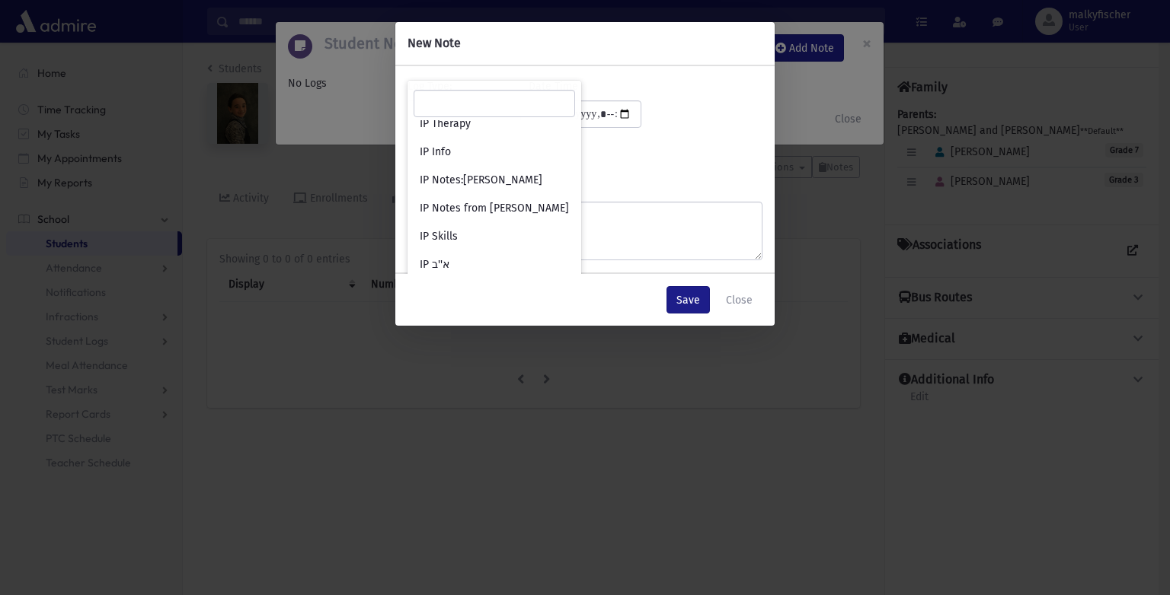
click at [616, 143] on div "Structured Notes Set" at bounding box center [584, 153] width 355 height 27
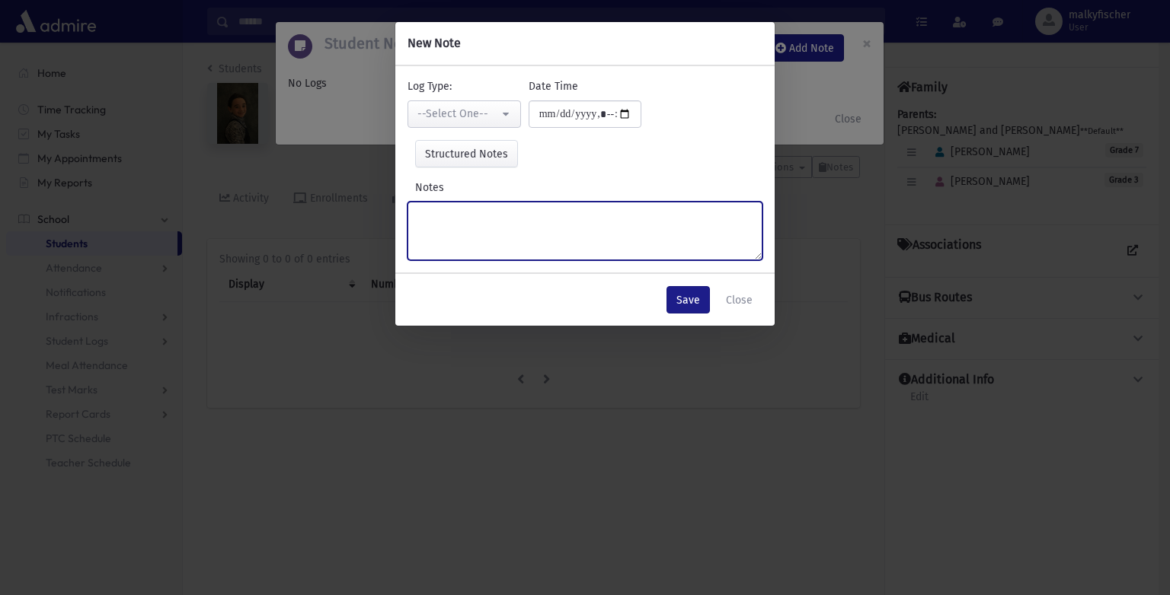
click at [464, 216] on textarea "Notes" at bounding box center [584, 231] width 355 height 59
click at [503, 219] on textarea "Notes" at bounding box center [584, 231] width 355 height 59
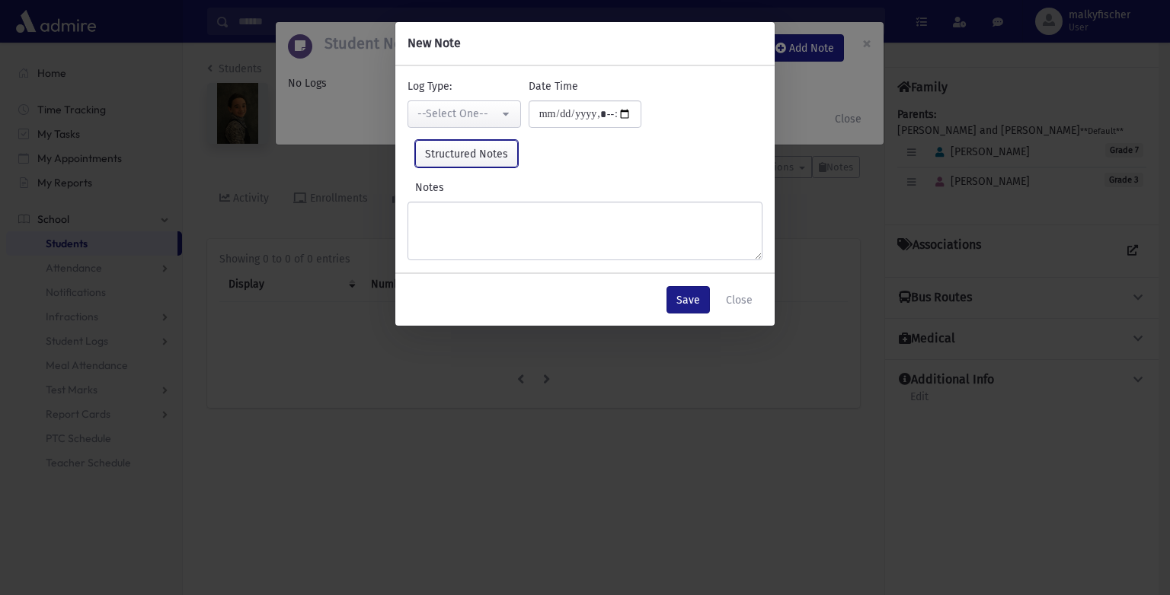
click at [473, 155] on button "Structured Notes" at bounding box center [466, 153] width 103 height 27
click at [745, 298] on button "Close" at bounding box center [739, 299] width 46 height 27
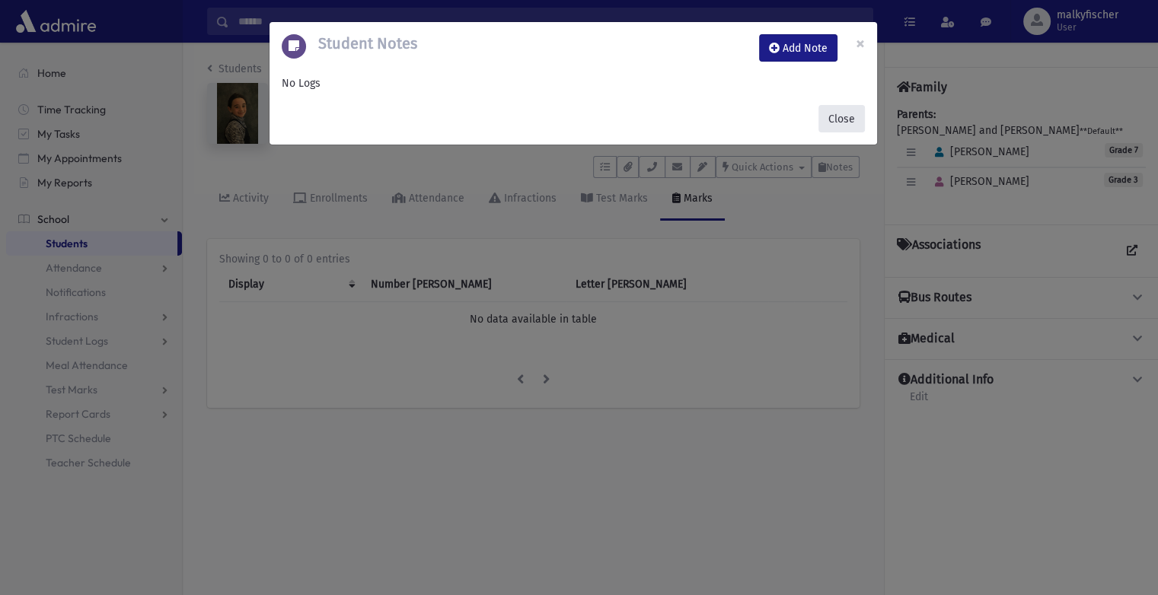
click at [835, 123] on button "Close" at bounding box center [842, 118] width 46 height 27
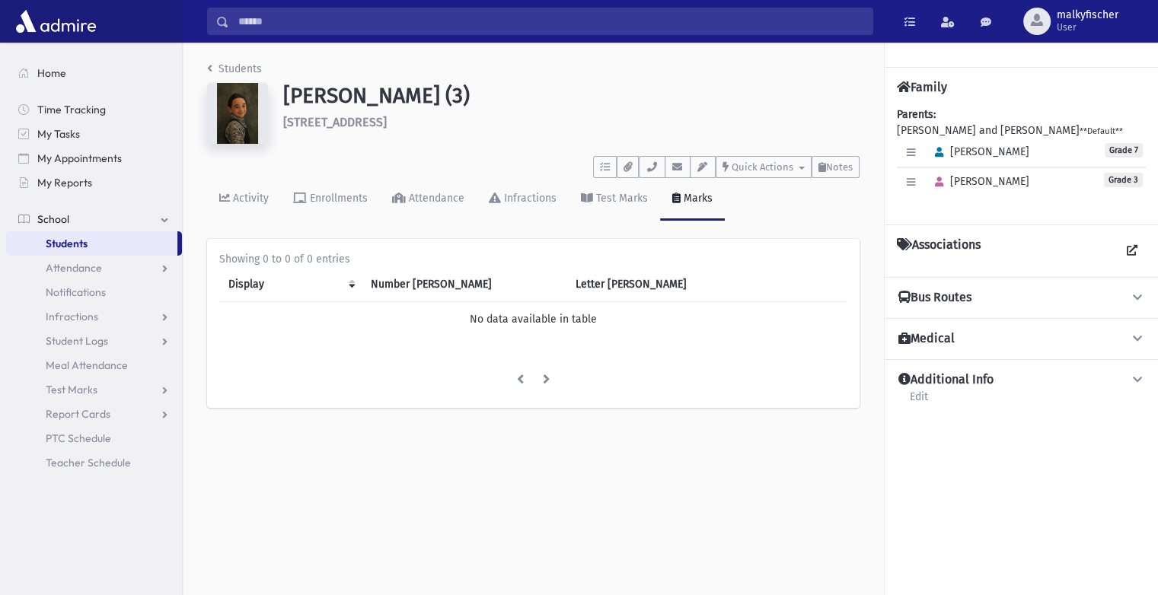
click at [69, 243] on span "Students" at bounding box center [67, 244] width 42 height 14
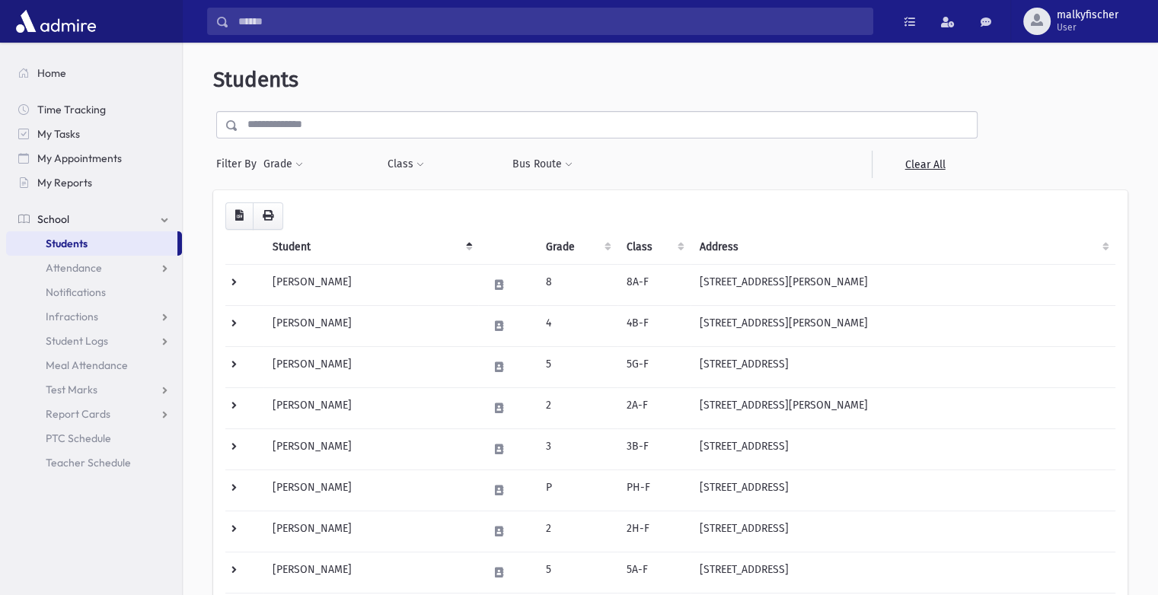
click at [659, 248] on th "Class" at bounding box center [655, 247] width 74 height 35
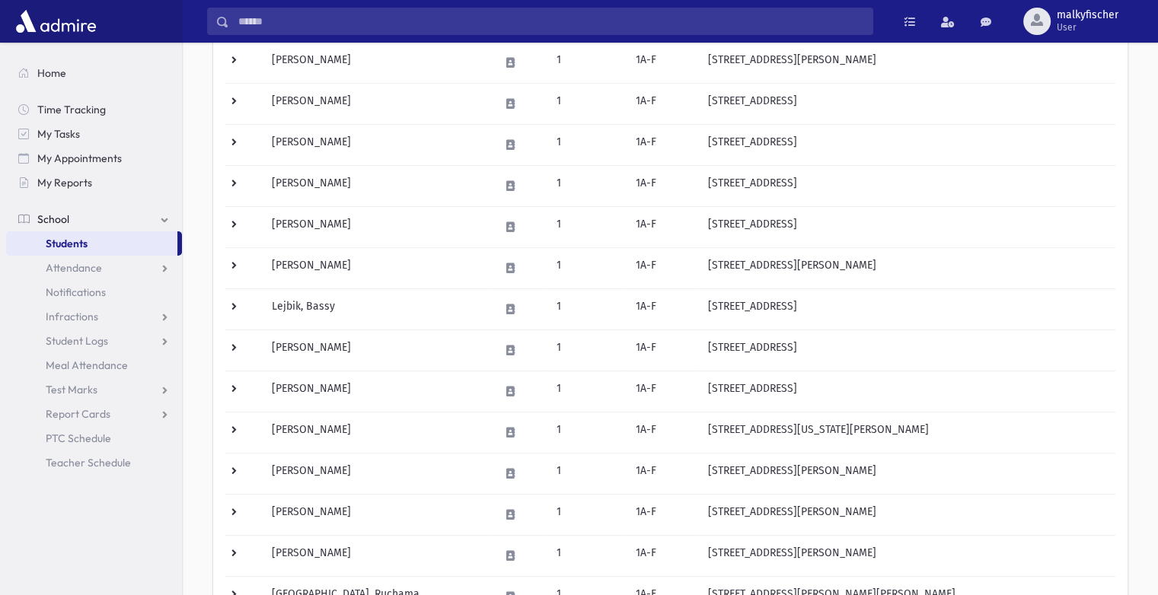
scroll to position [857, 0]
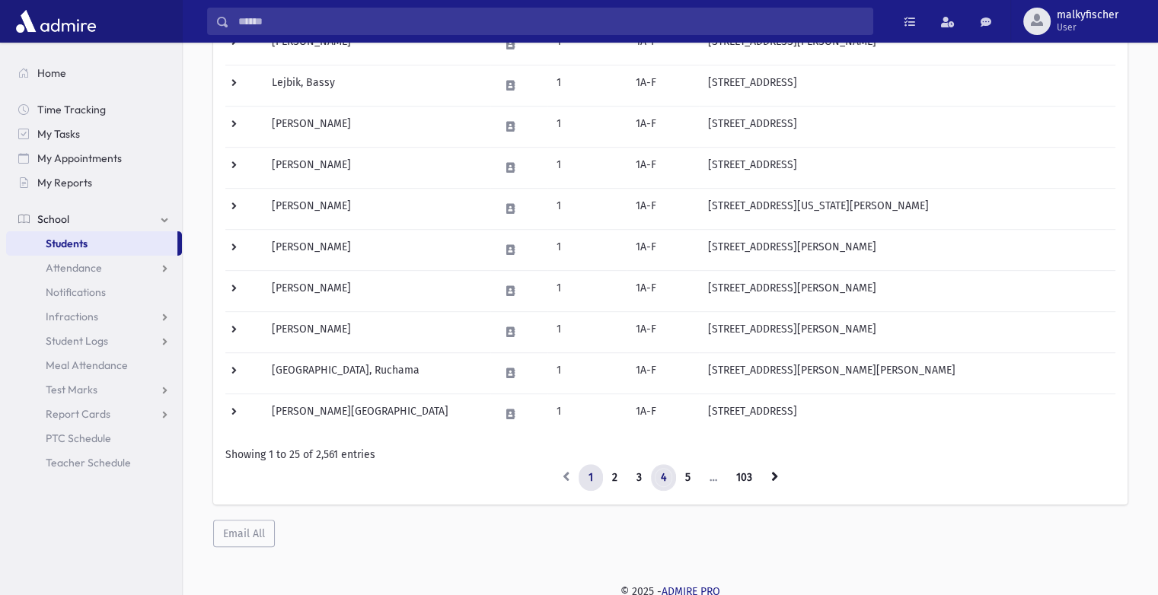
click at [658, 471] on link "4" at bounding box center [663, 477] width 25 height 27
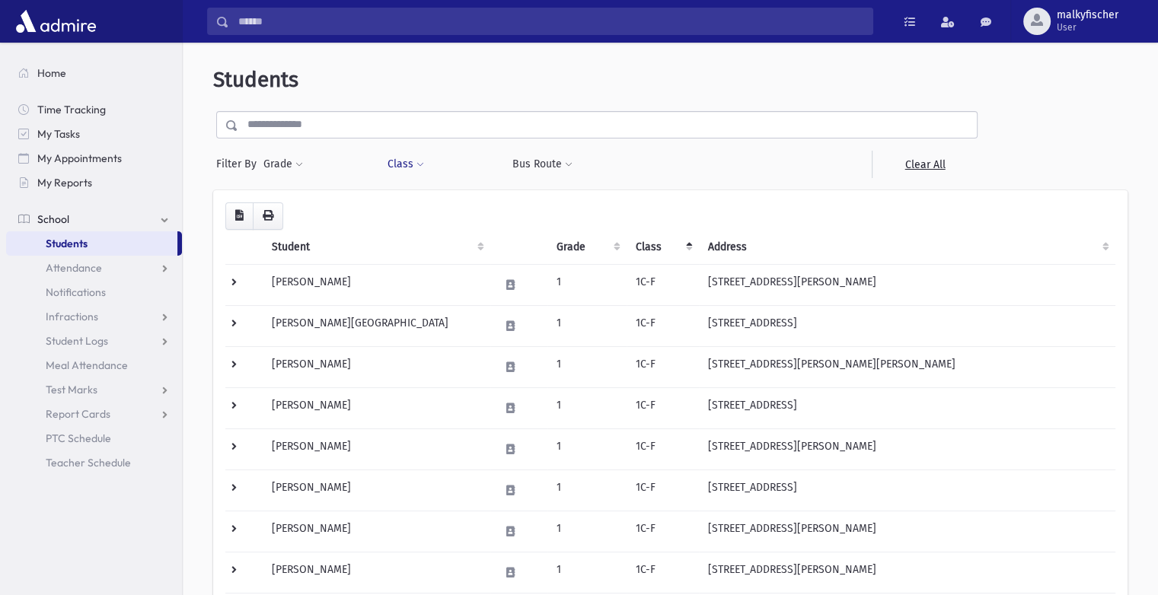
click at [408, 171] on button "Class" at bounding box center [406, 164] width 38 height 27
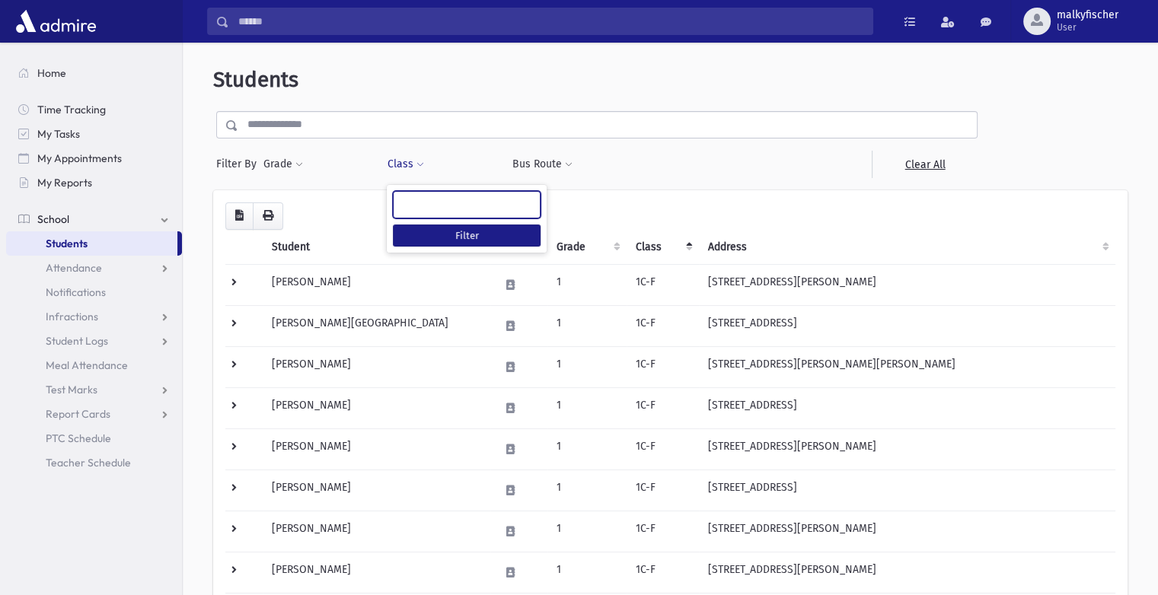
click at [423, 198] on ul at bounding box center [467, 203] width 146 height 23
type input "**"
select select "**"
click at [442, 235] on button "Filter" at bounding box center [467, 236] width 148 height 22
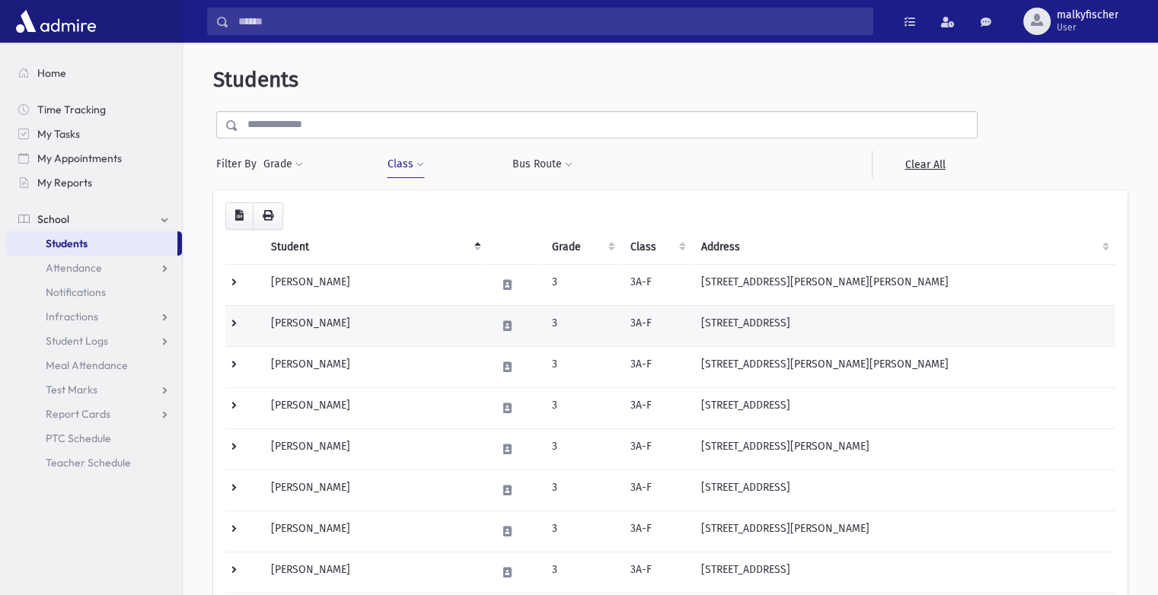
click at [442, 337] on td "Brodsky, Chava" at bounding box center [375, 325] width 226 height 41
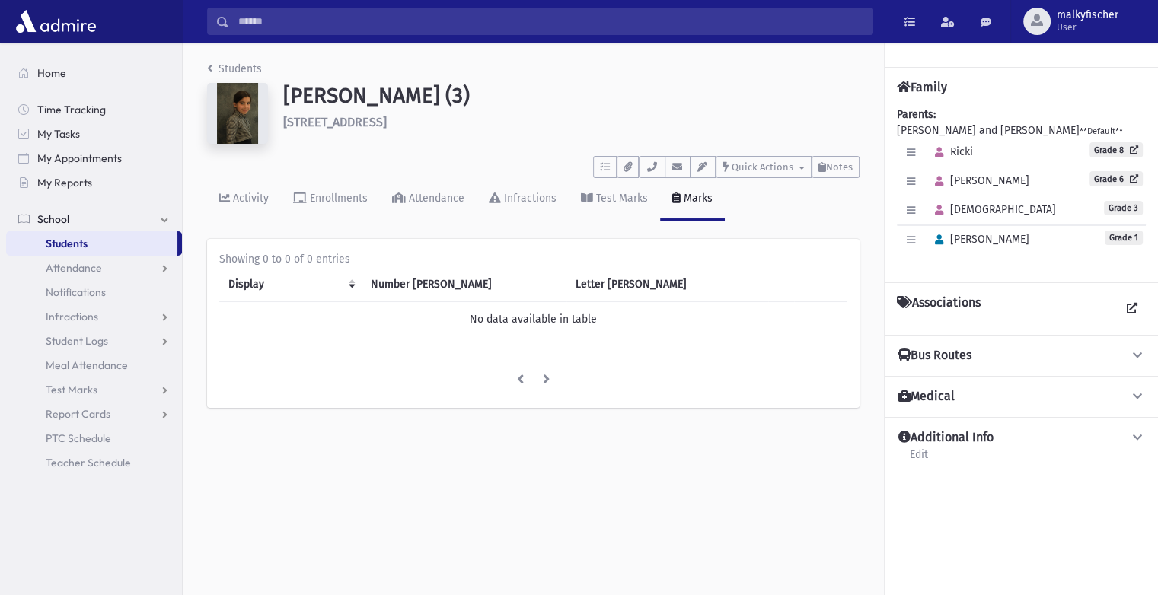
click at [699, 210] on link "Marks" at bounding box center [692, 199] width 65 height 43
click at [603, 203] on div "Test Marks" at bounding box center [620, 198] width 55 height 13
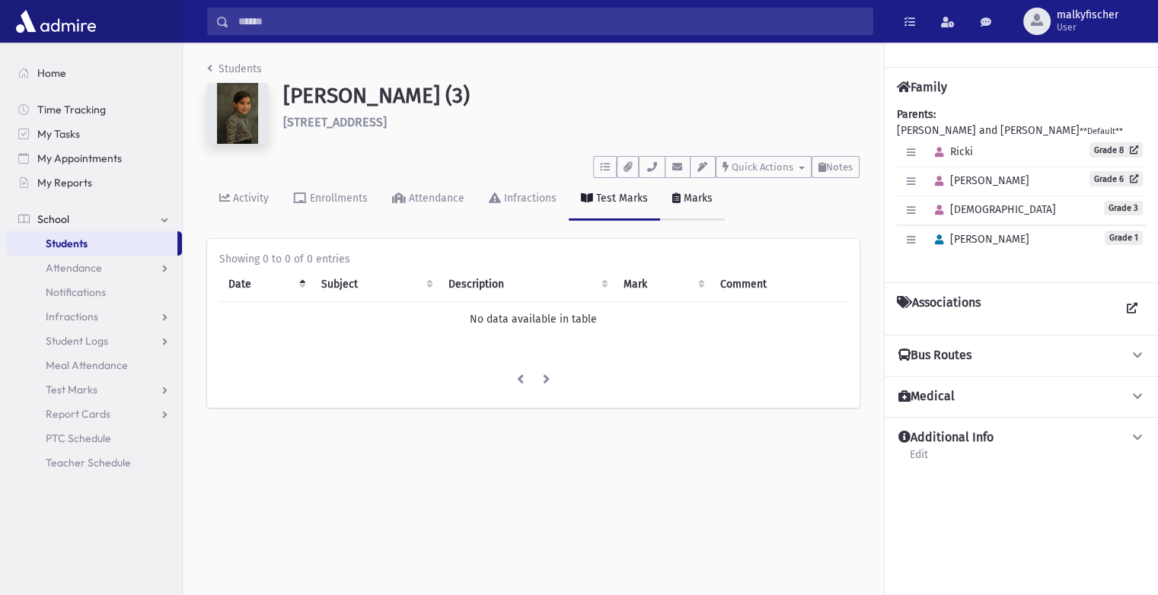
click at [715, 200] on link "Marks" at bounding box center [692, 199] width 65 height 43
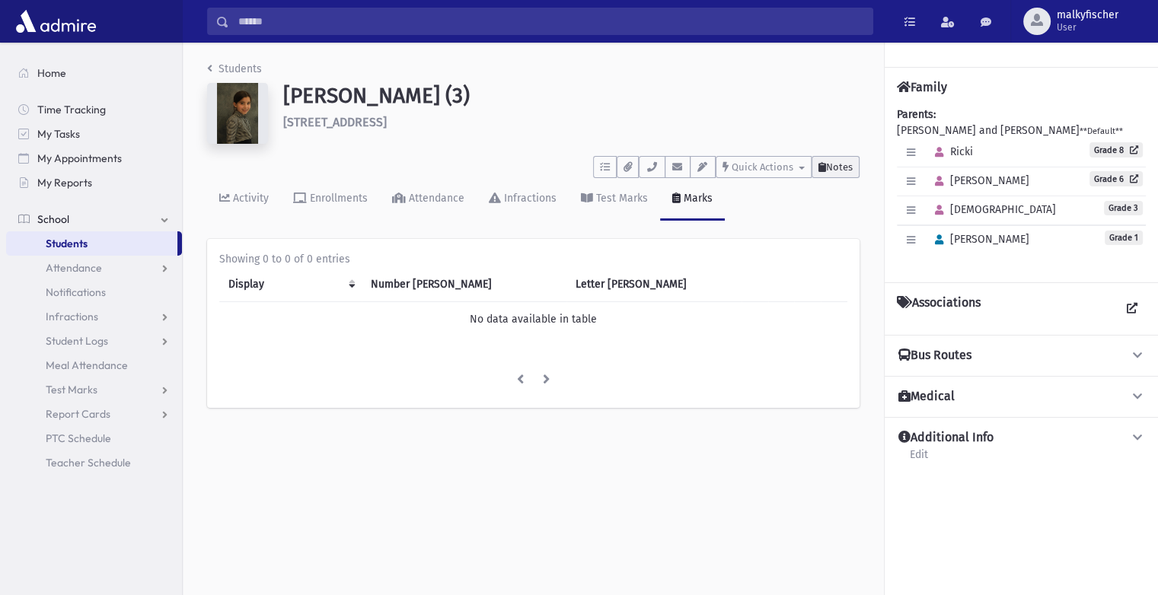
click at [835, 171] on span "Notes" at bounding box center [839, 166] width 27 height 11
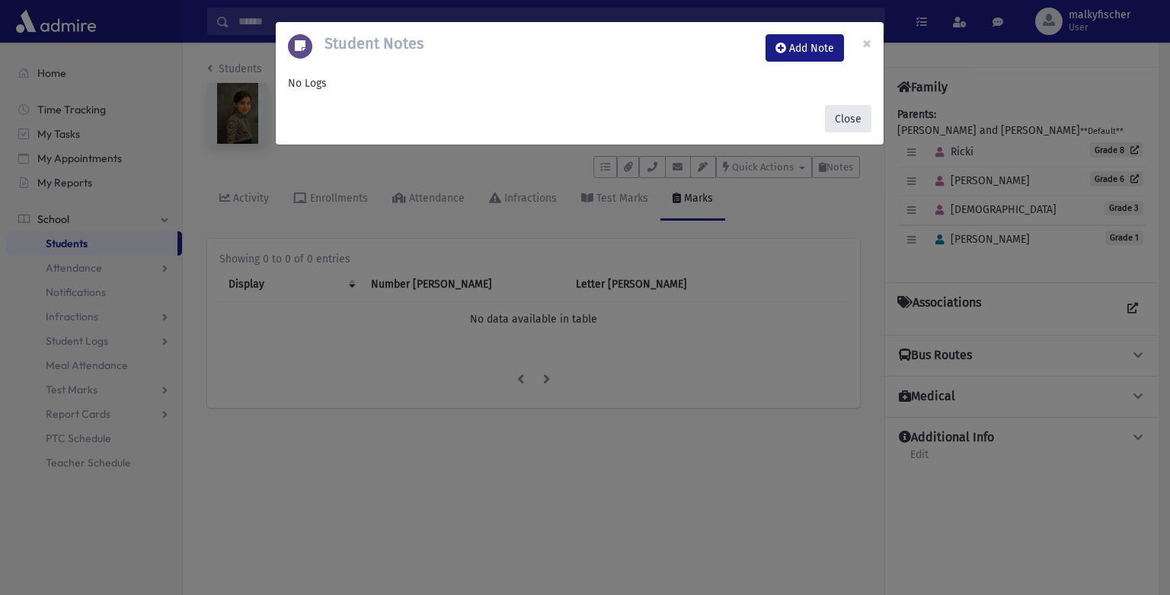
click at [844, 124] on button "Close" at bounding box center [848, 118] width 46 height 27
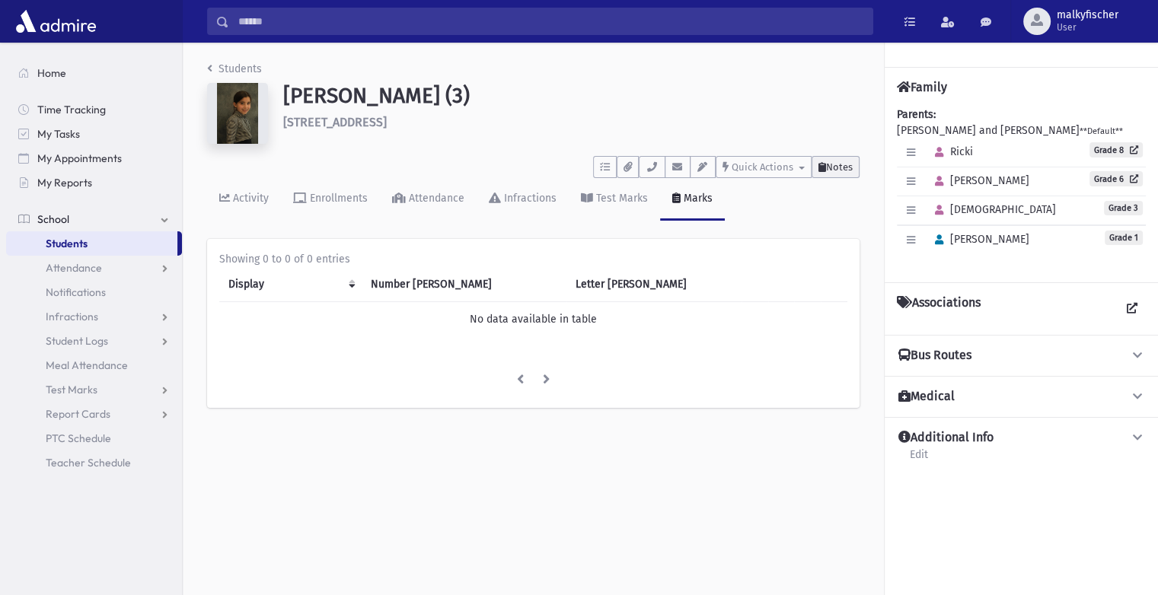
click at [840, 172] on button "Notes" at bounding box center [836, 167] width 48 height 22
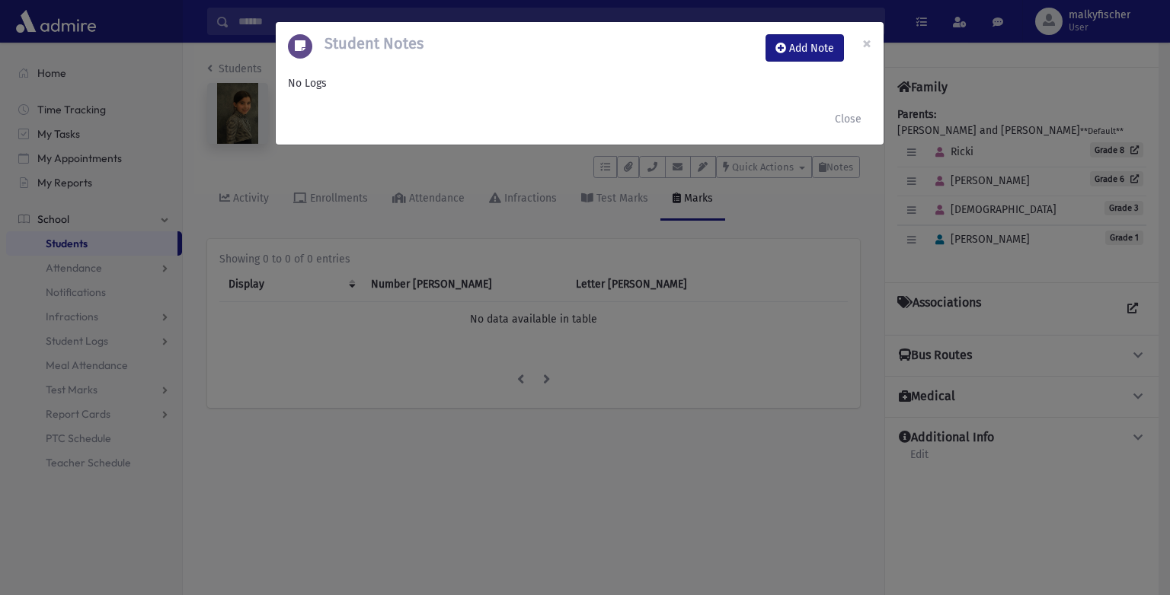
drag, startPoint x: 650, startPoint y: 87, endPoint x: 687, endPoint y: 539, distance: 453.8
click at [687, 539] on div "Student Notes Add Note × No Logs Close" at bounding box center [585, 297] width 1170 height 595
click at [865, 43] on span "×" at bounding box center [866, 43] width 9 height 21
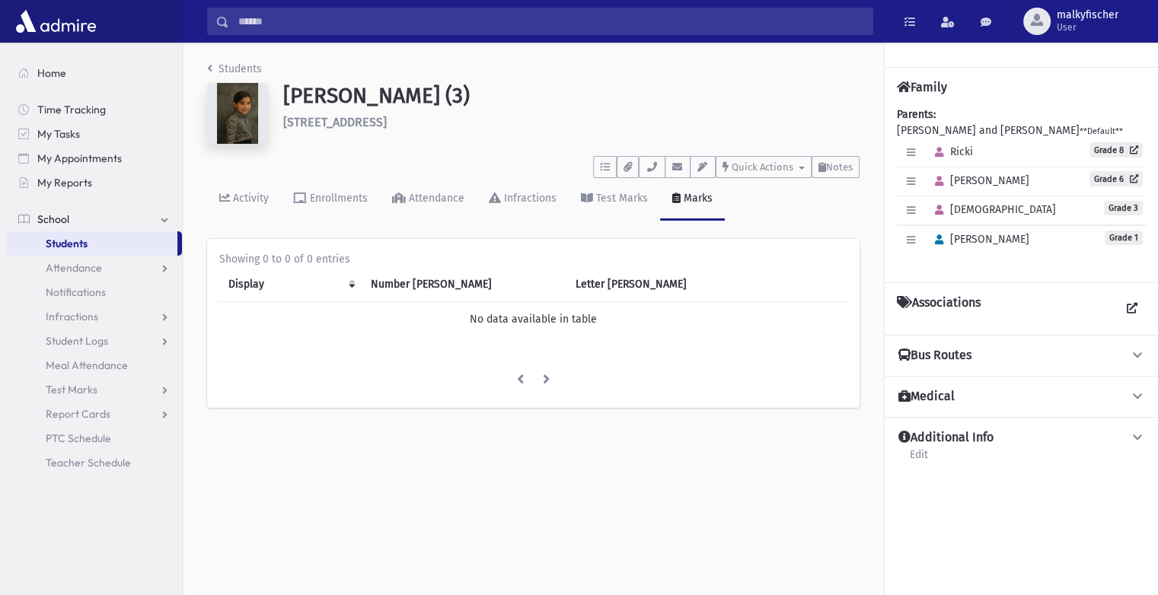
click at [701, 201] on div "Marks" at bounding box center [697, 198] width 32 height 13
click at [237, 67] on link "Students" at bounding box center [234, 68] width 55 height 13
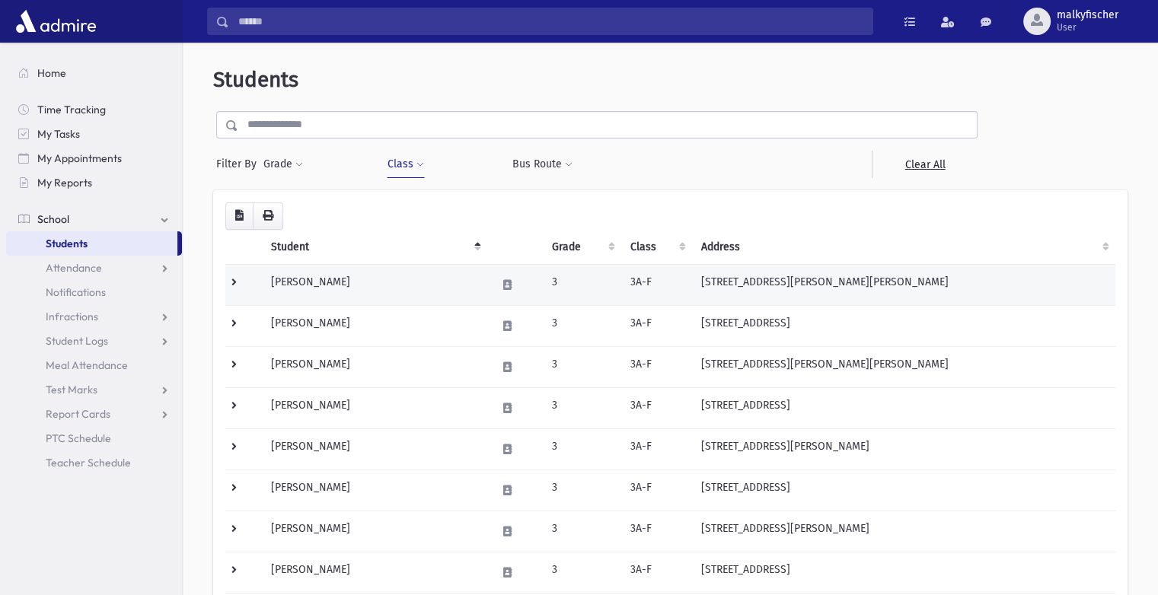
click at [543, 290] on td "3" at bounding box center [582, 284] width 78 height 41
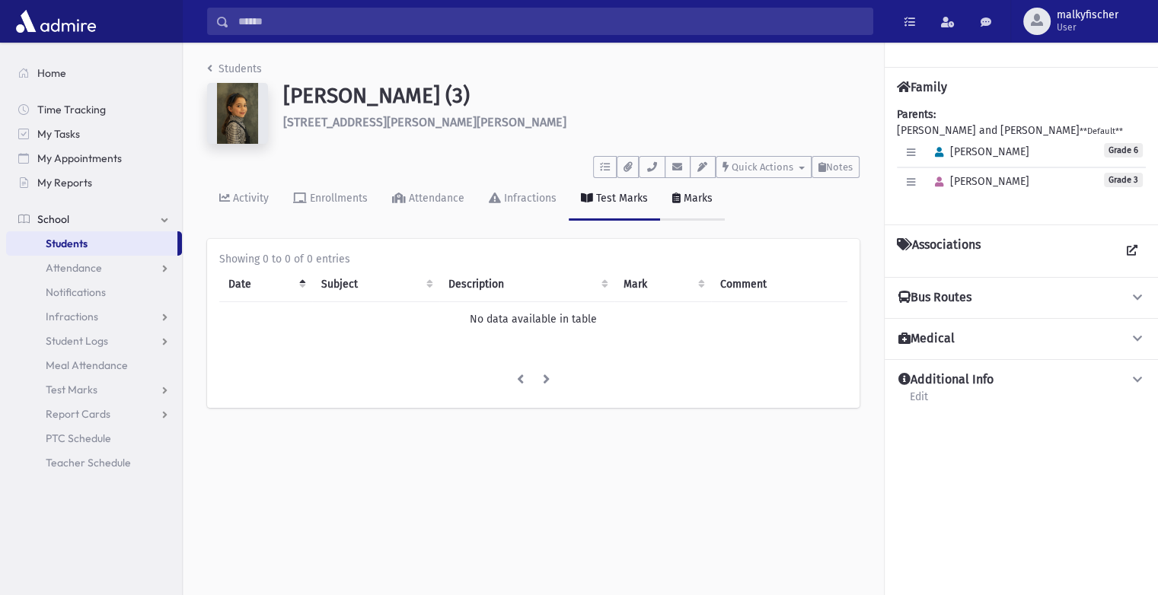
click at [701, 189] on link "Marks" at bounding box center [692, 199] width 65 height 43
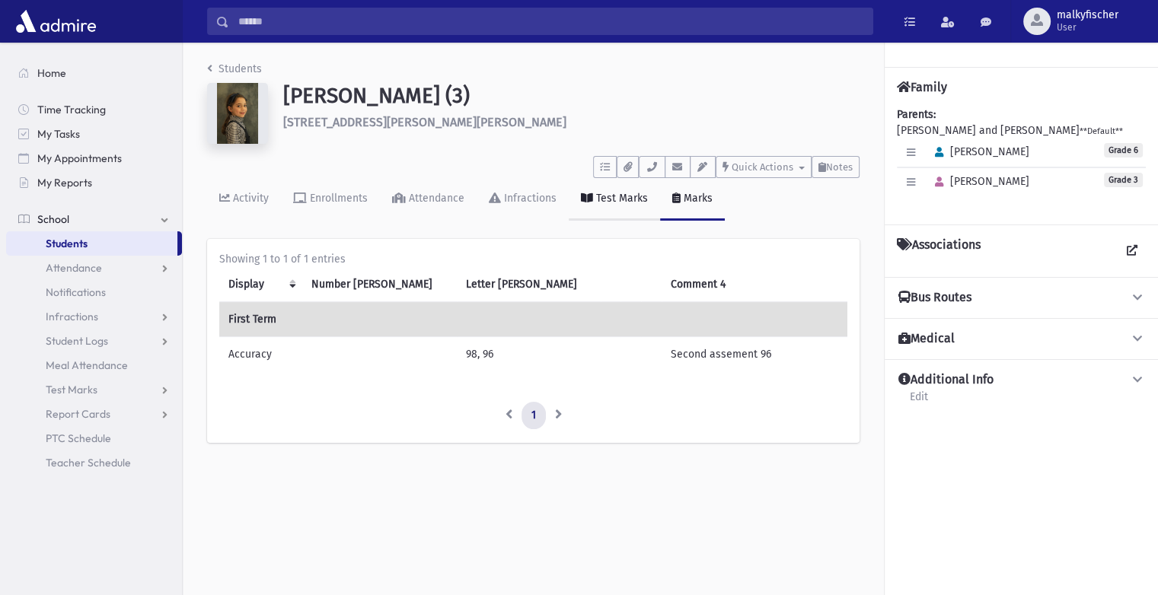
click at [605, 209] on link "Test Marks" at bounding box center [614, 199] width 91 height 43
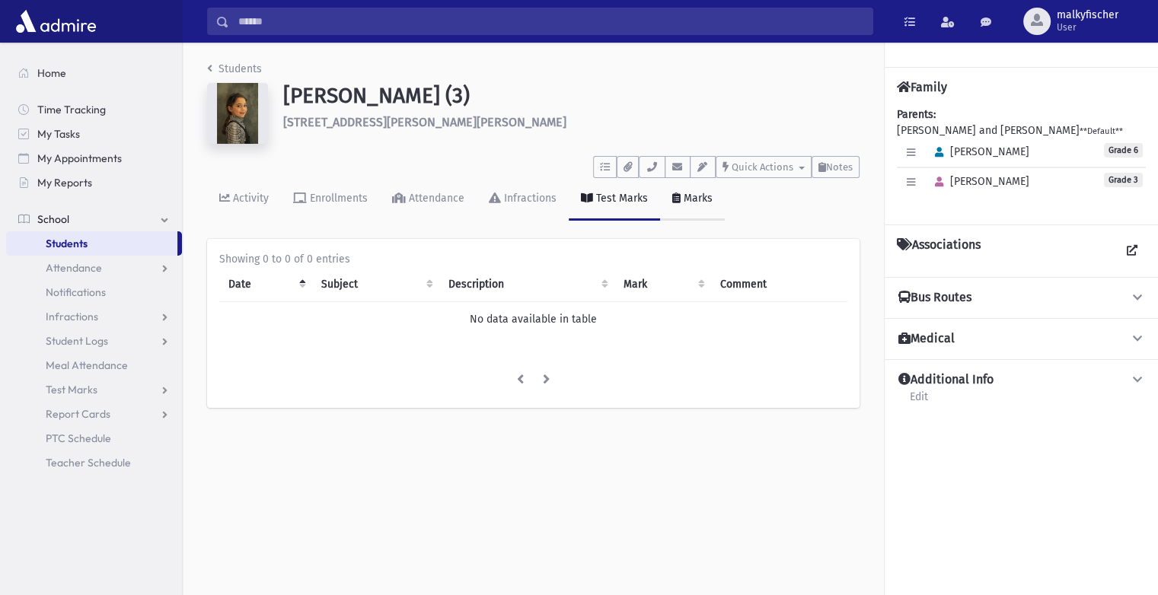
click at [688, 201] on div "Marks" at bounding box center [697, 198] width 32 height 13
